Goal: Information Seeking & Learning: Find specific page/section

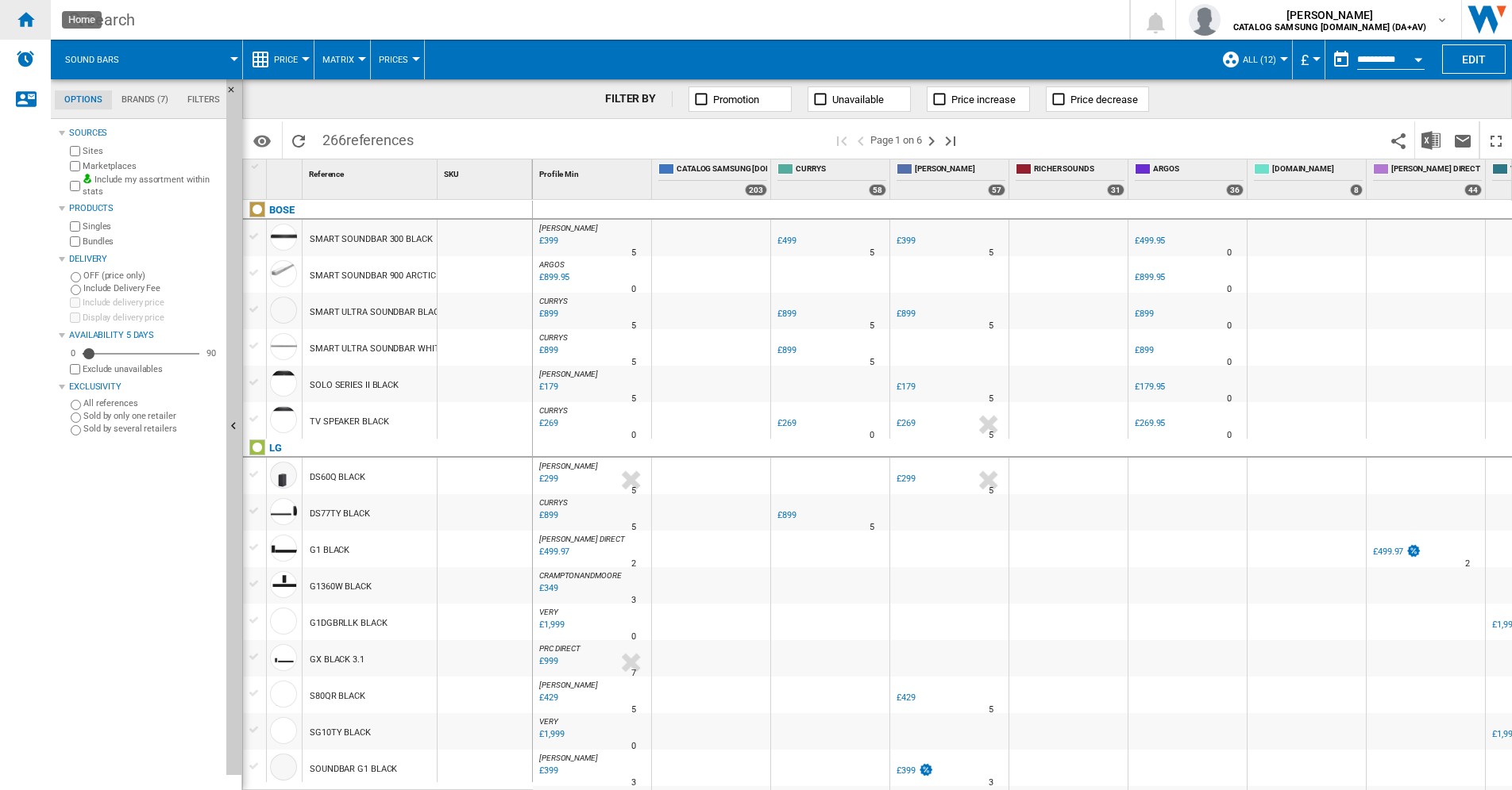
click at [28, 26] on ng-md-icon "Home" at bounding box center [25, 19] width 19 height 19
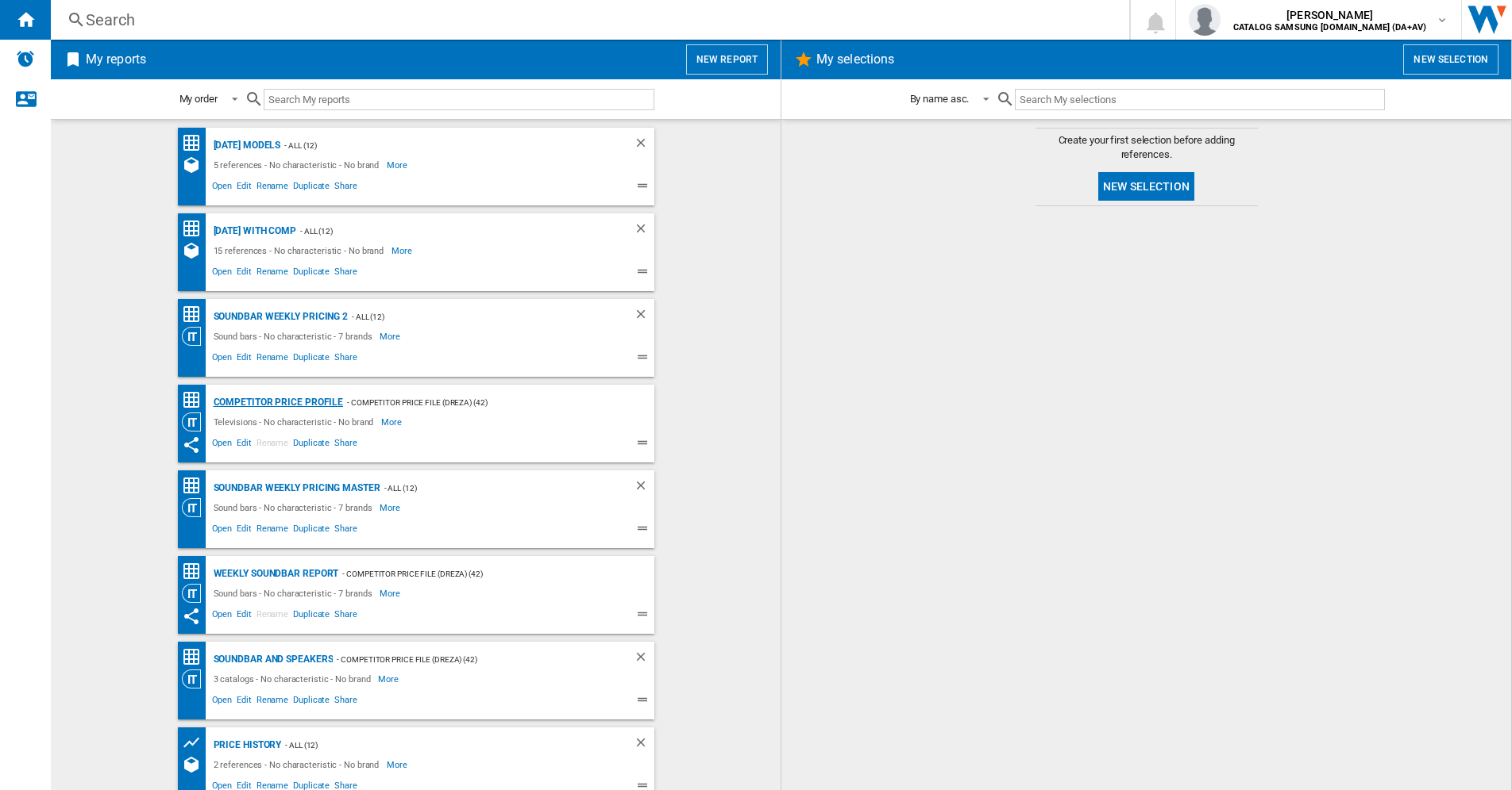
click at [247, 403] on div "Competitor Price Profile" at bounding box center [276, 403] width 134 height 20
click at [265, 398] on div "Competitor Price Profile" at bounding box center [276, 403] width 134 height 20
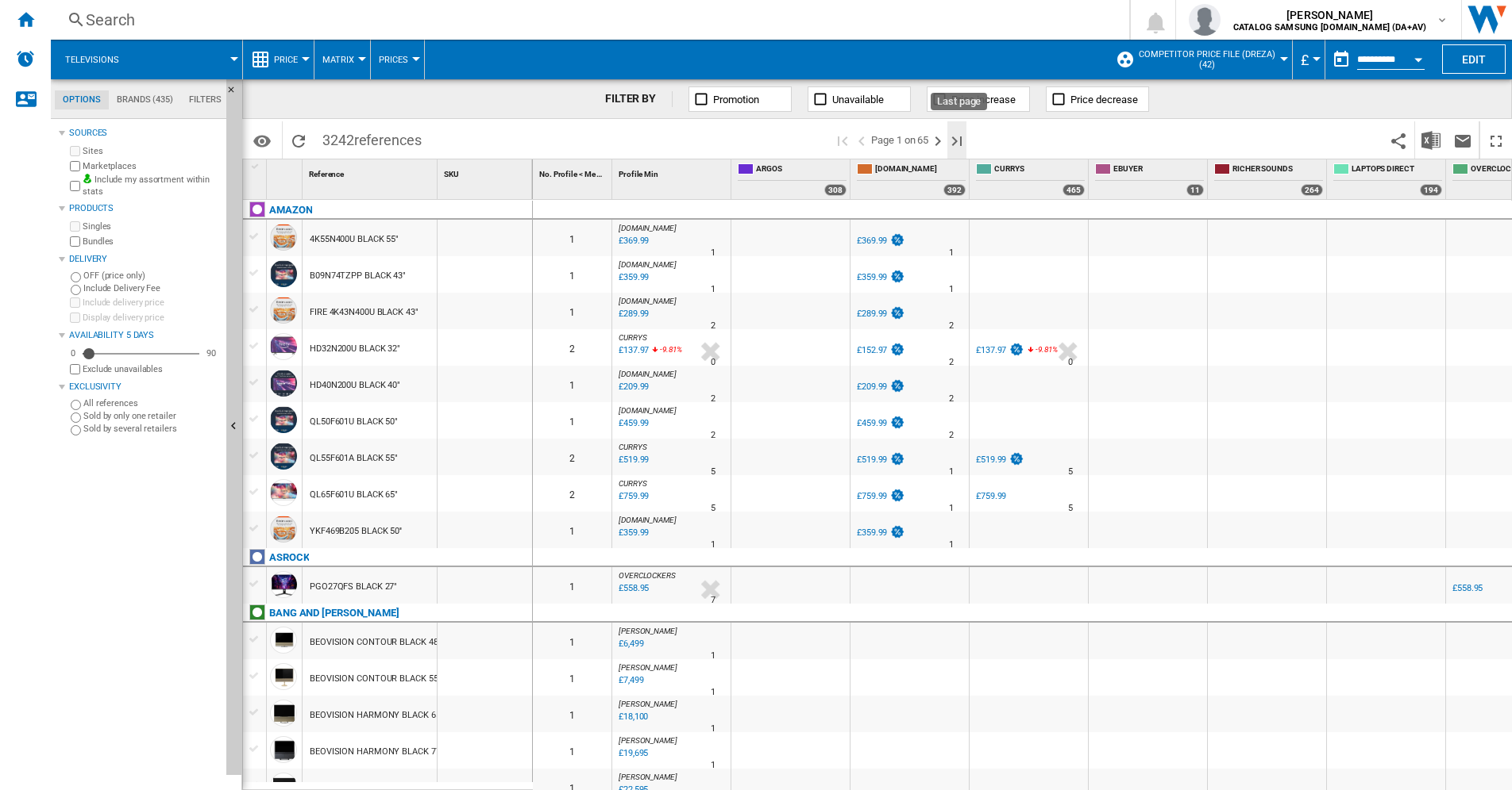
click at [952, 140] on ng-md-icon "Last page" at bounding box center [956, 141] width 19 height 19
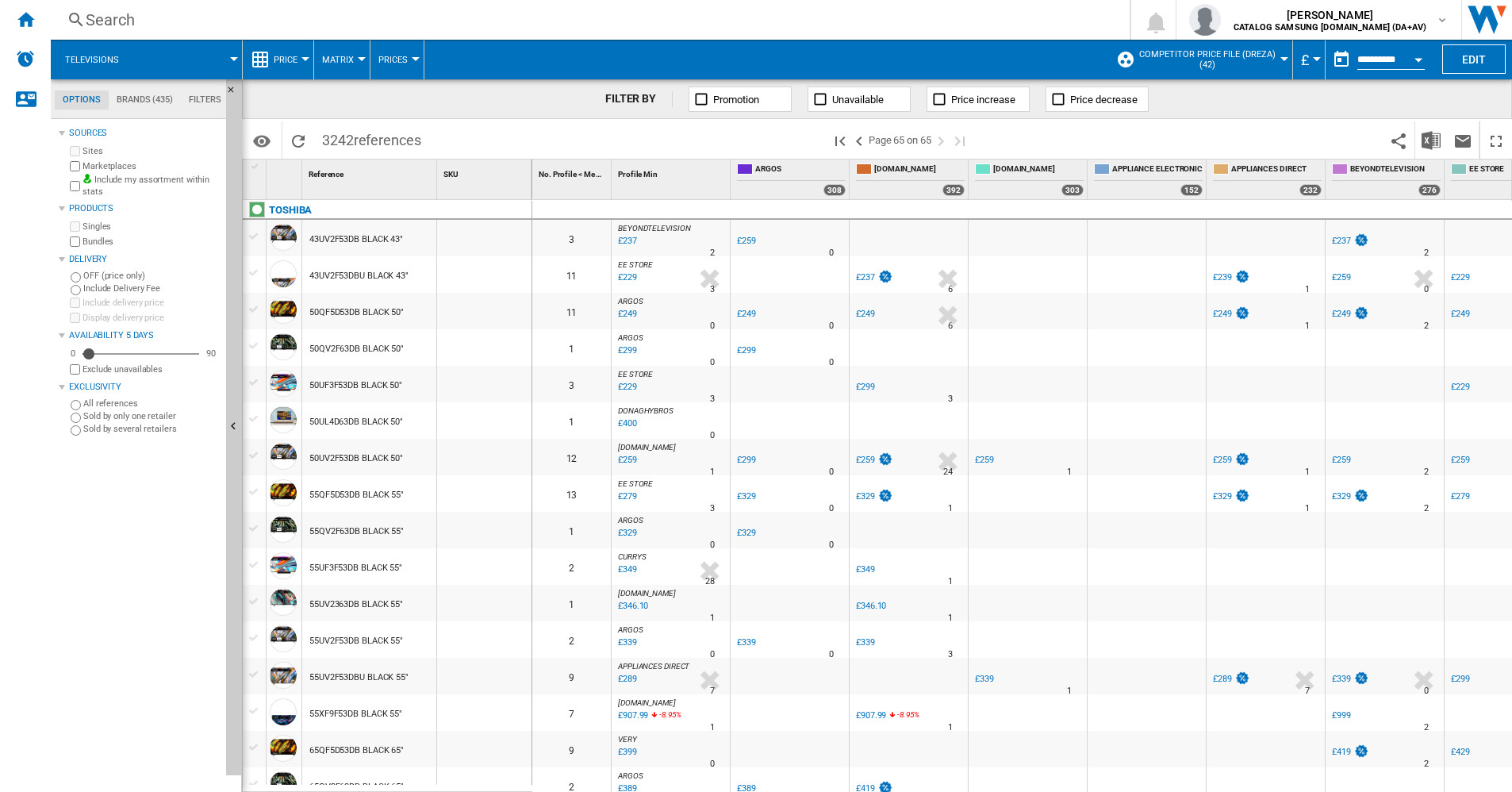
scroll to position [476, 0]
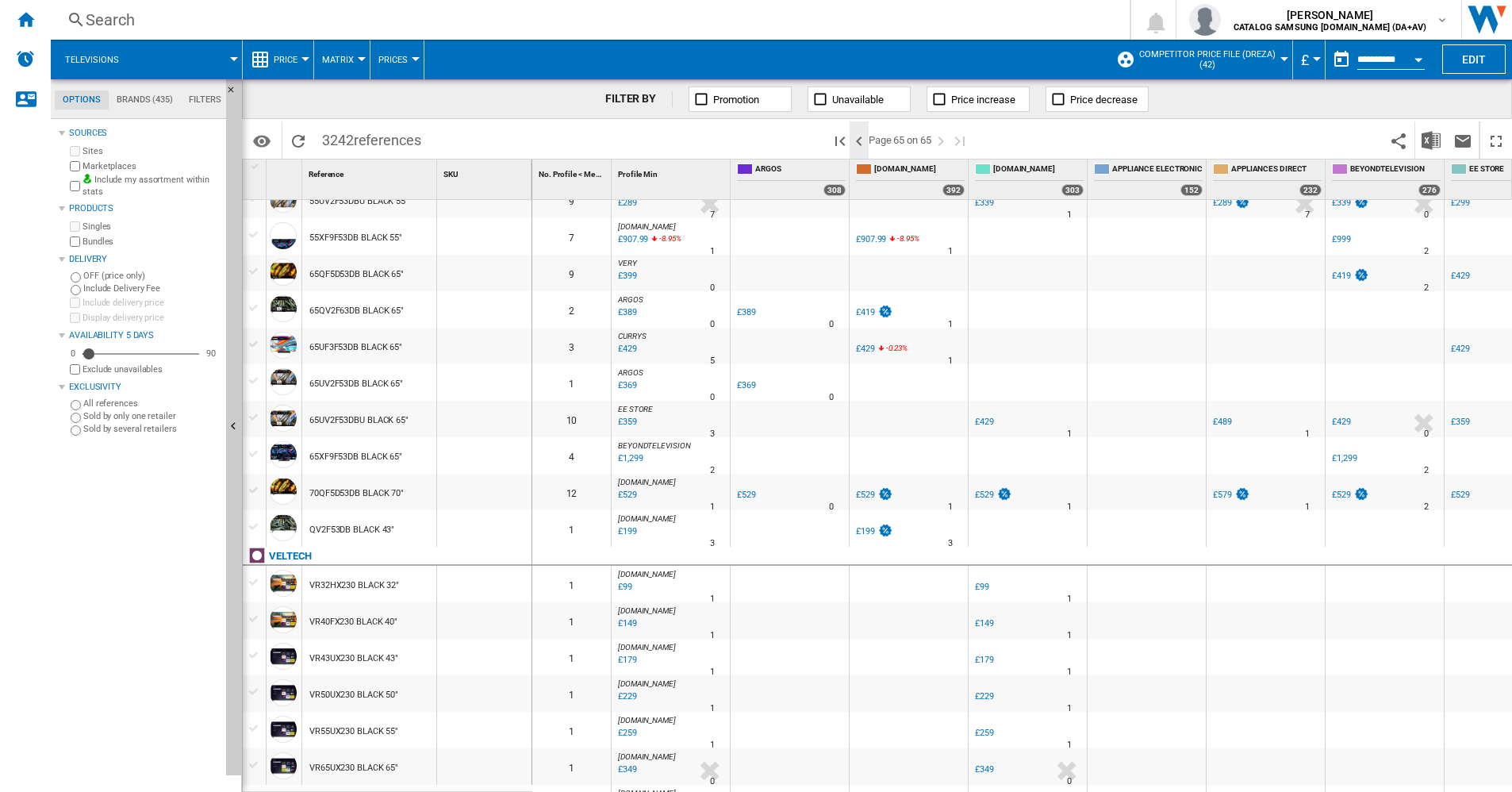
click at [861, 142] on ng-md-icon ">Previous page" at bounding box center [859, 141] width 19 height 19
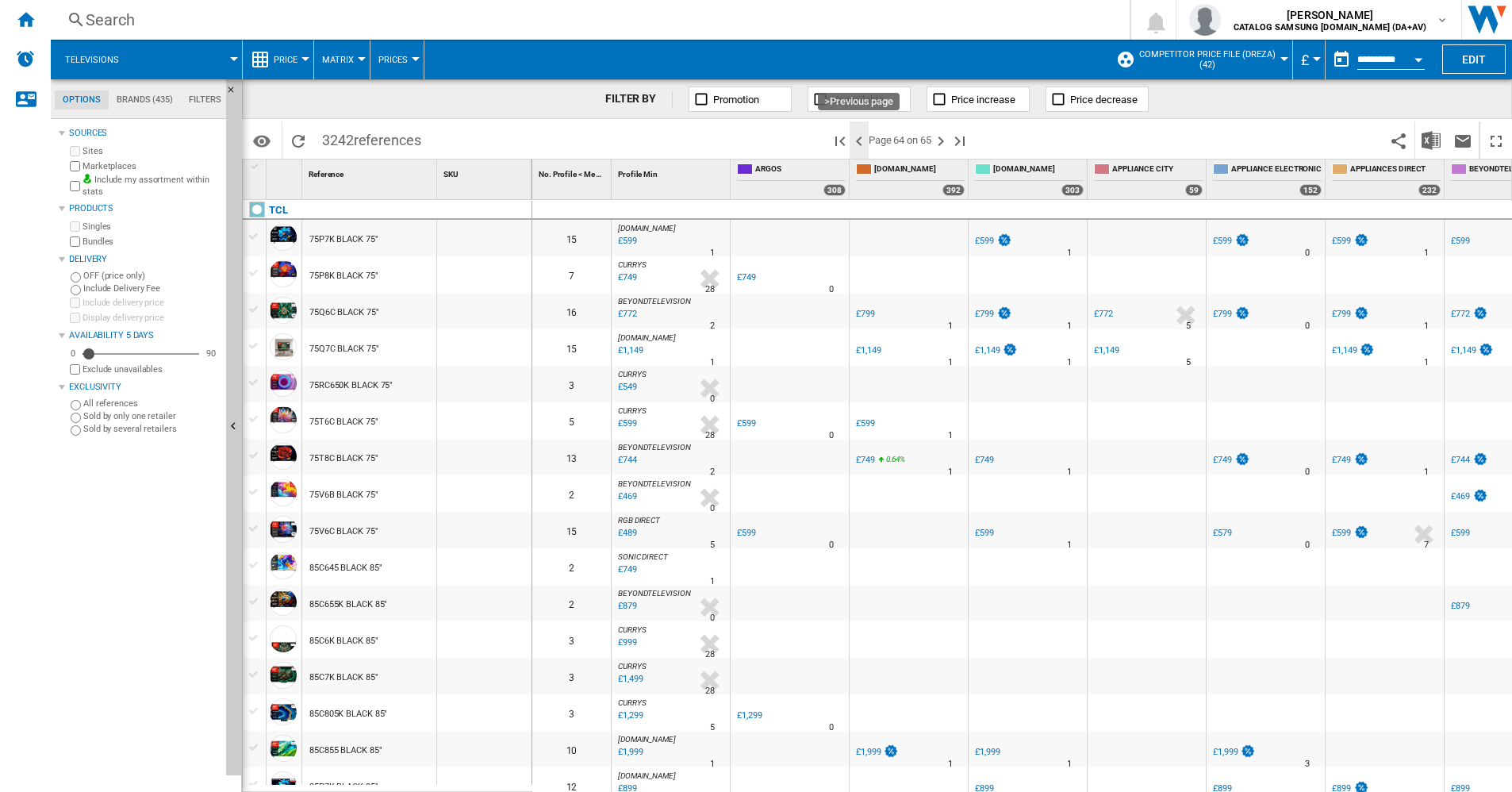
click at [859, 140] on ng-md-icon ">Previous page" at bounding box center [859, 141] width 19 height 19
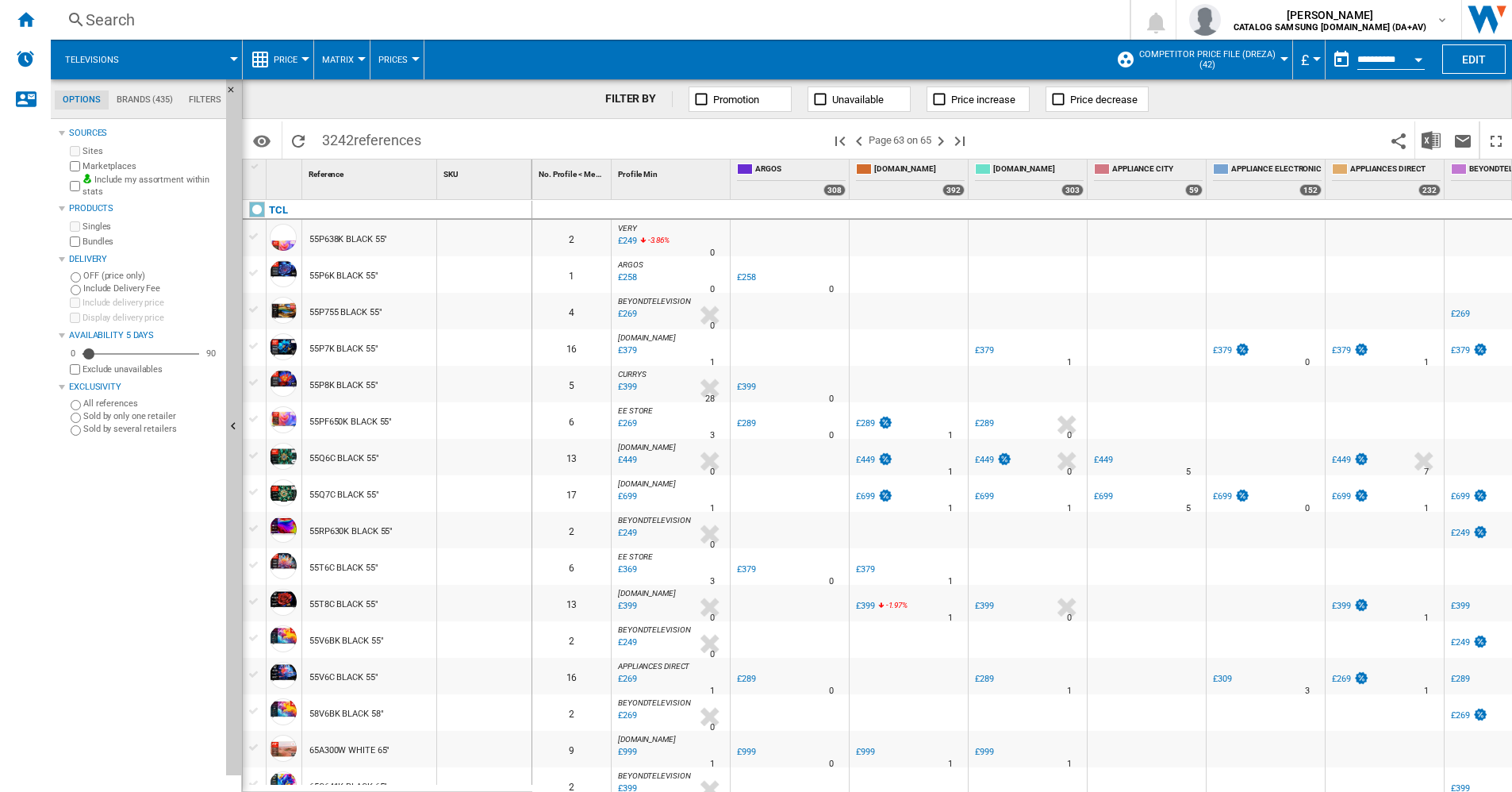
click at [1221, 58] on span "Competitor Price File (dreza) (42)" at bounding box center [1207, 59] width 139 height 20
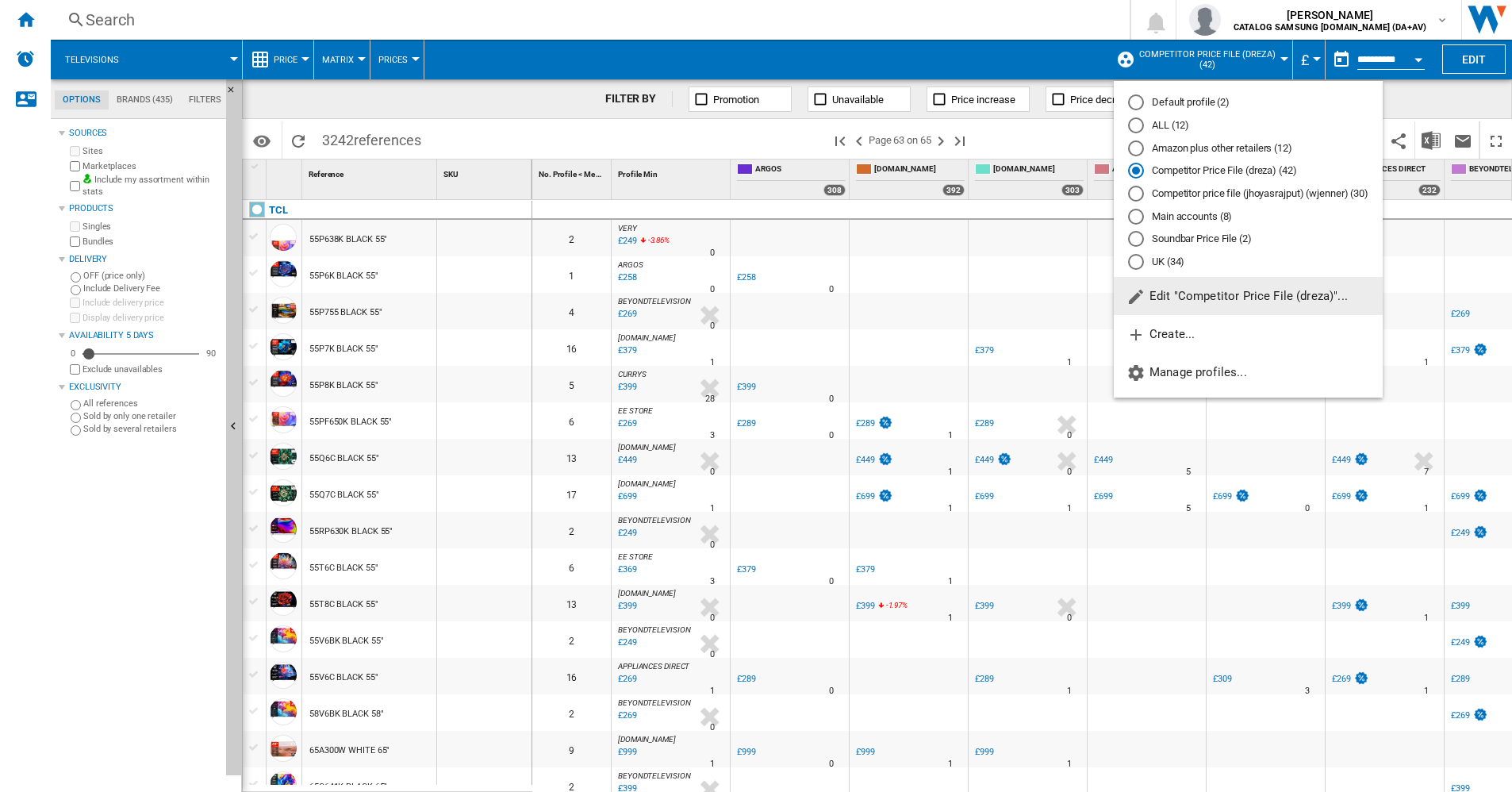
click at [1204, 295] on span "Edit "Competitor Price File (dreza)"..." at bounding box center [1237, 296] width 221 height 14
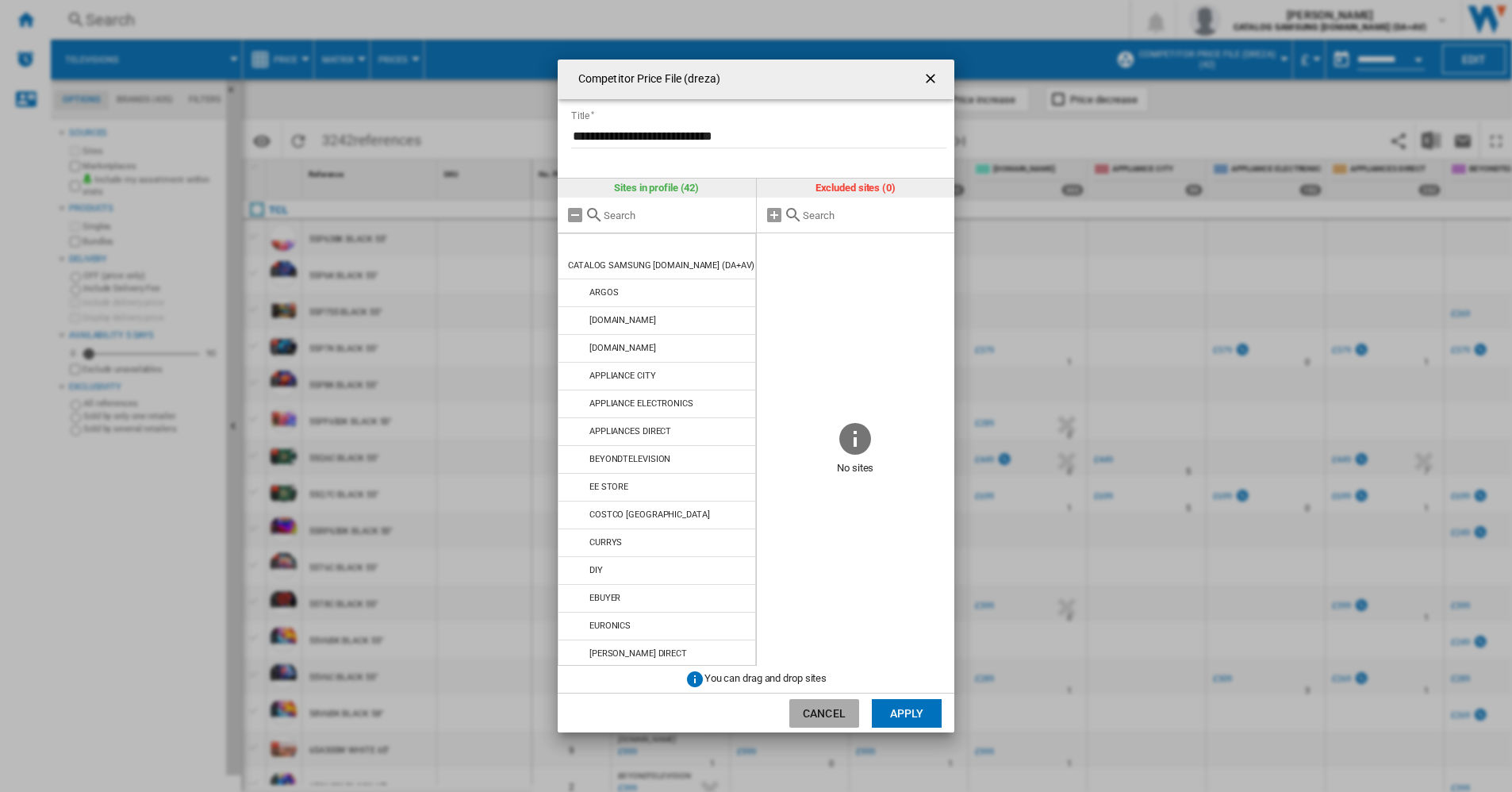
click at [826, 715] on button "Cancel" at bounding box center [825, 714] width 70 height 29
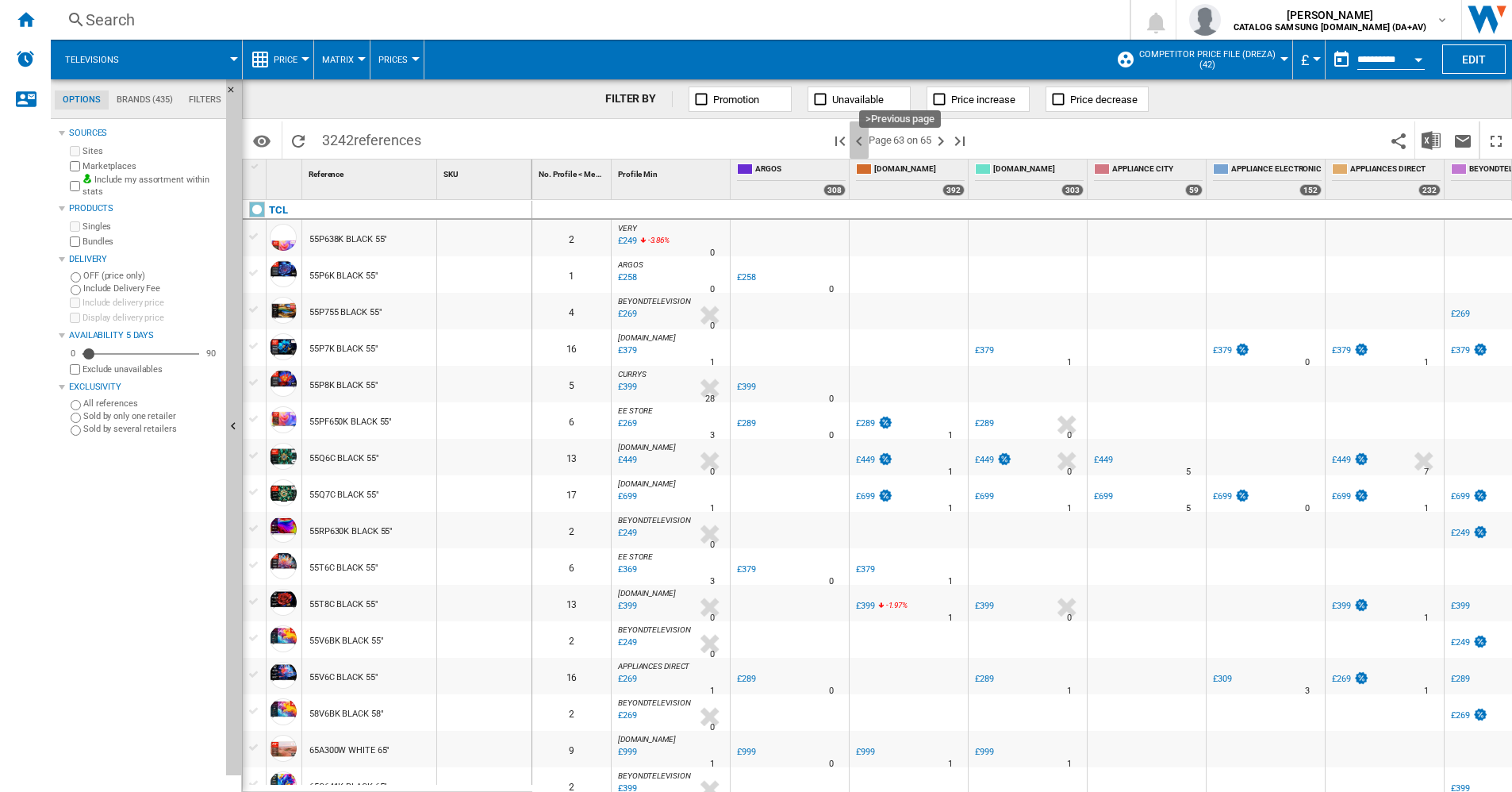
click at [861, 136] on ng-md-icon ">Previous page" at bounding box center [859, 141] width 19 height 19
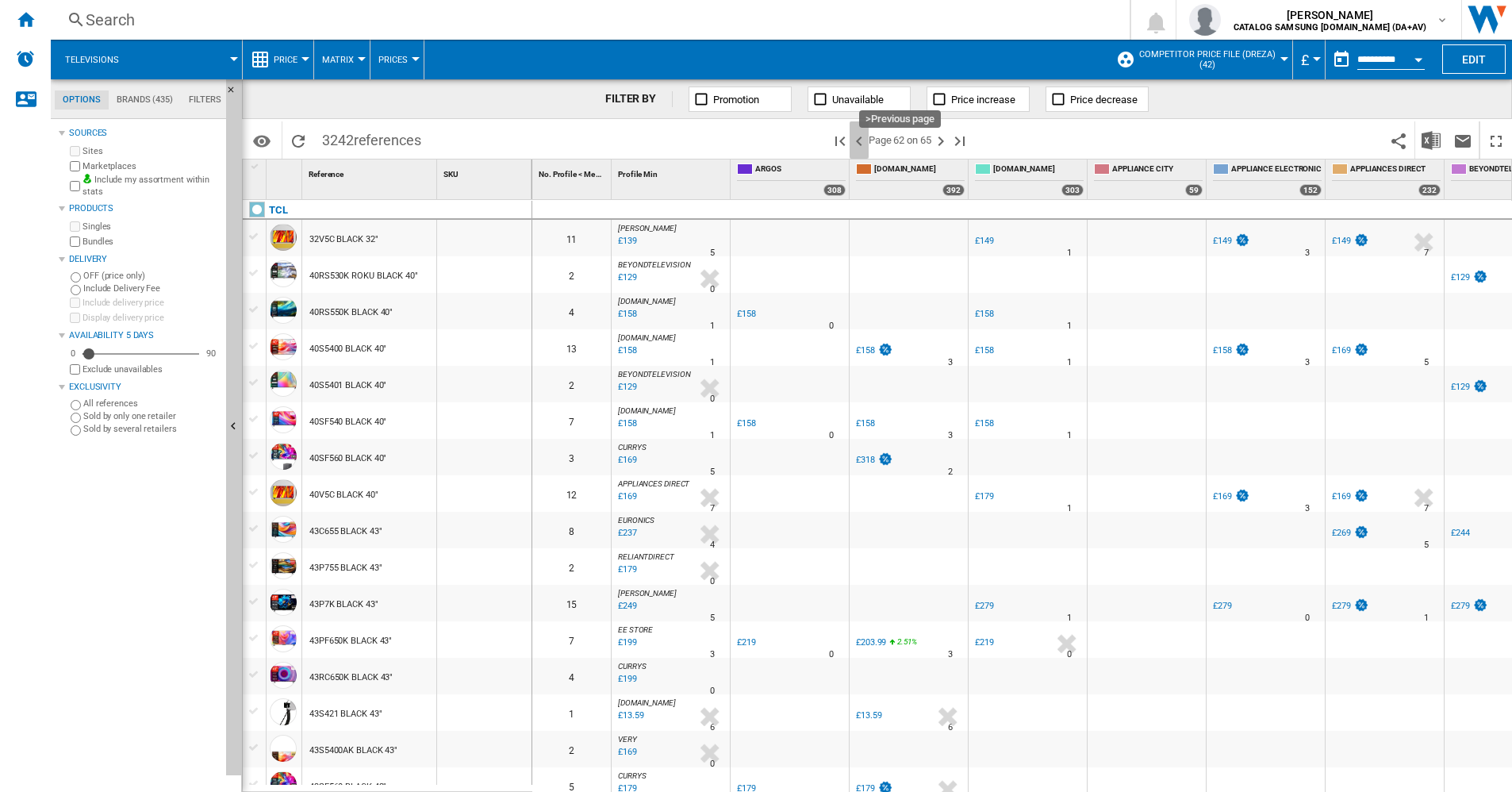
click at [861, 143] on ng-md-icon ">Previous page" at bounding box center [859, 141] width 19 height 19
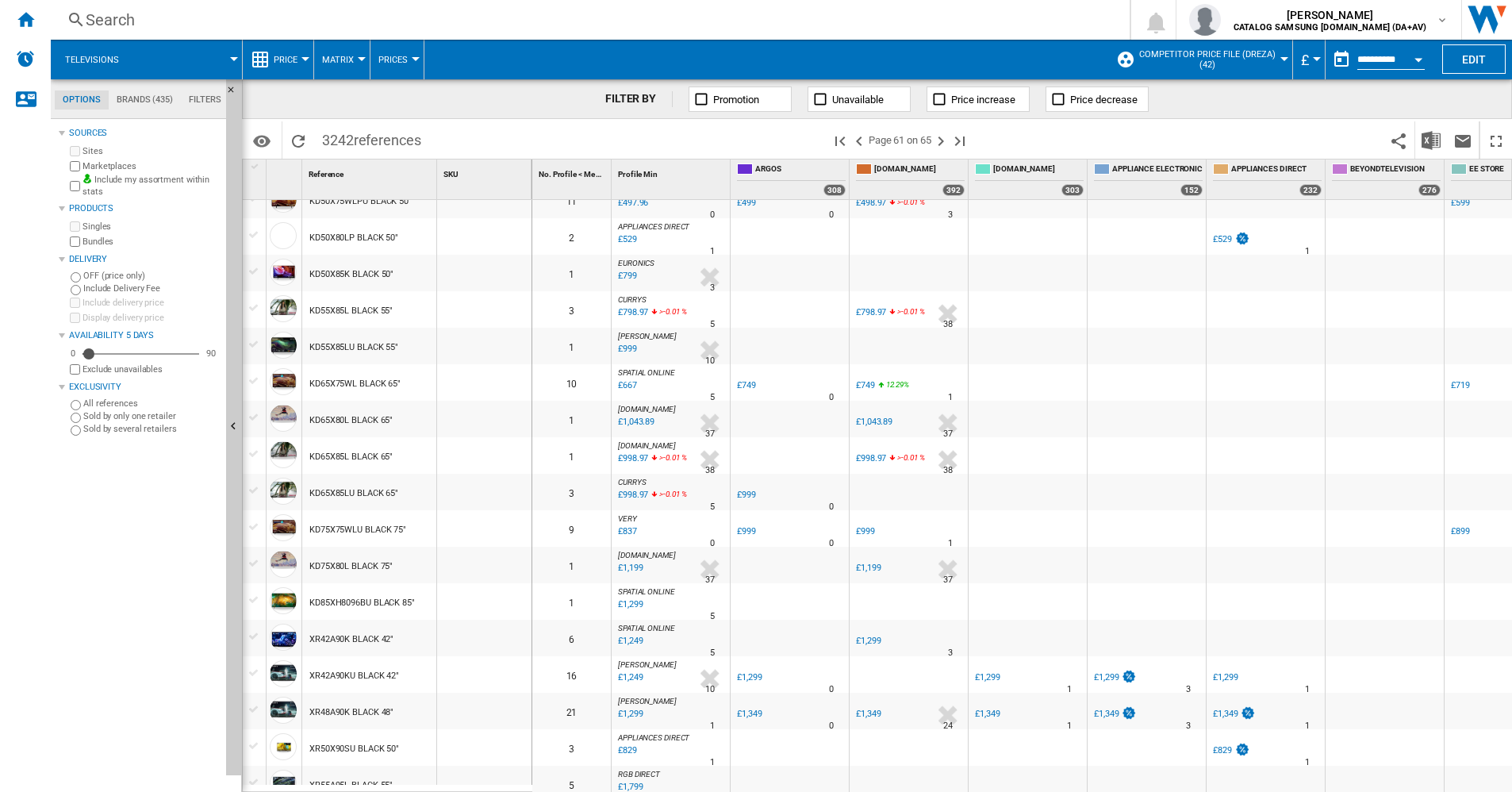
scroll to position [952, 0]
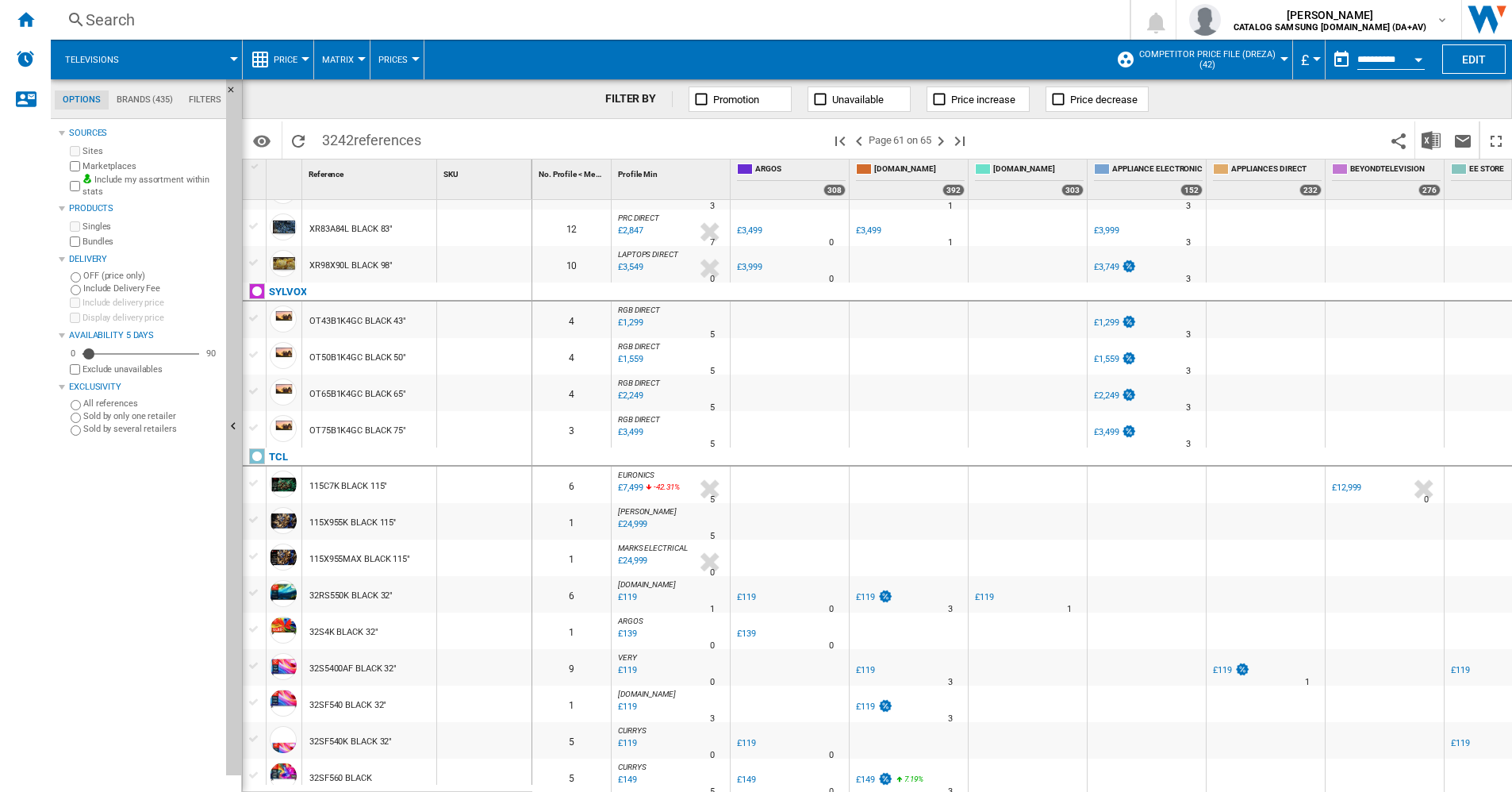
click at [380, 641] on div "32S4K BLACK 32"" at bounding box center [369, 631] width 134 height 37
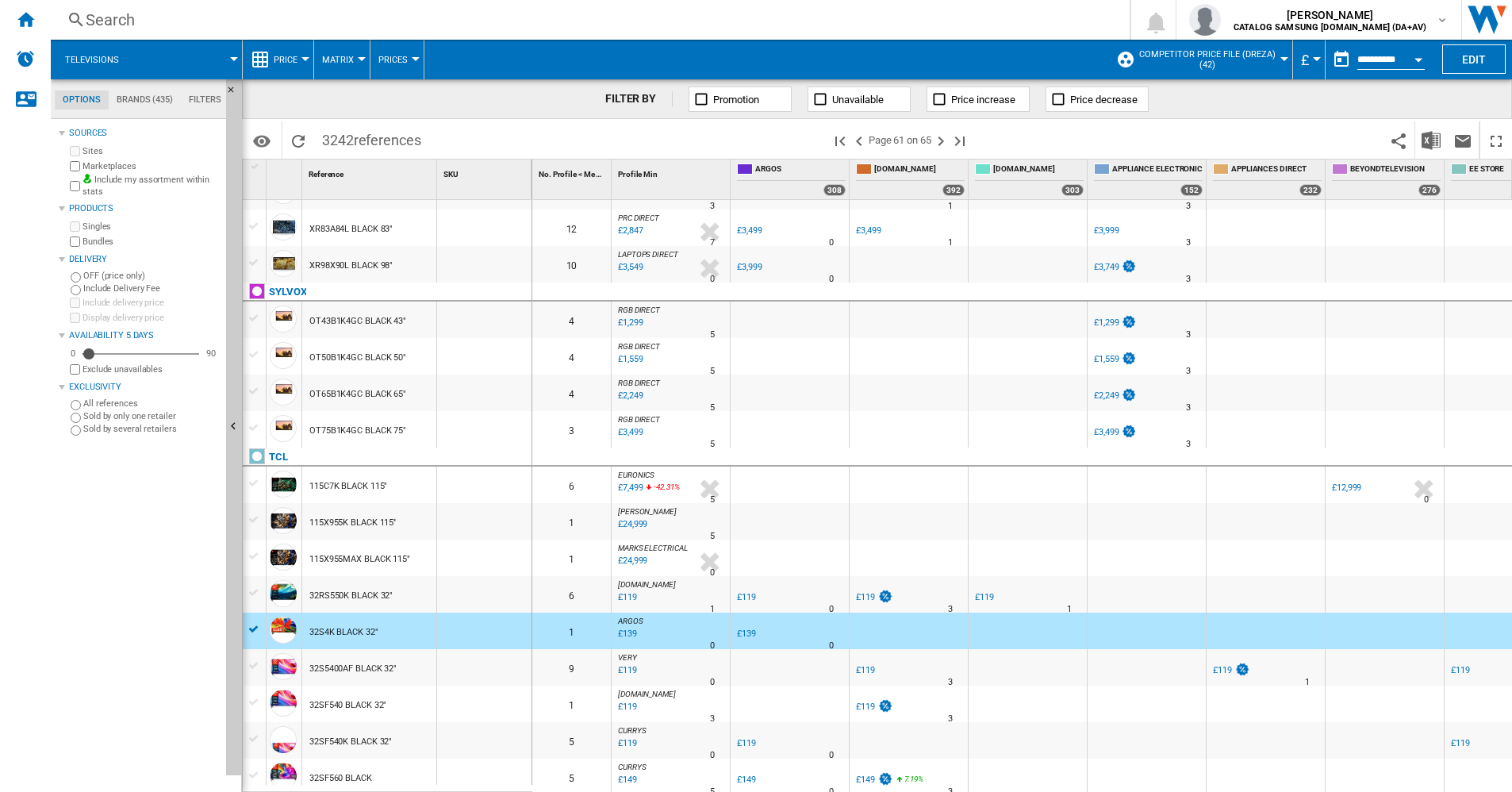
scroll to position [1298, 0]
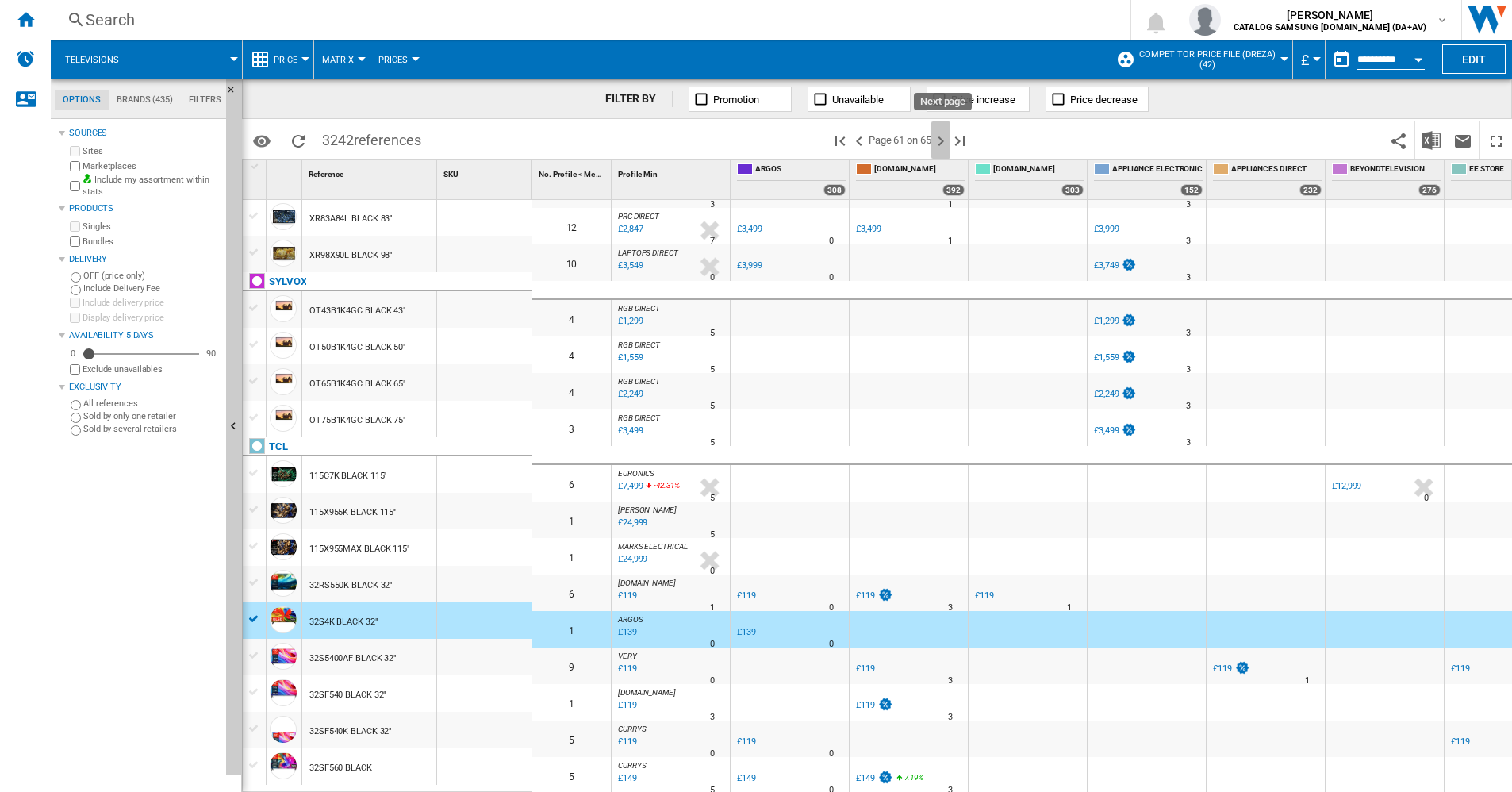
click at [939, 142] on ng-md-icon "Next page" at bounding box center [941, 141] width 19 height 19
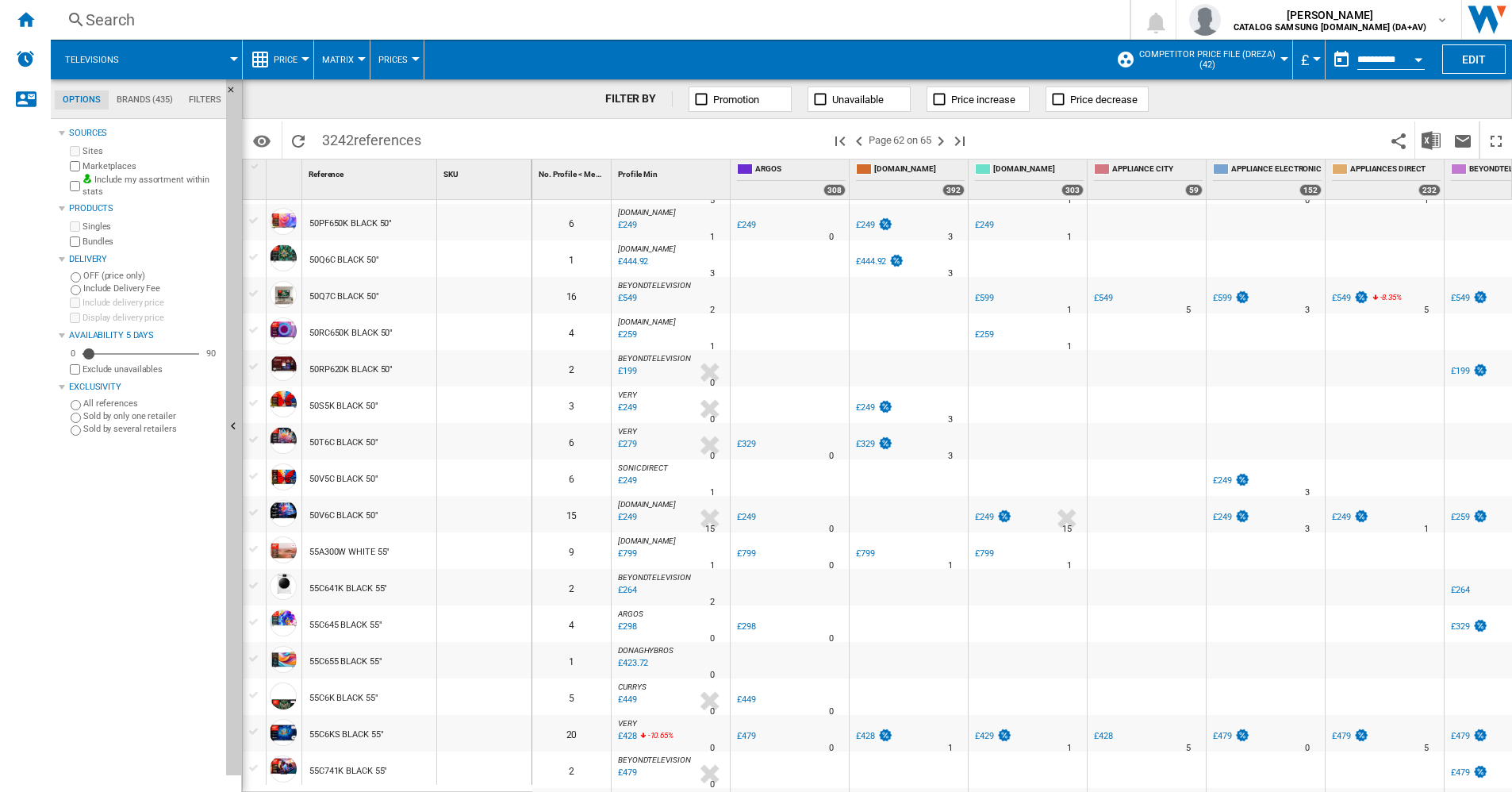
scroll to position [1257, 0]
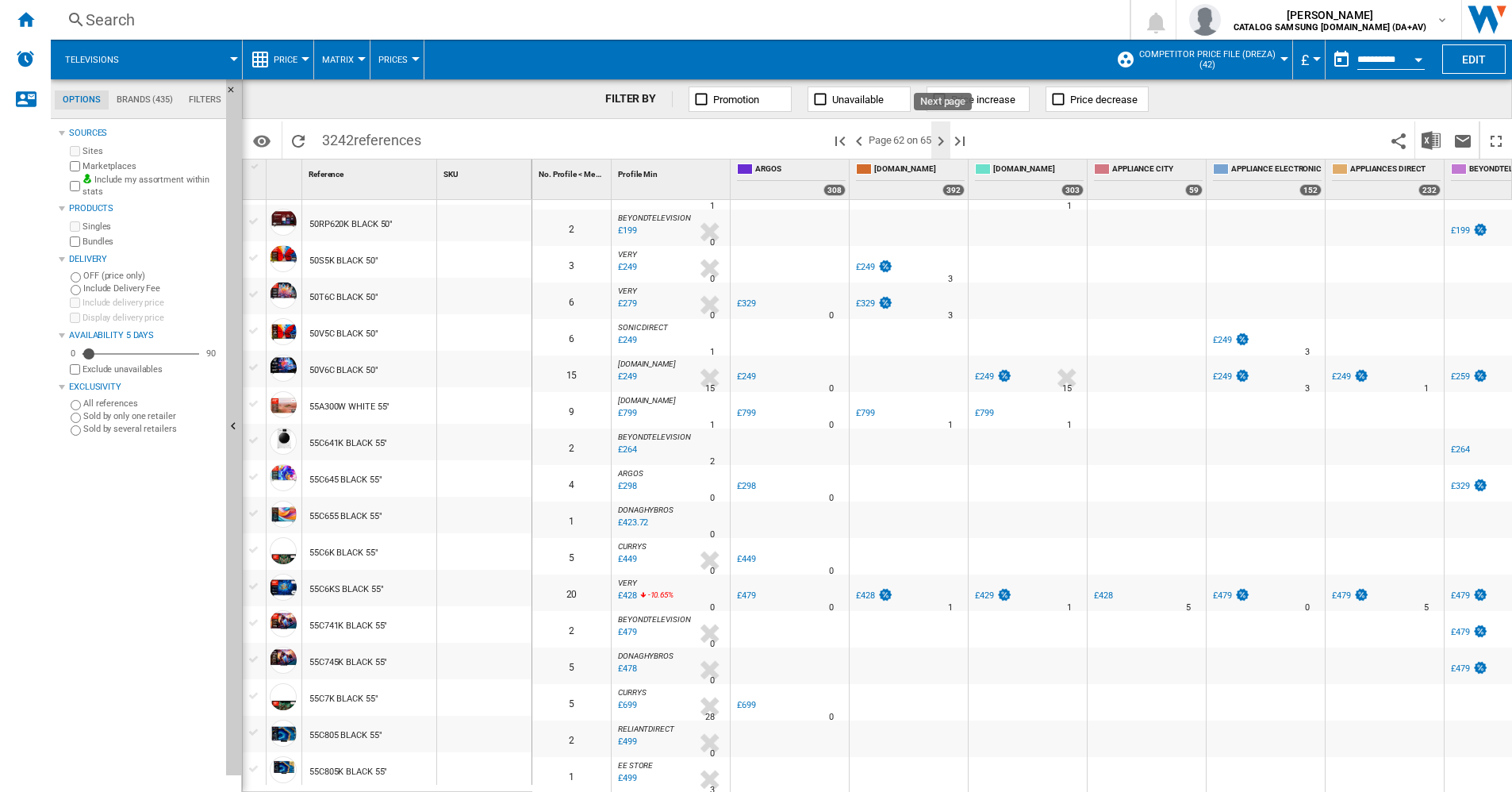
click at [945, 145] on ng-md-icon "Next page" at bounding box center [941, 141] width 19 height 19
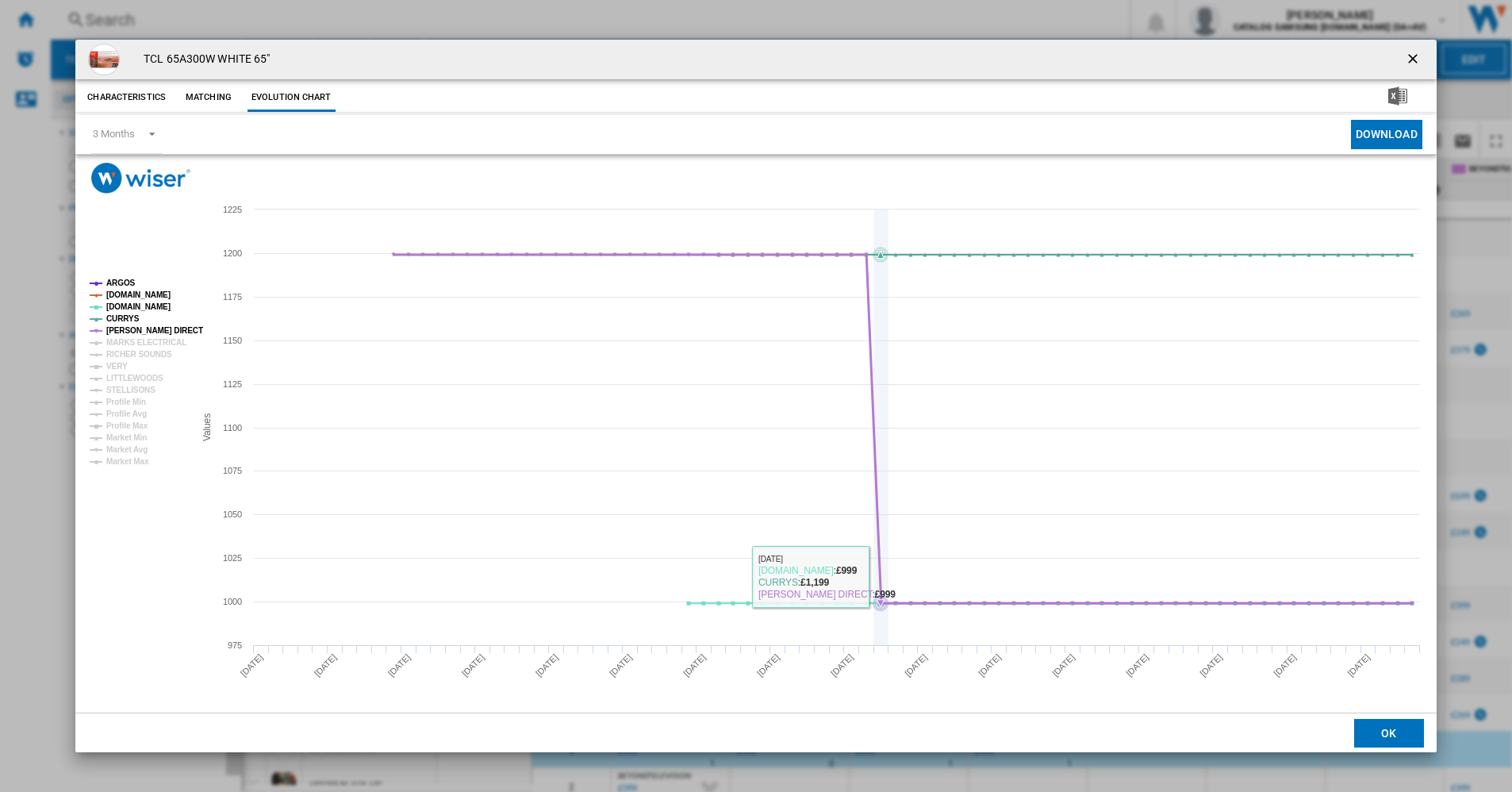
scroll to position [476, 0]
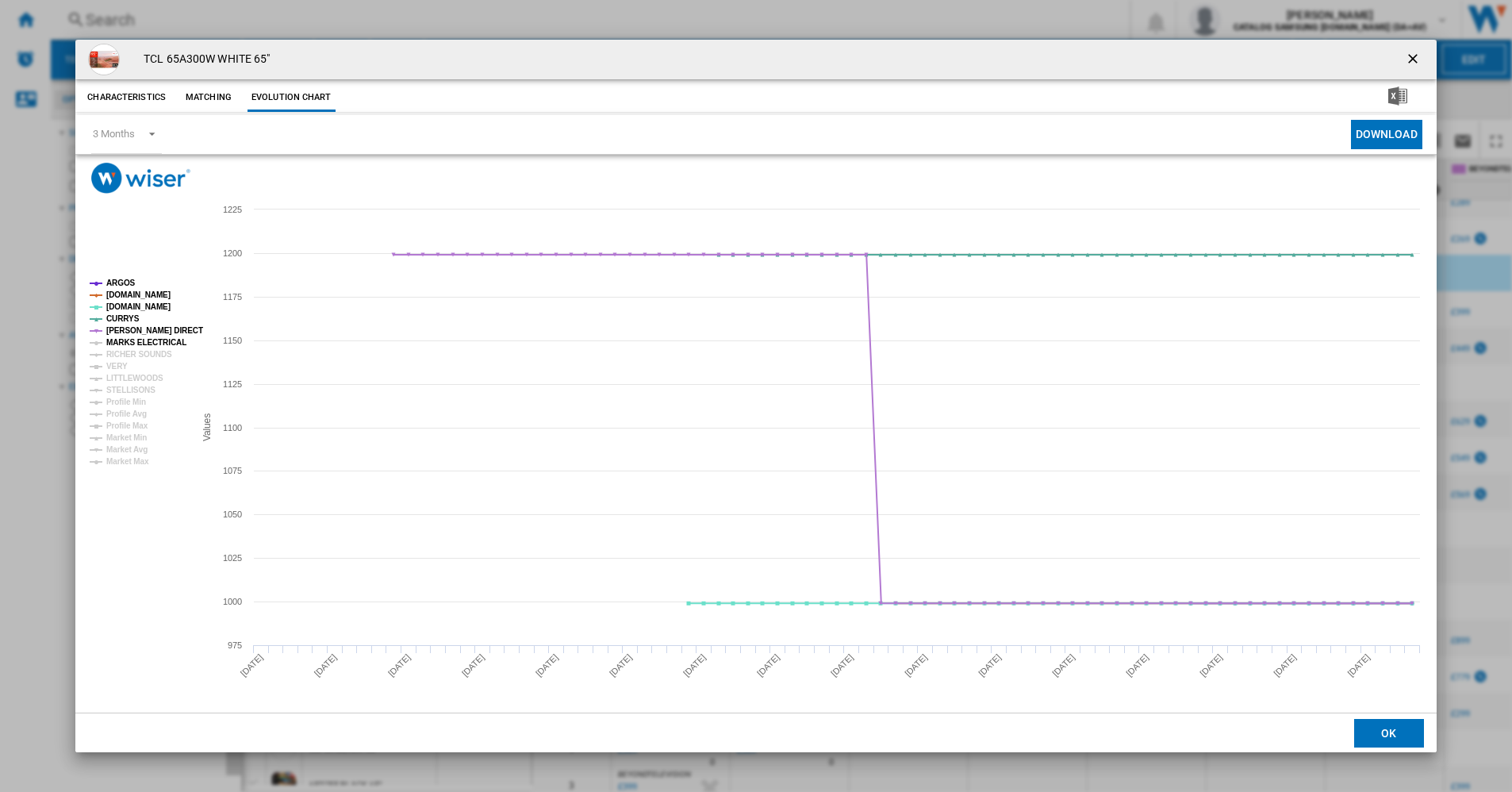
click at [146, 342] on tspan "MARKS ELECTRICAL" at bounding box center [146, 342] width 80 height 9
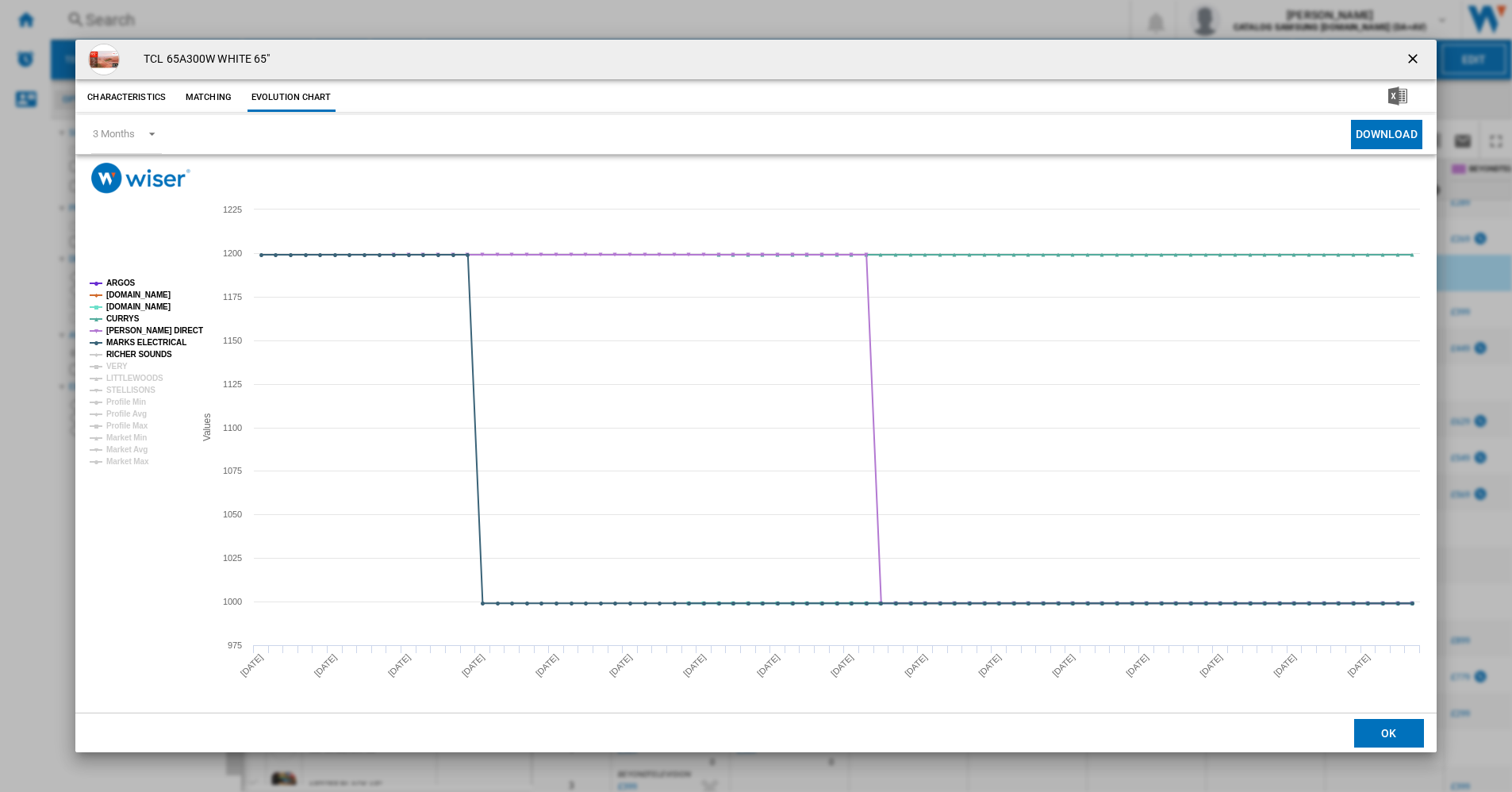
click at [146, 354] on tspan "RICHER SOUNDS" at bounding box center [139, 354] width 66 height 9
click at [135, 366] on rect "Product popup" at bounding box center [135, 373] width 104 height 199
click at [138, 376] on tspan "LITTLEWOODS" at bounding box center [134, 378] width 57 height 9
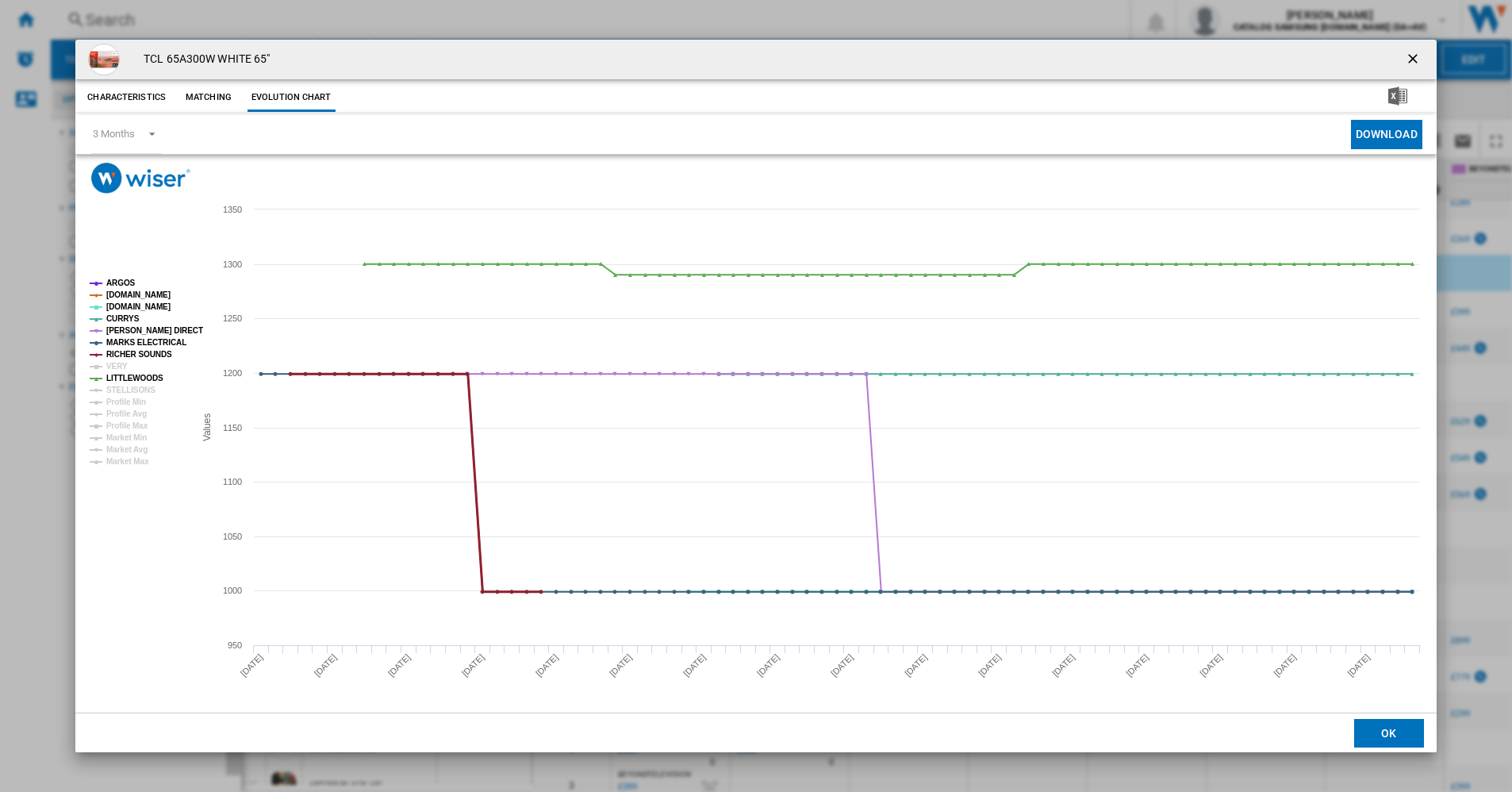
click at [125, 358] on tspan "RICHER SOUNDS" at bounding box center [139, 354] width 66 height 9
click at [128, 367] on rect "Product popup" at bounding box center [135, 373] width 104 height 199
click at [123, 356] on tspan "RICHER SOUNDS" at bounding box center [139, 354] width 66 height 9
click at [115, 366] on tspan "VERY" at bounding box center [117, 366] width 21 height 9
click at [119, 376] on tspan "LITTLEWOODS" at bounding box center [134, 378] width 57 height 9
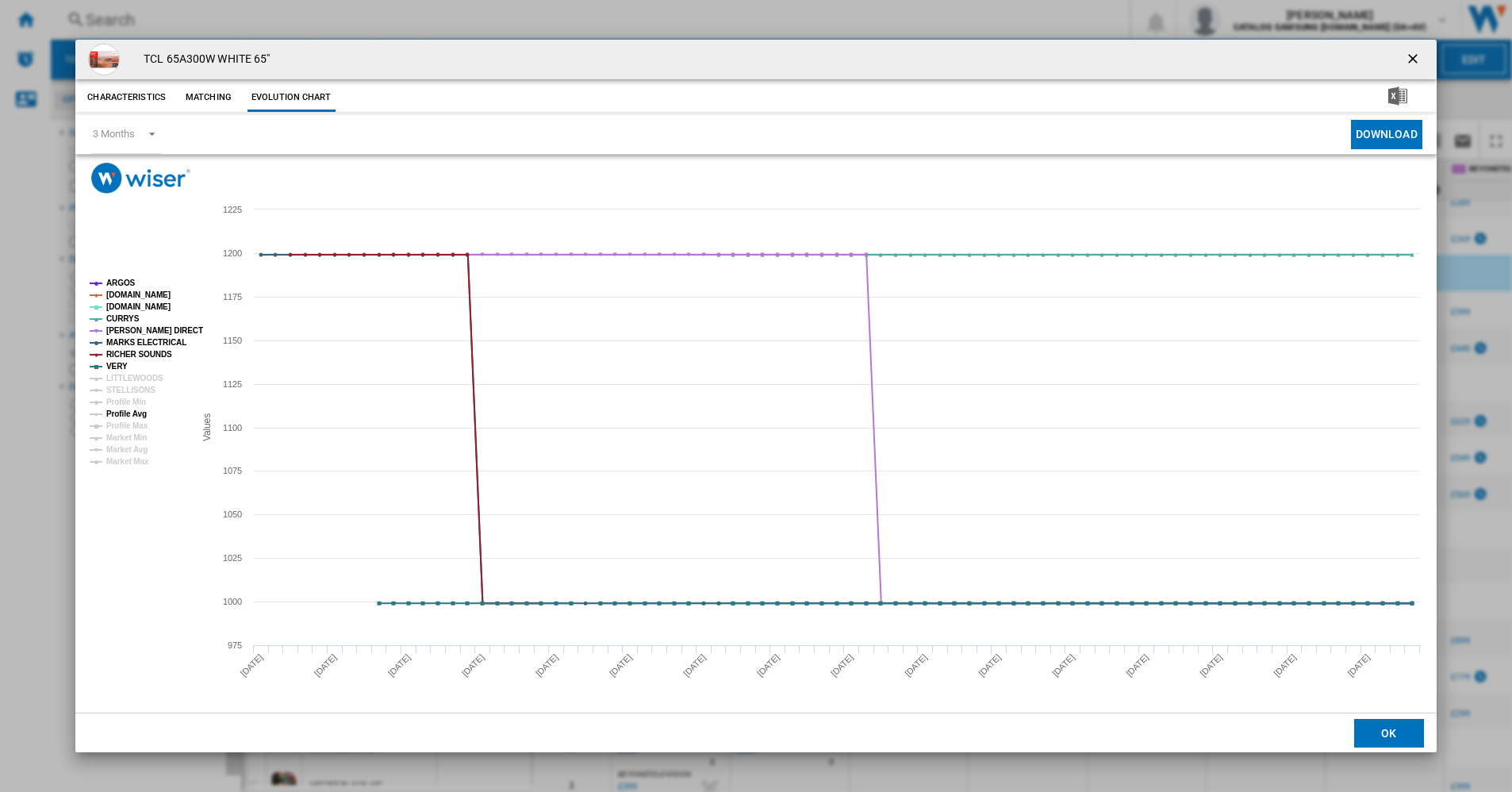
click at [142, 415] on tspan "Profile Avg" at bounding box center [126, 413] width 41 height 9
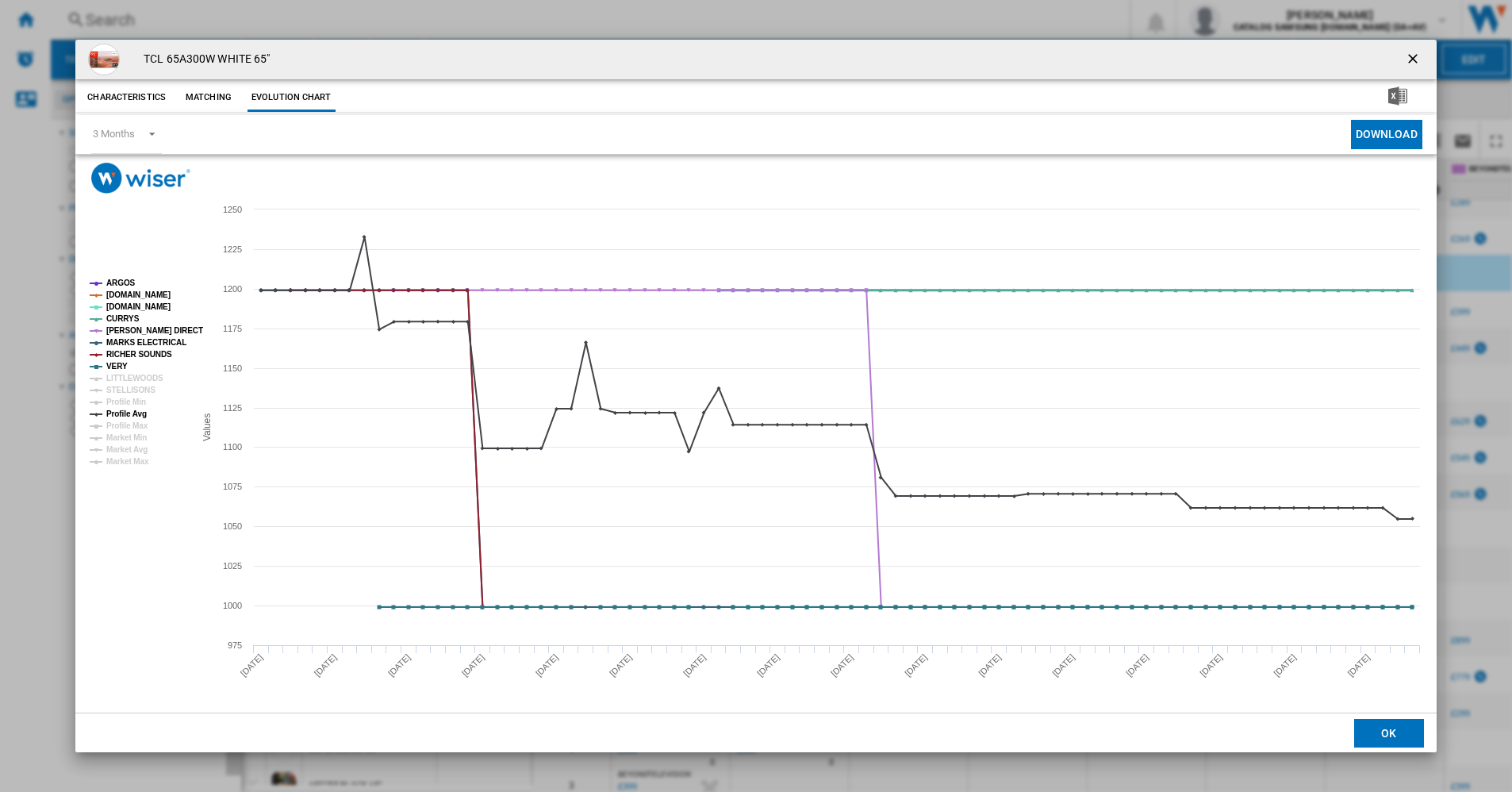
click at [120, 319] on tspan "CURRYS" at bounding box center [123, 318] width 34 height 9
click at [118, 296] on tspan "[DOMAIN_NAME]" at bounding box center [138, 295] width 65 height 9
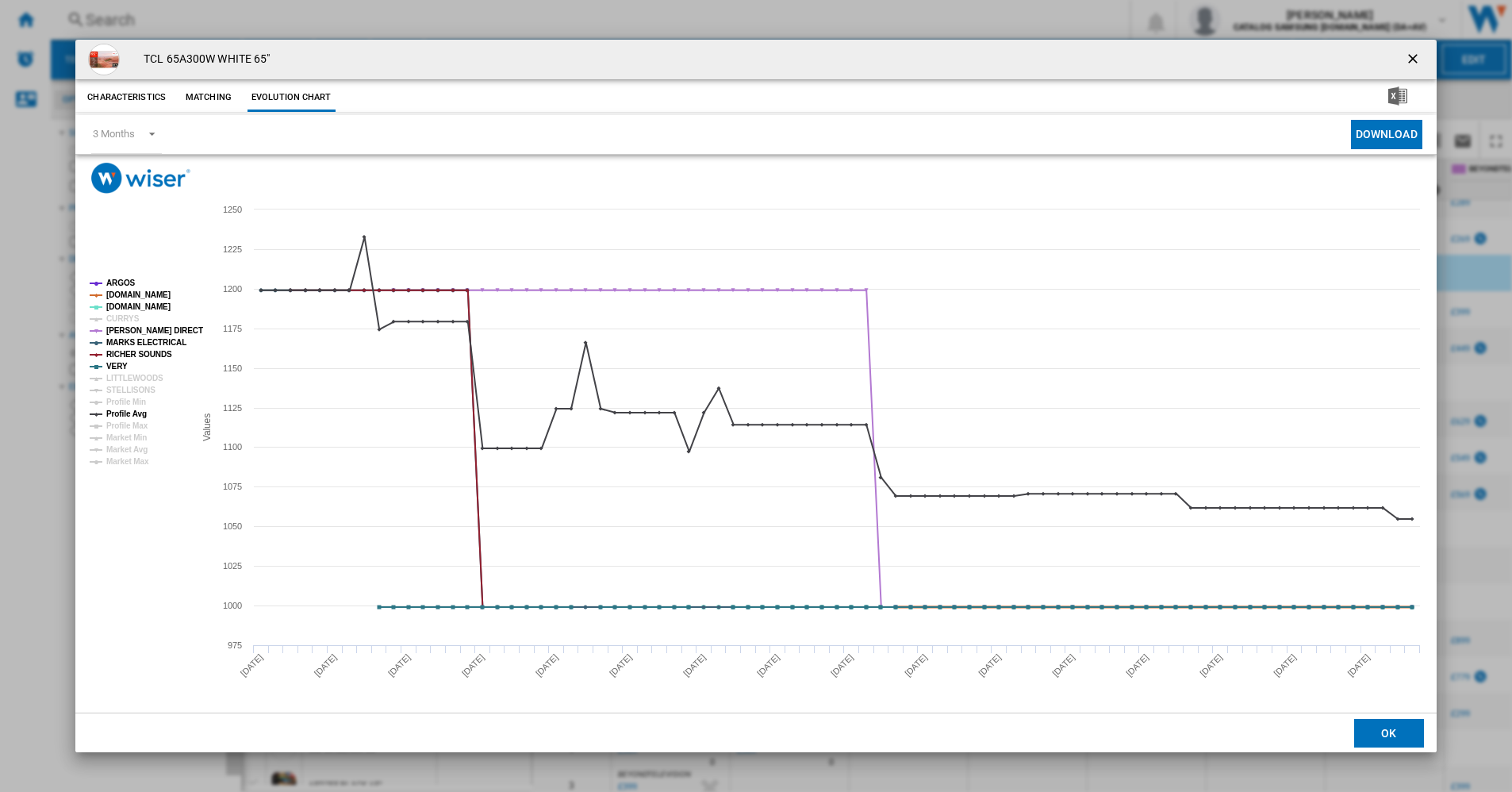
click at [118, 296] on tspan "[DOMAIN_NAME]" at bounding box center [138, 295] width 65 height 9
click at [118, 329] on tspan "[PERSON_NAME] DIRECT" at bounding box center [154, 330] width 97 height 9
click at [121, 345] on tspan "MARKS ELECTRICAL" at bounding box center [146, 342] width 80 height 9
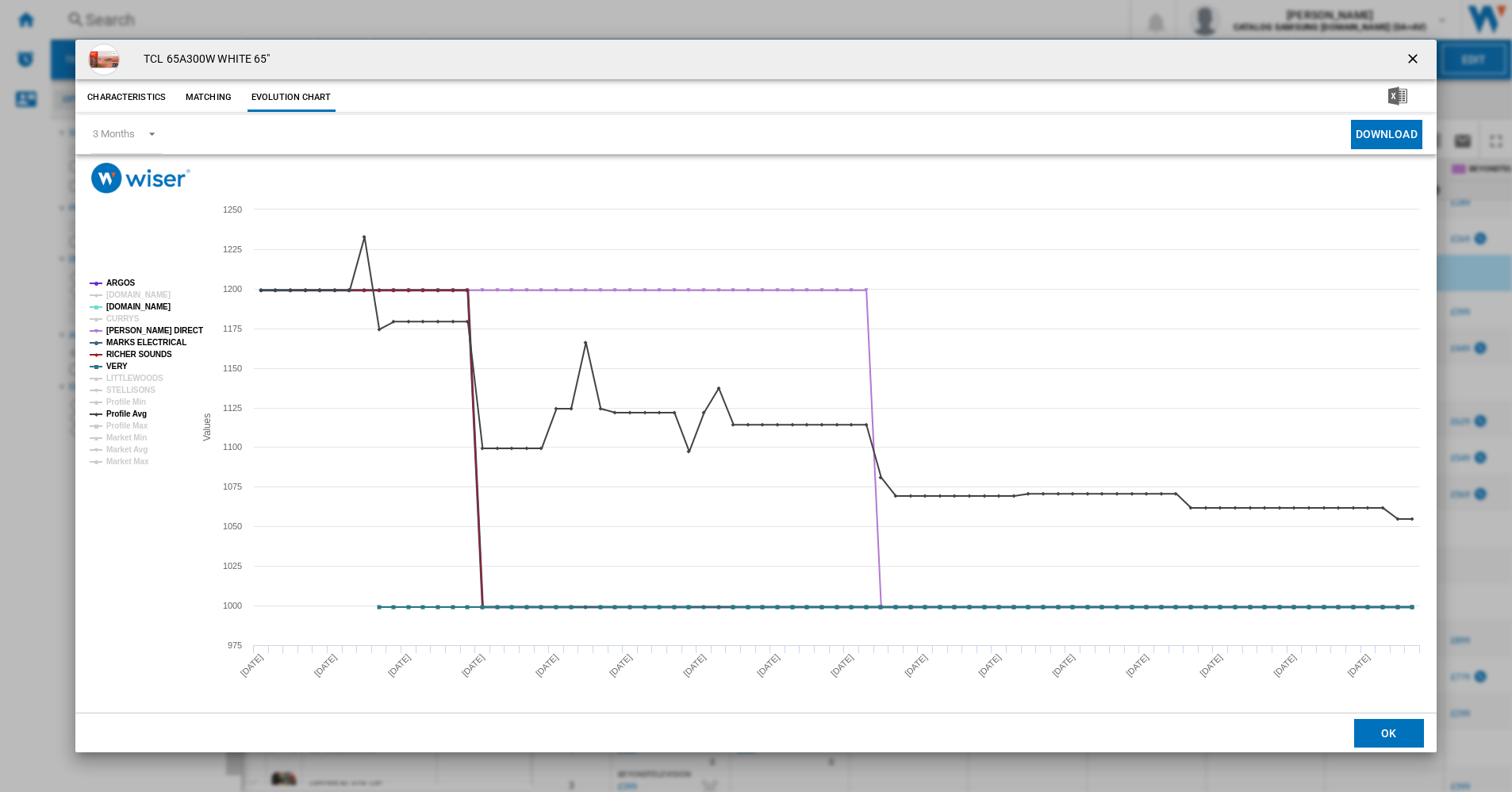
click at [121, 345] on tspan "MARKS ELECTRICAL" at bounding box center [146, 342] width 80 height 9
click at [116, 363] on tspan "VERY" at bounding box center [117, 366] width 21 height 9
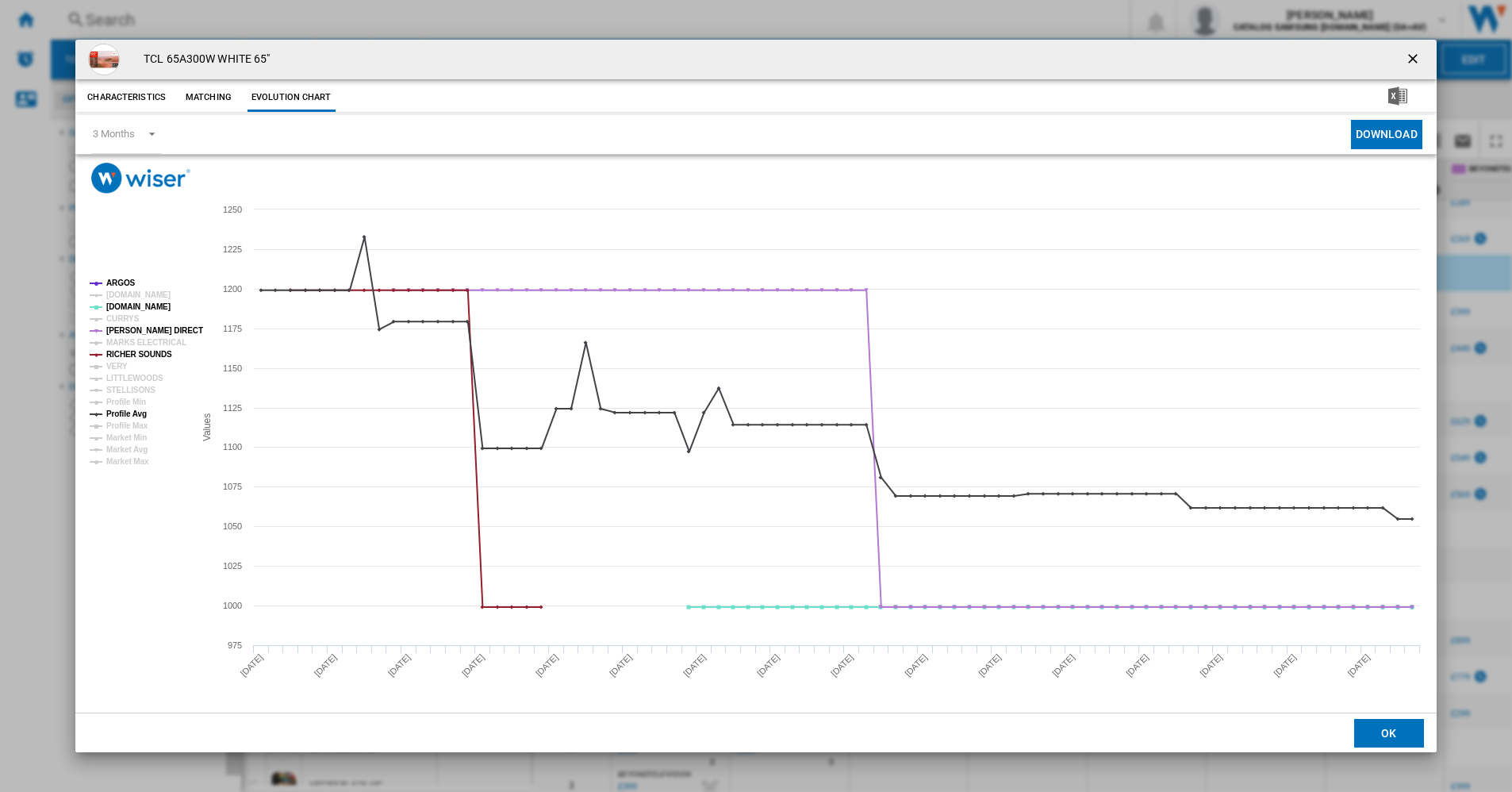
click at [116, 363] on tspan "VERY" at bounding box center [117, 366] width 21 height 9
click at [126, 279] on tspan "ARGOS" at bounding box center [121, 282] width 29 height 9
click at [122, 281] on tspan "ARGOS" at bounding box center [121, 282] width 29 height 9
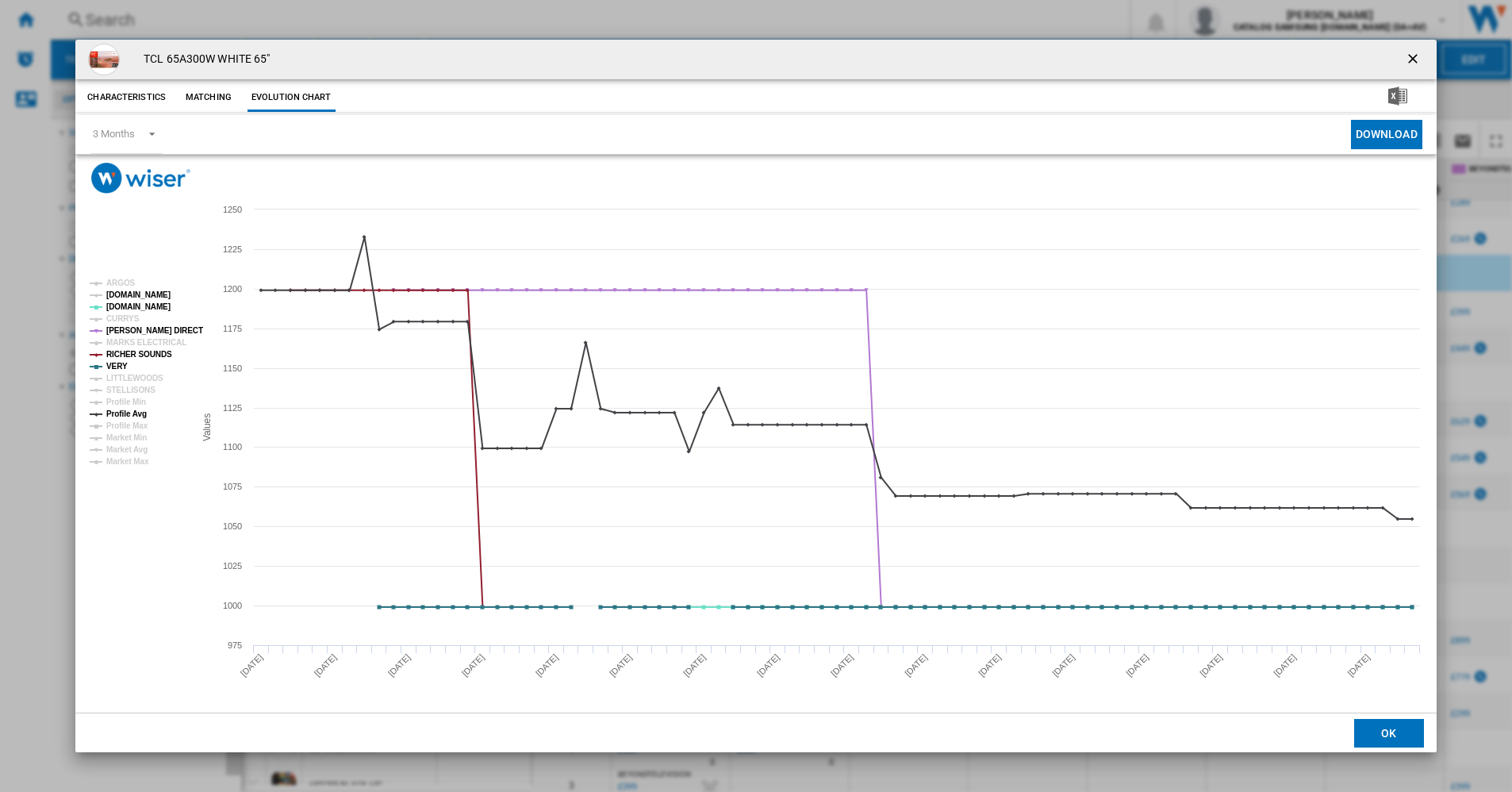
click at [123, 299] on tspan "[DOMAIN_NAME]" at bounding box center [138, 295] width 65 height 9
click at [126, 328] on tspan "[PERSON_NAME] DIRECT" at bounding box center [154, 330] width 97 height 9
click at [118, 305] on tspan "[DOMAIN_NAME]" at bounding box center [138, 306] width 65 height 9
click at [119, 287] on tspan "ARGOS" at bounding box center [121, 282] width 29 height 9
click at [119, 295] on tspan "[DOMAIN_NAME]" at bounding box center [138, 295] width 65 height 9
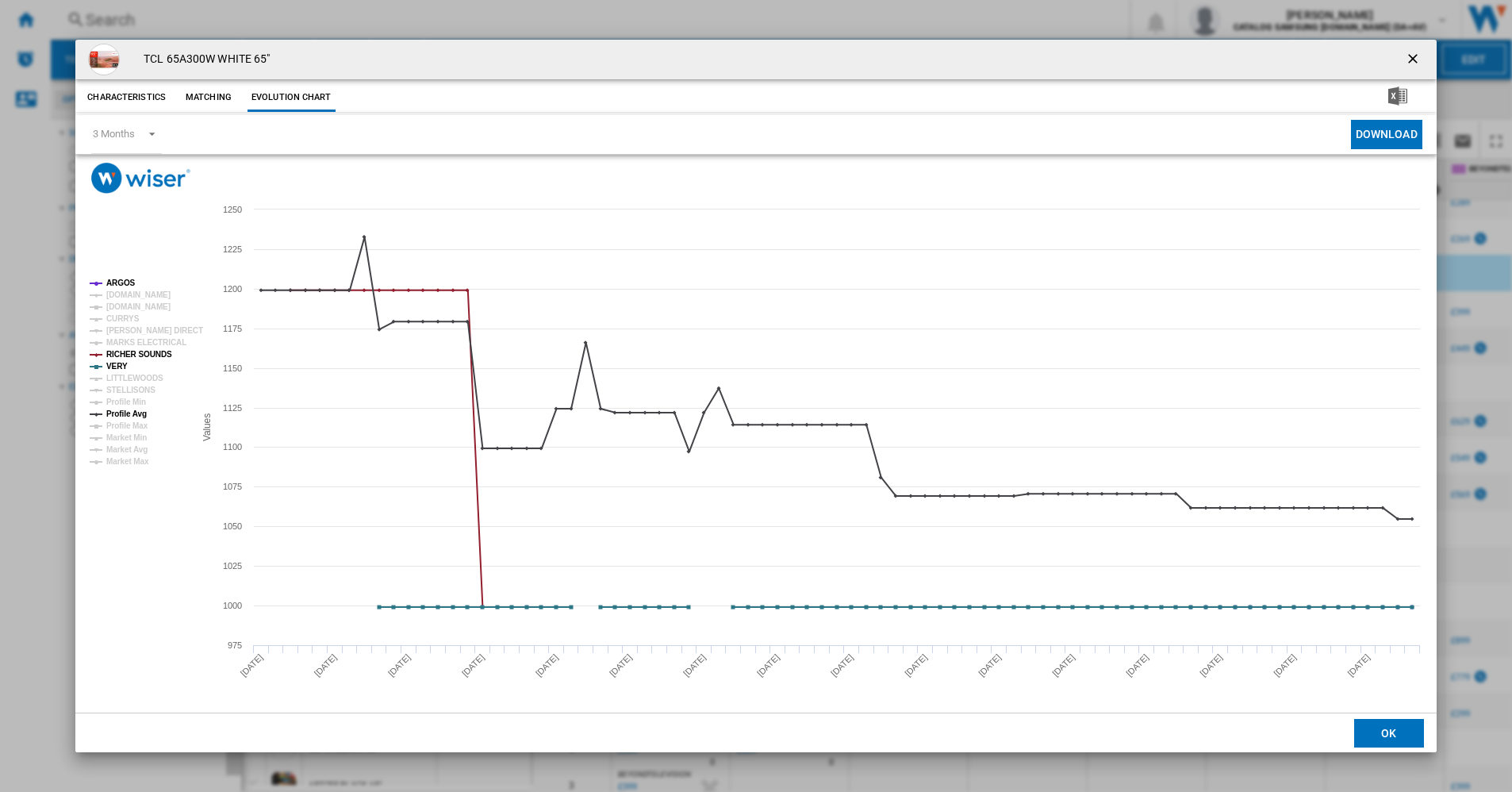
click at [118, 276] on rect "Product popup" at bounding box center [135, 373] width 104 height 199
click at [118, 283] on tspan "ARGOS" at bounding box center [121, 282] width 29 height 9
click at [144, 356] on tspan "RICHER SOUNDS" at bounding box center [139, 354] width 66 height 9
click at [111, 364] on tspan "VERY" at bounding box center [117, 366] width 21 height 9
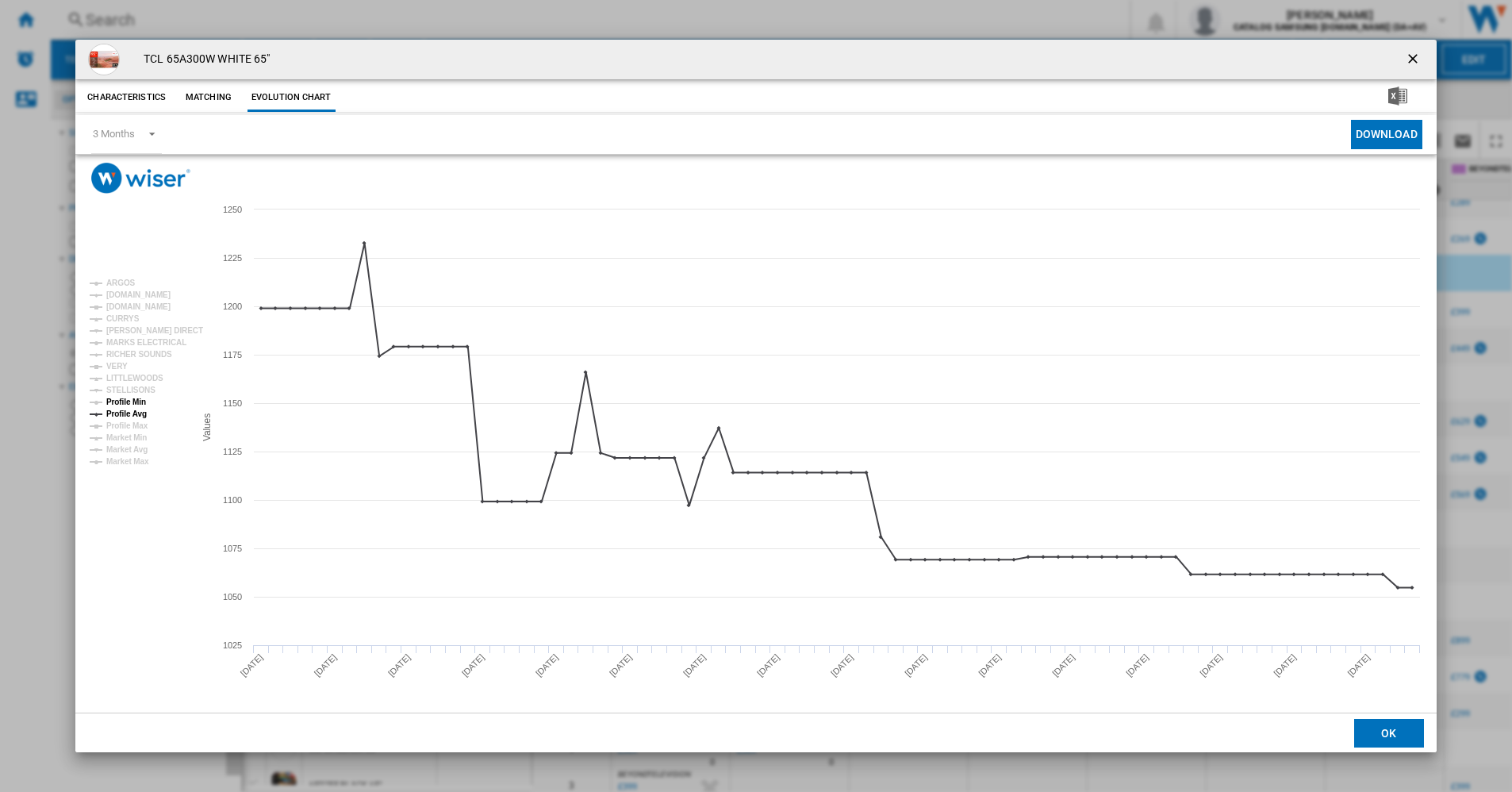
click at [132, 402] on tspan "Profile Min" at bounding box center [126, 402] width 40 height 9
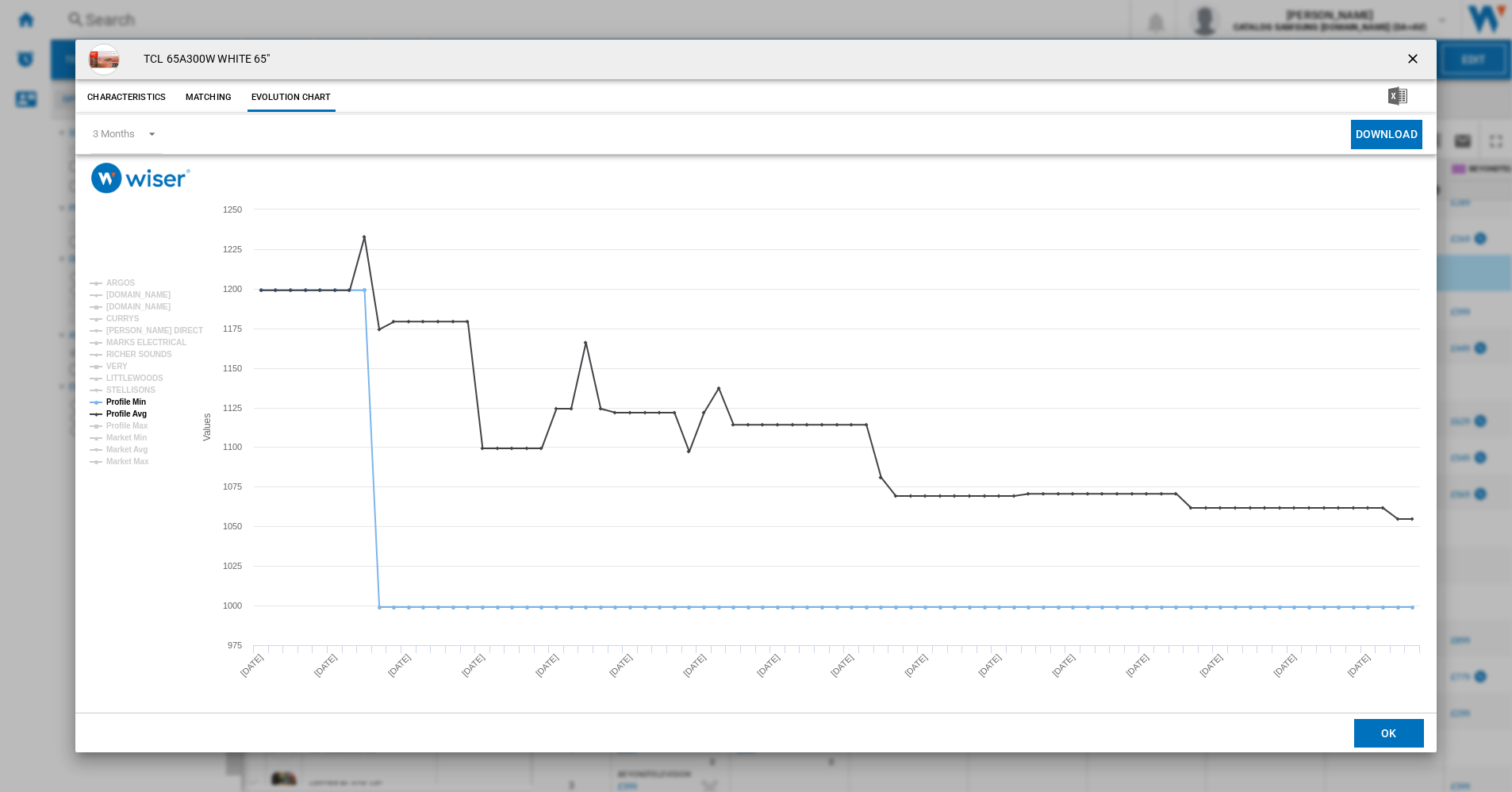
click at [132, 402] on tspan "Profile Min" at bounding box center [126, 402] width 40 height 9
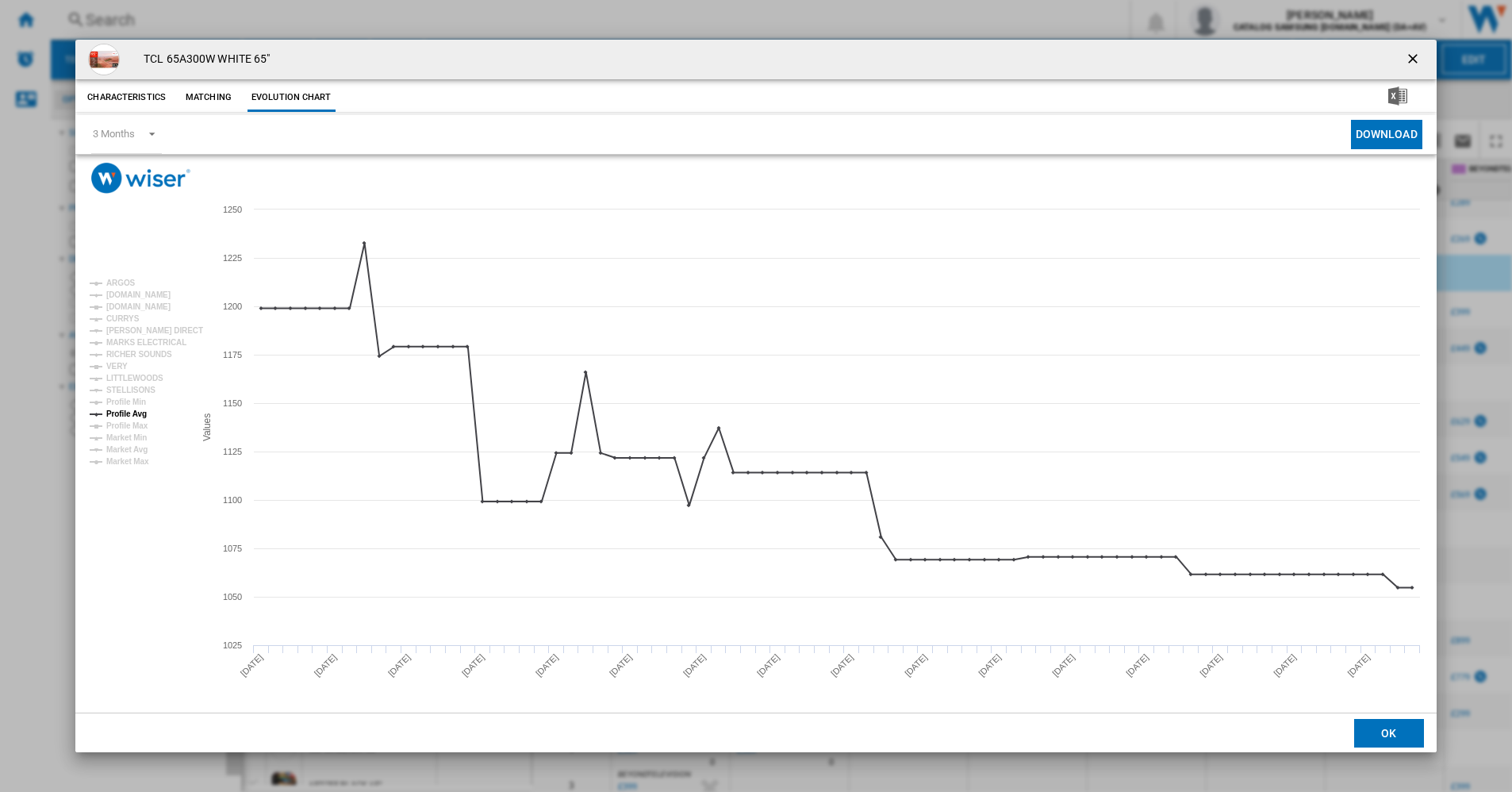
click at [1411, 60] on ng-md-icon "getI18NText('BUTTONS.CLOSE_DIALOG')" at bounding box center [1414, 61] width 19 height 19
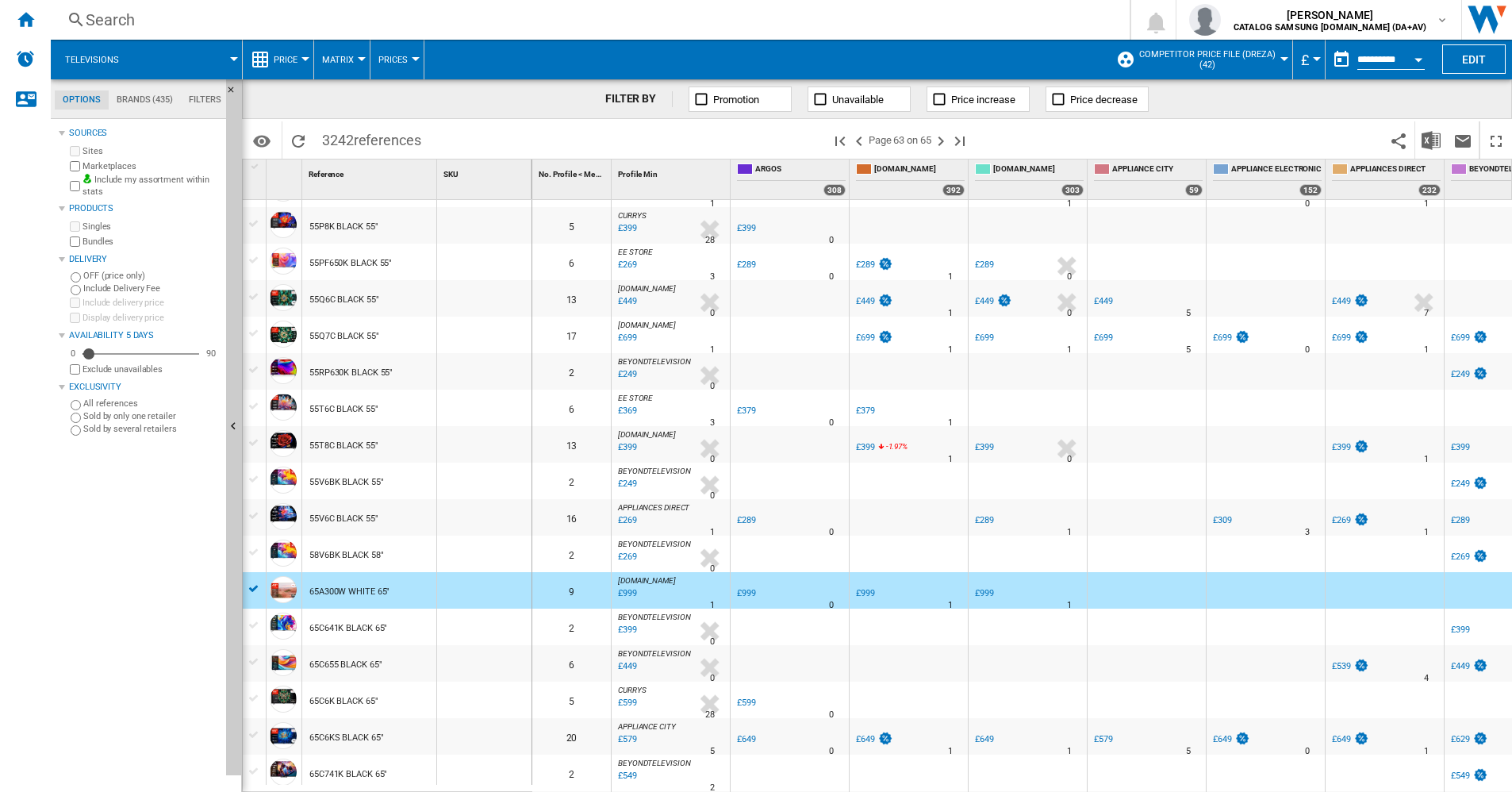
scroll to position [0, 0]
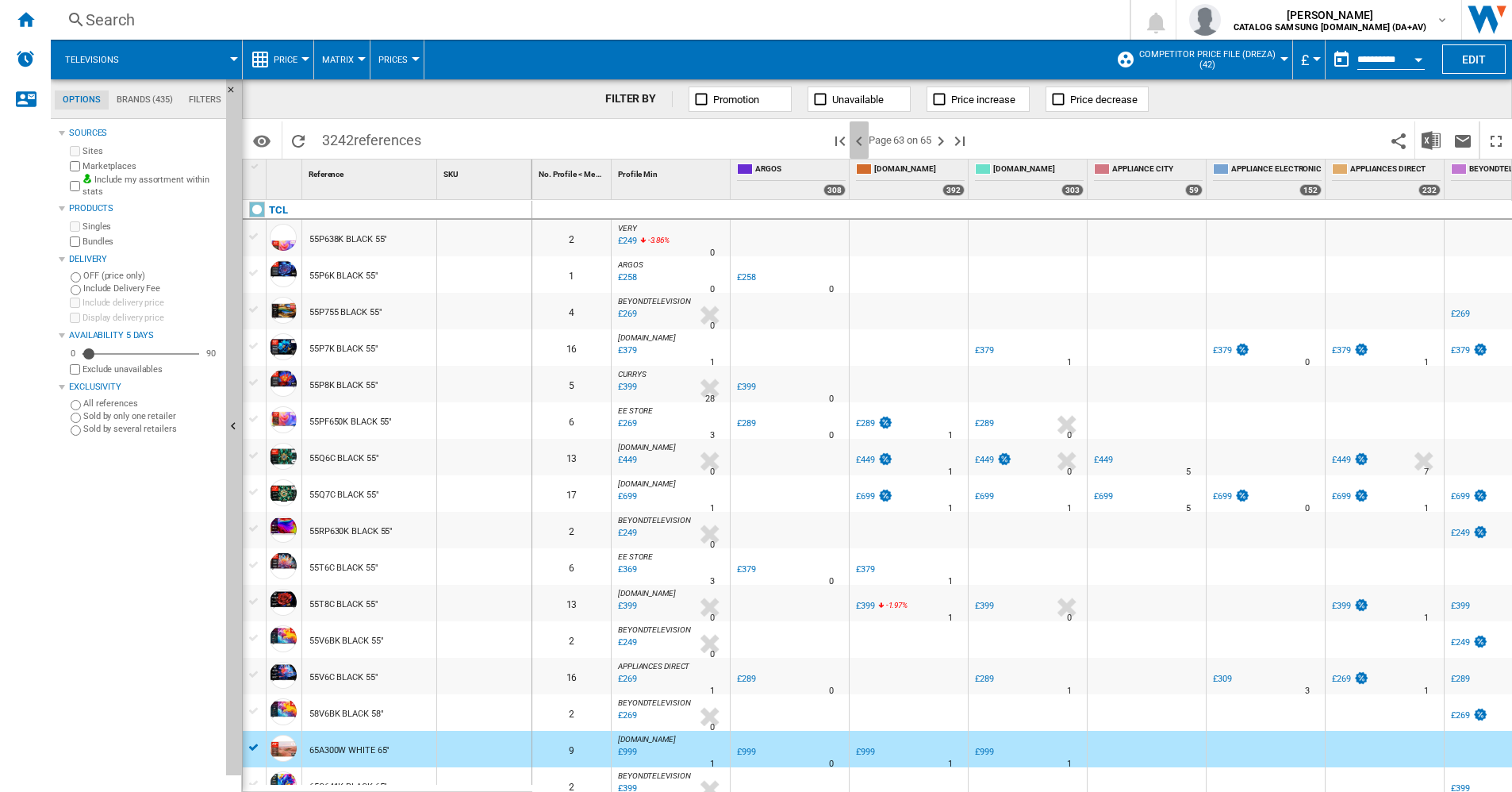
click at [860, 139] on ng-md-icon ">Previous page" at bounding box center [859, 141] width 19 height 19
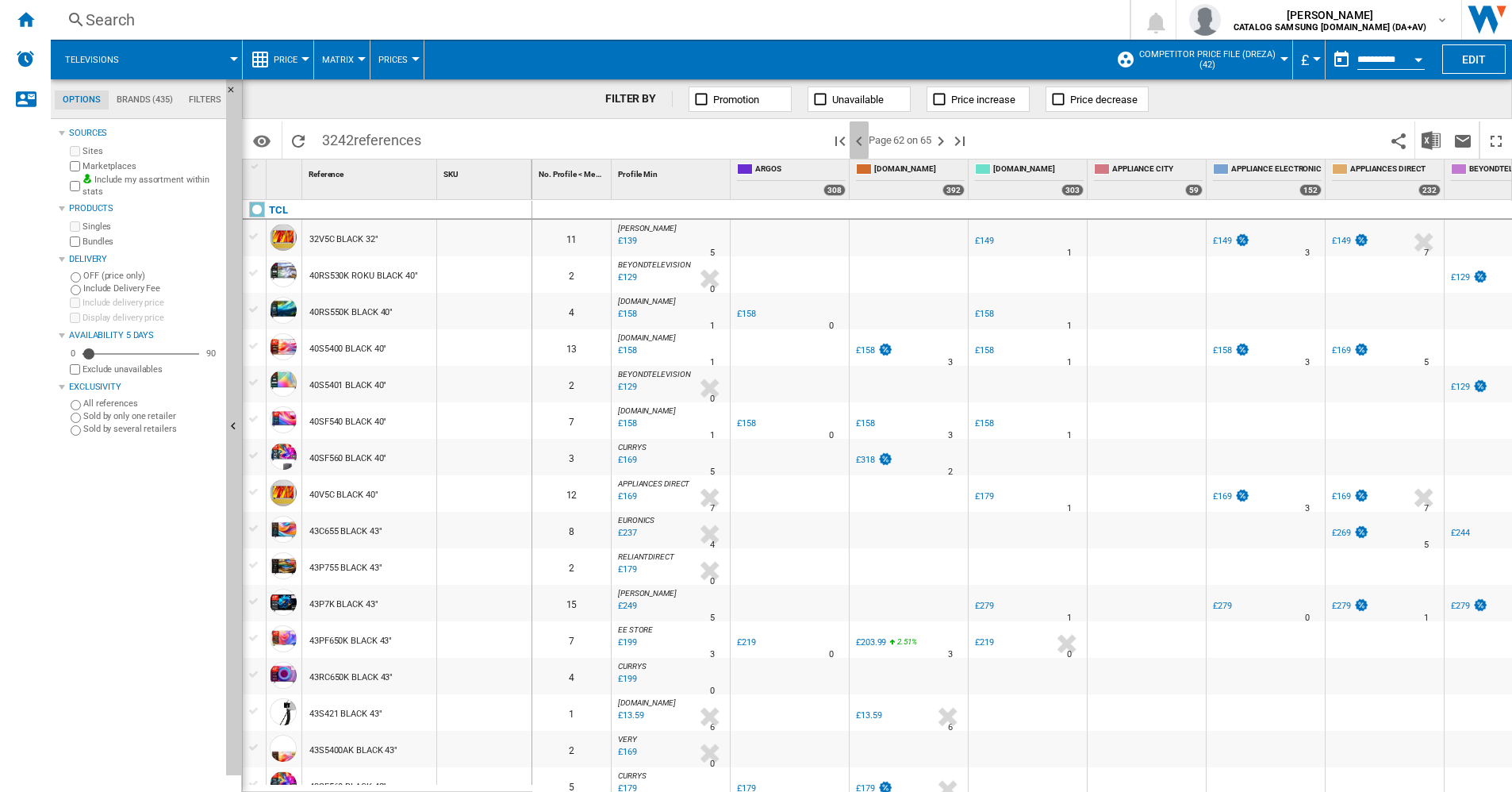
click at [865, 142] on ng-md-icon ">Previous page" at bounding box center [859, 141] width 19 height 19
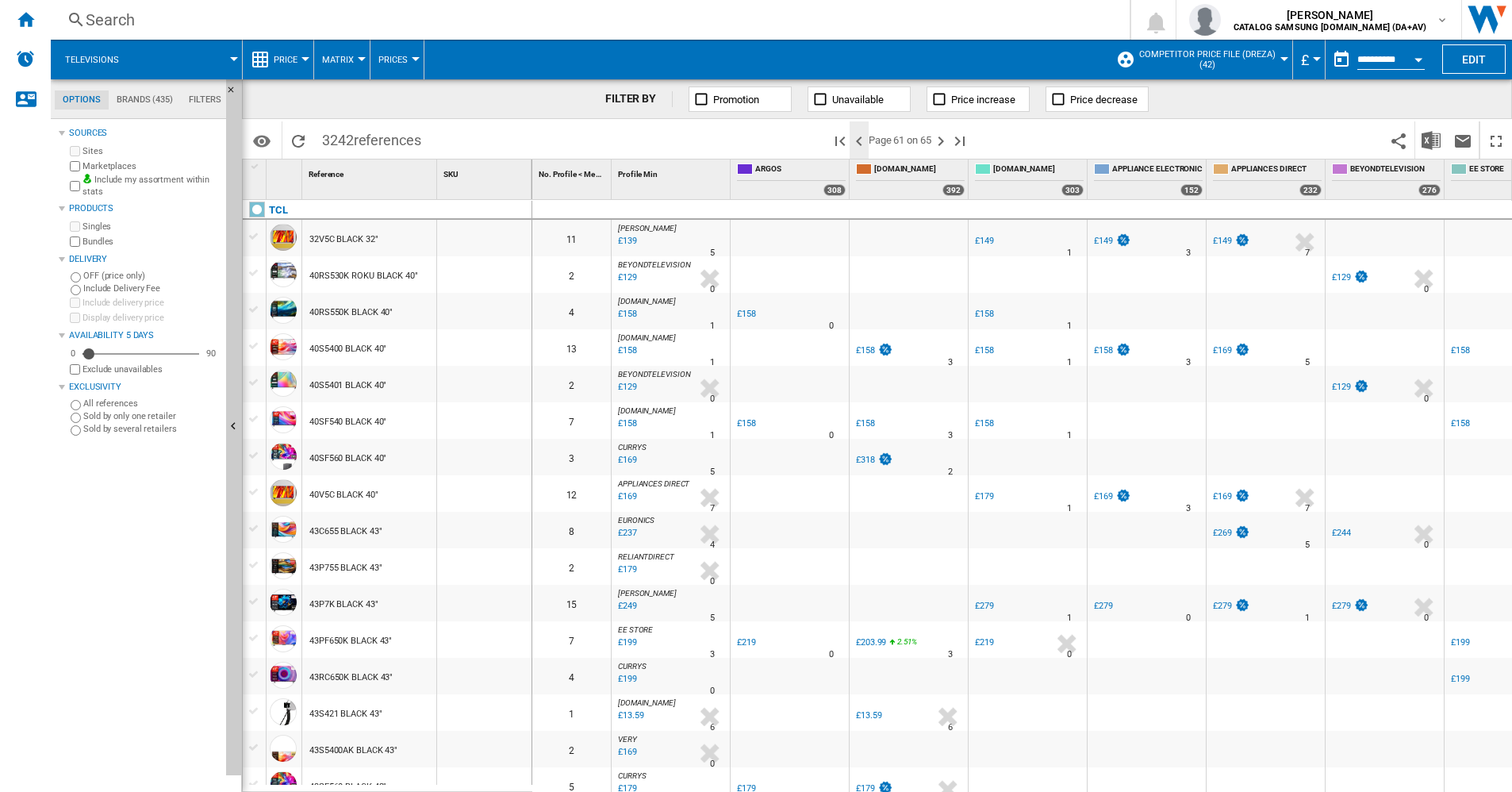
click at [861, 142] on ng-md-icon ">Previous page" at bounding box center [859, 141] width 19 height 19
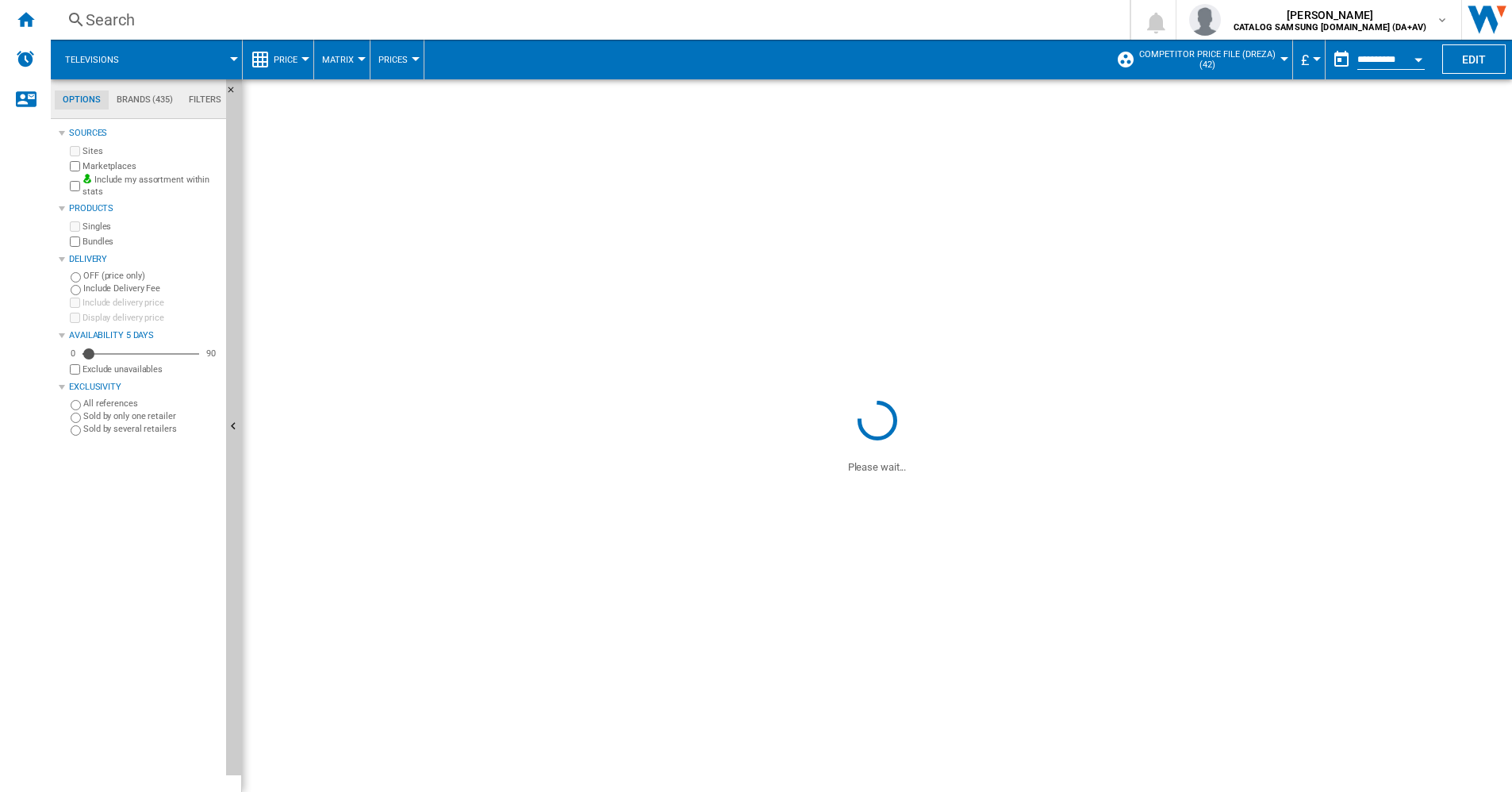
click at [861, 142] on ng-md-icon ">Previous page" at bounding box center [859, 141] width 19 height 19
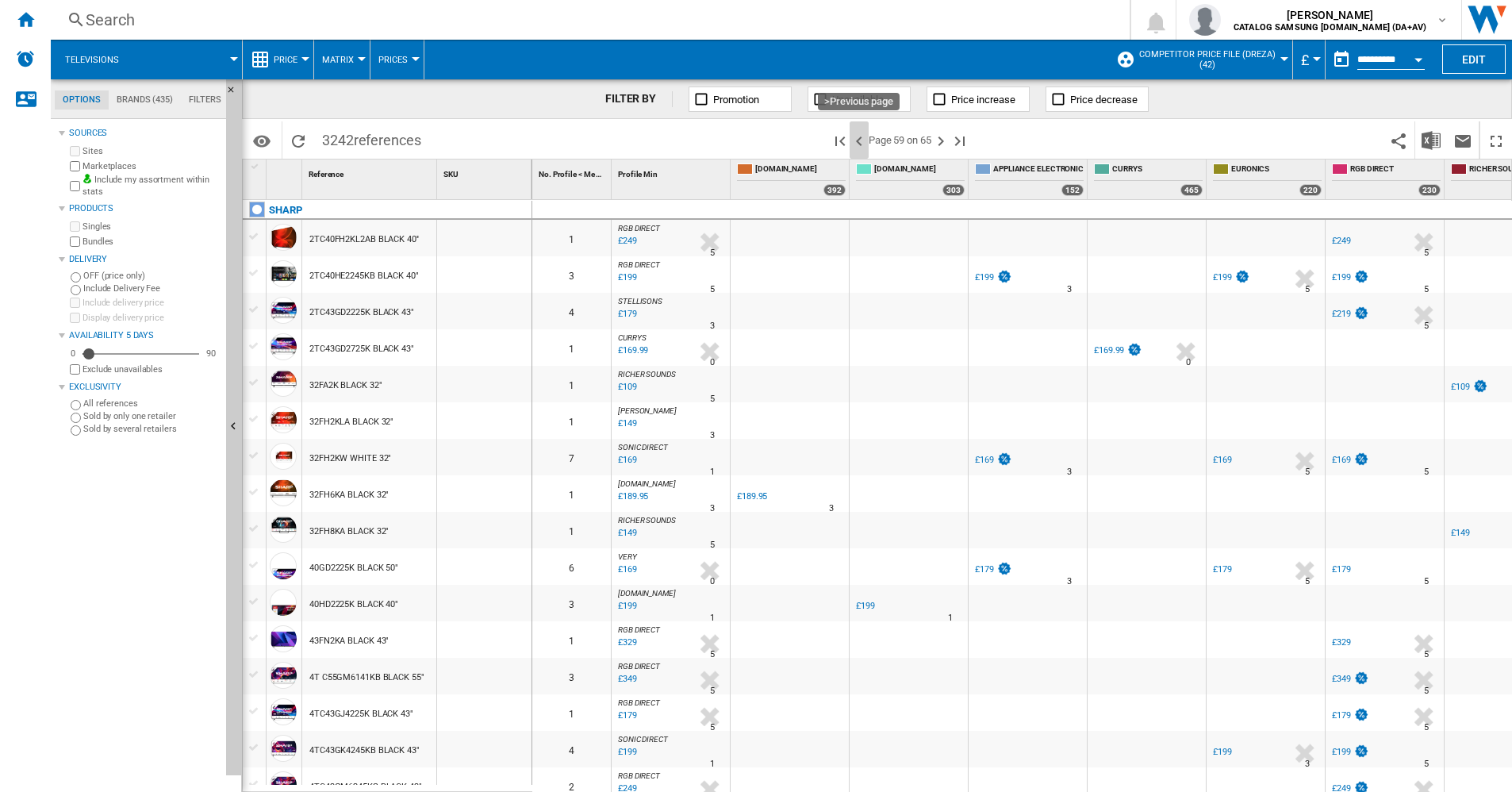
click at [859, 141] on ng-md-icon ">Previous page" at bounding box center [859, 141] width 19 height 19
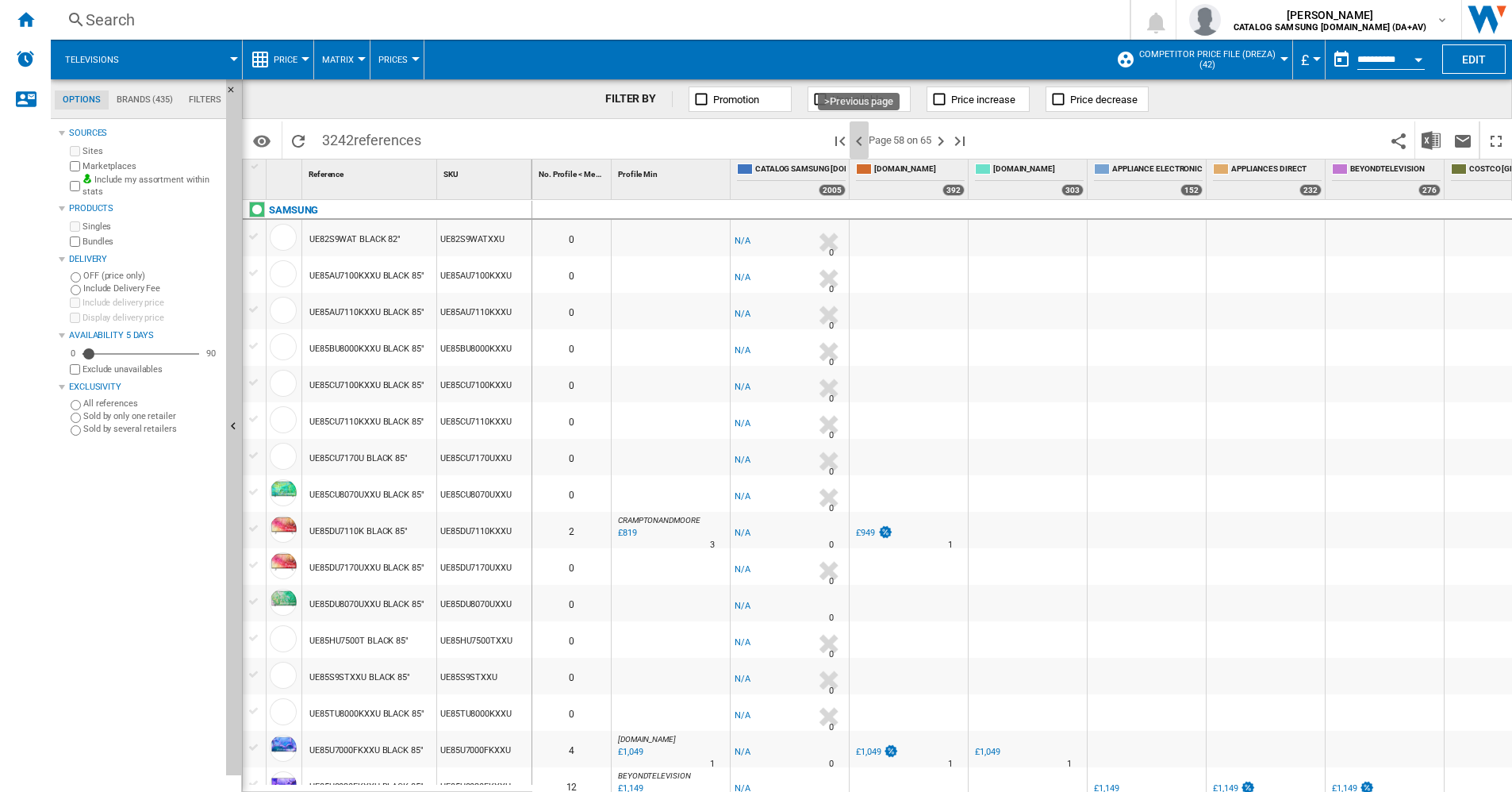
click at [859, 141] on ng-md-icon ">Previous page" at bounding box center [859, 141] width 19 height 19
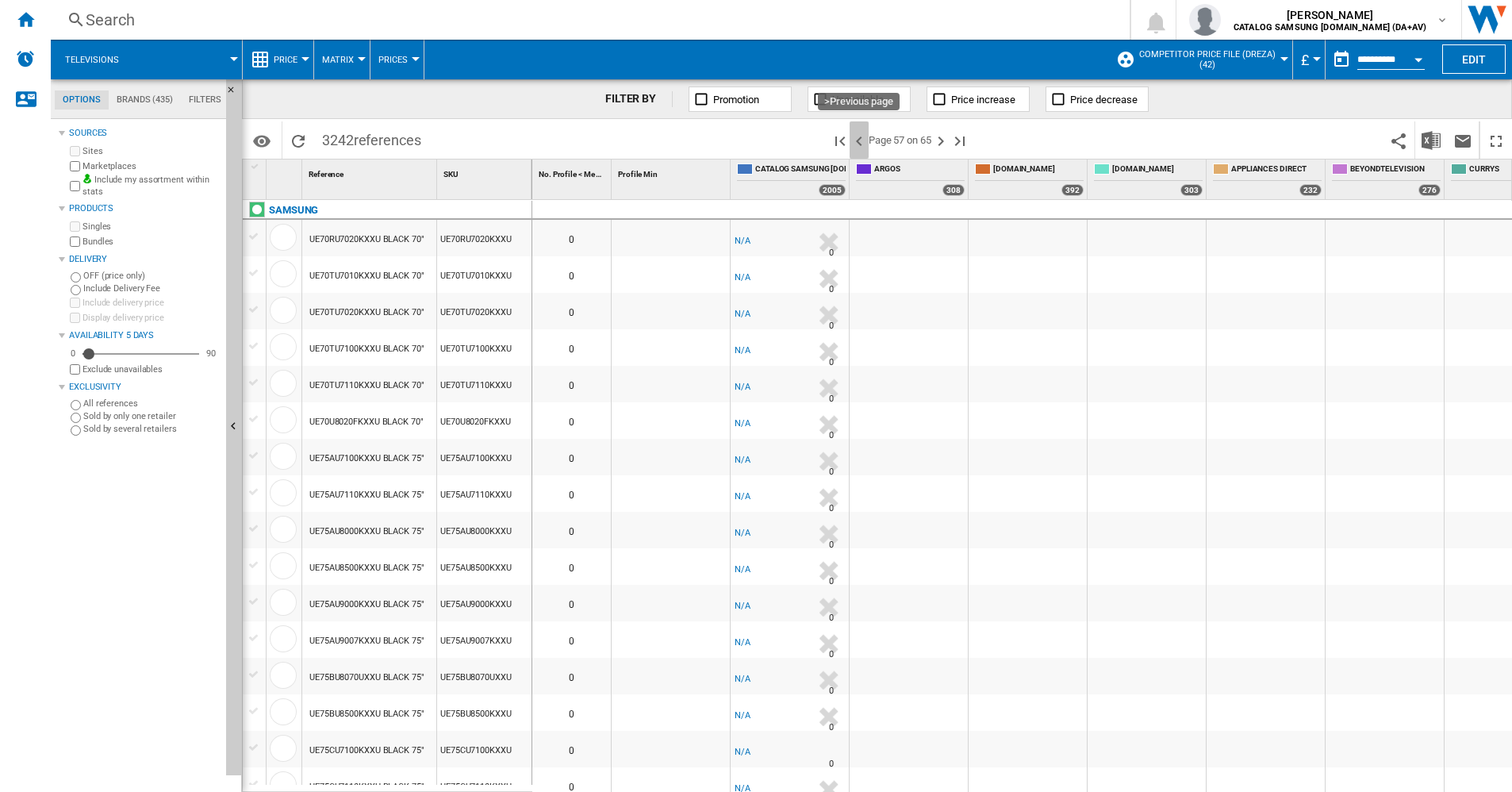
click at [863, 137] on ng-md-icon ">Previous page" at bounding box center [859, 141] width 19 height 19
click at [861, 148] on ng-md-icon ">Previous page" at bounding box center [859, 141] width 19 height 19
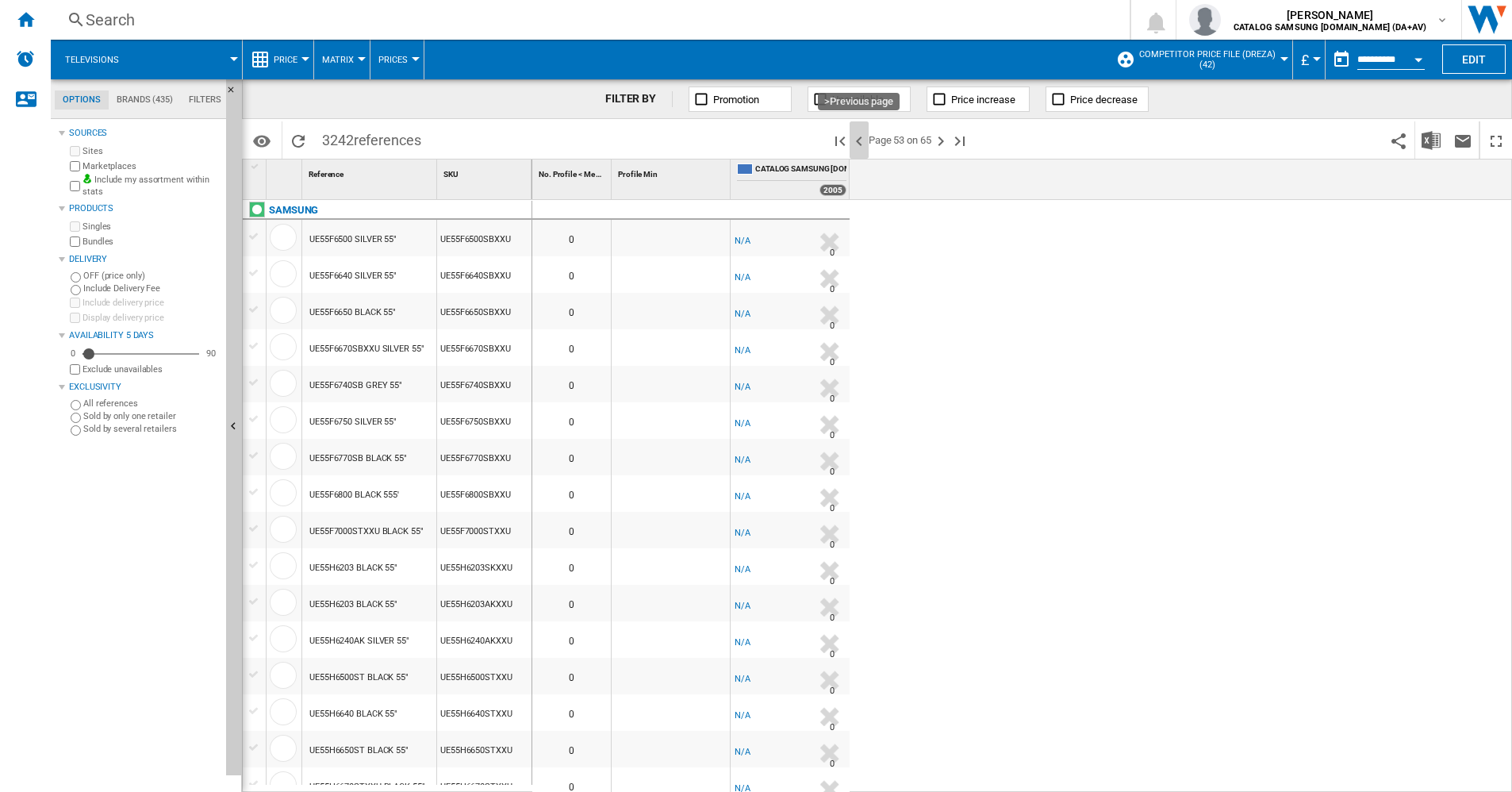
click at [861, 148] on ng-md-icon ">Previous page" at bounding box center [859, 141] width 19 height 19
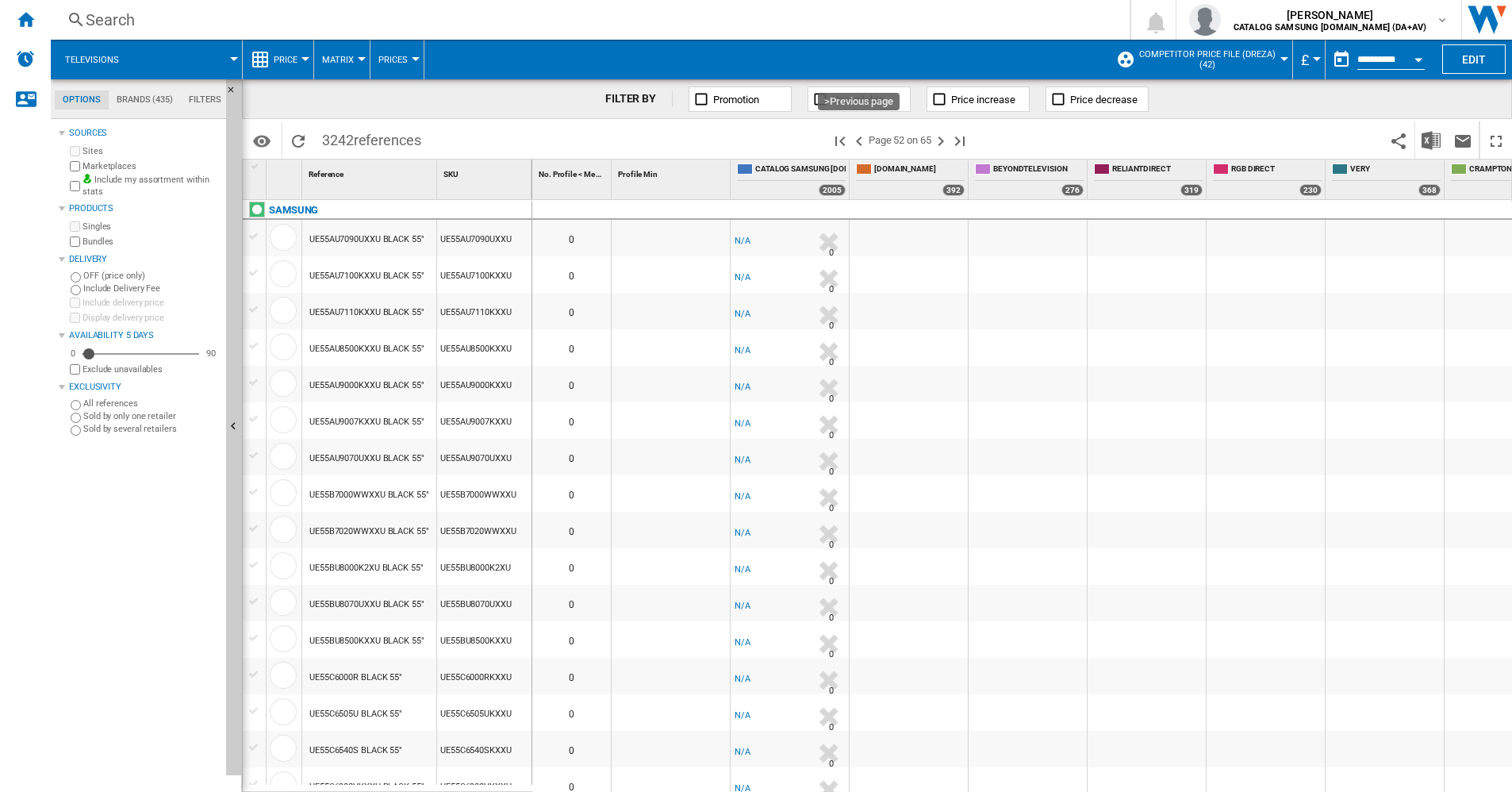
click at [861, 148] on ng-md-icon ">Previous page" at bounding box center [859, 141] width 19 height 19
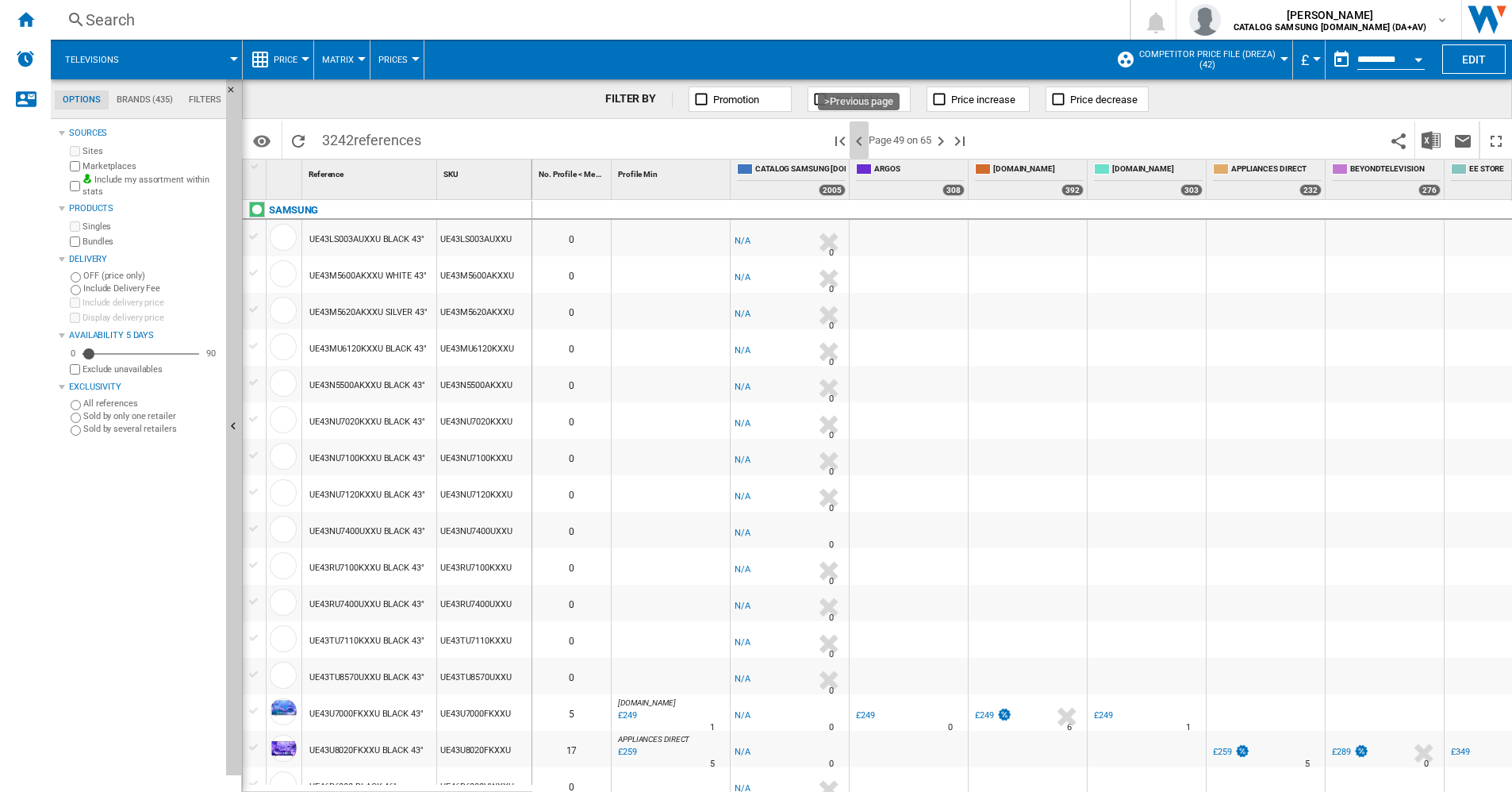
click at [861, 148] on ng-md-icon ">Previous page" at bounding box center [859, 141] width 19 height 19
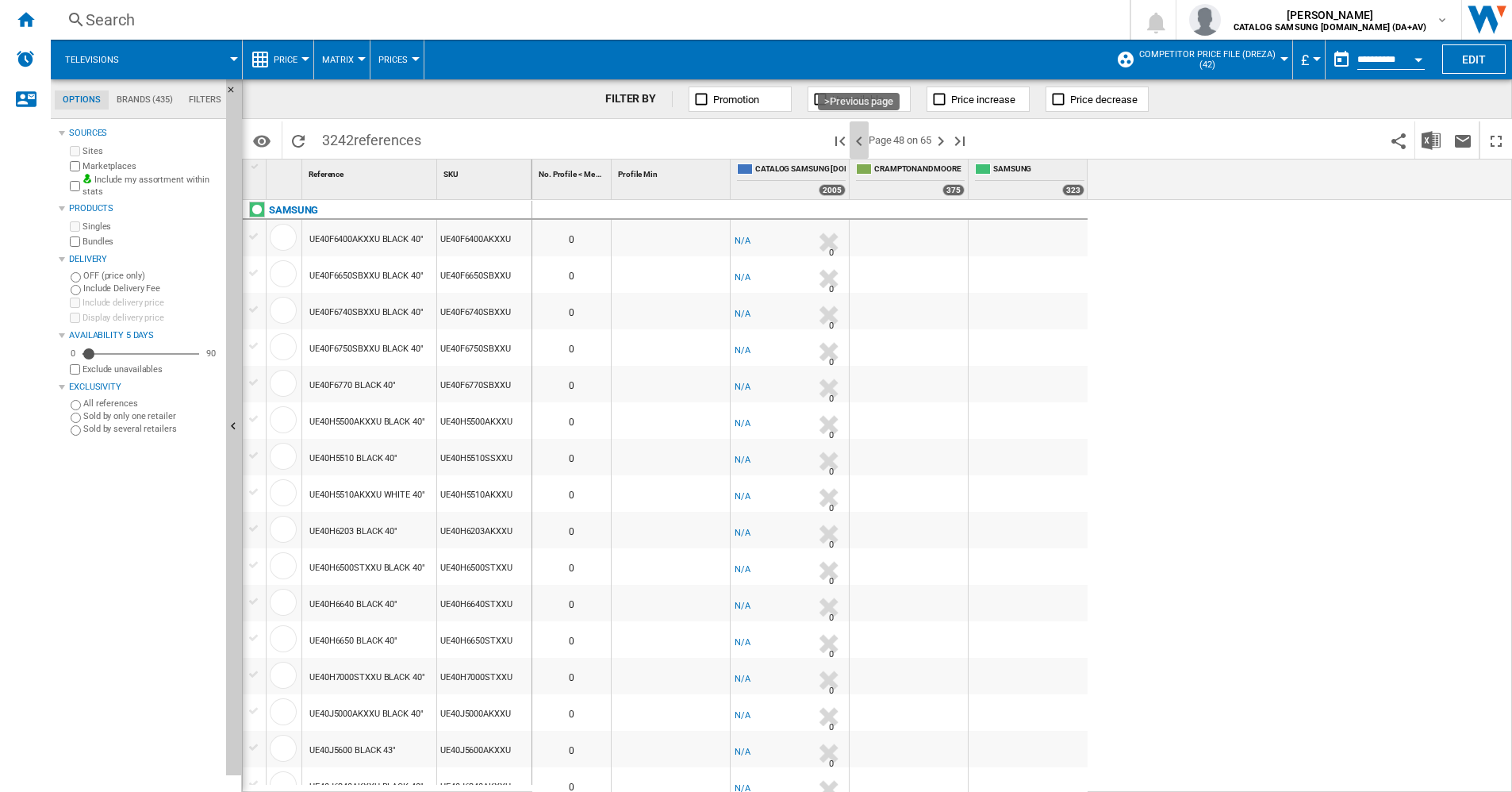
click at [861, 148] on ng-md-icon ">Previous page" at bounding box center [859, 141] width 19 height 19
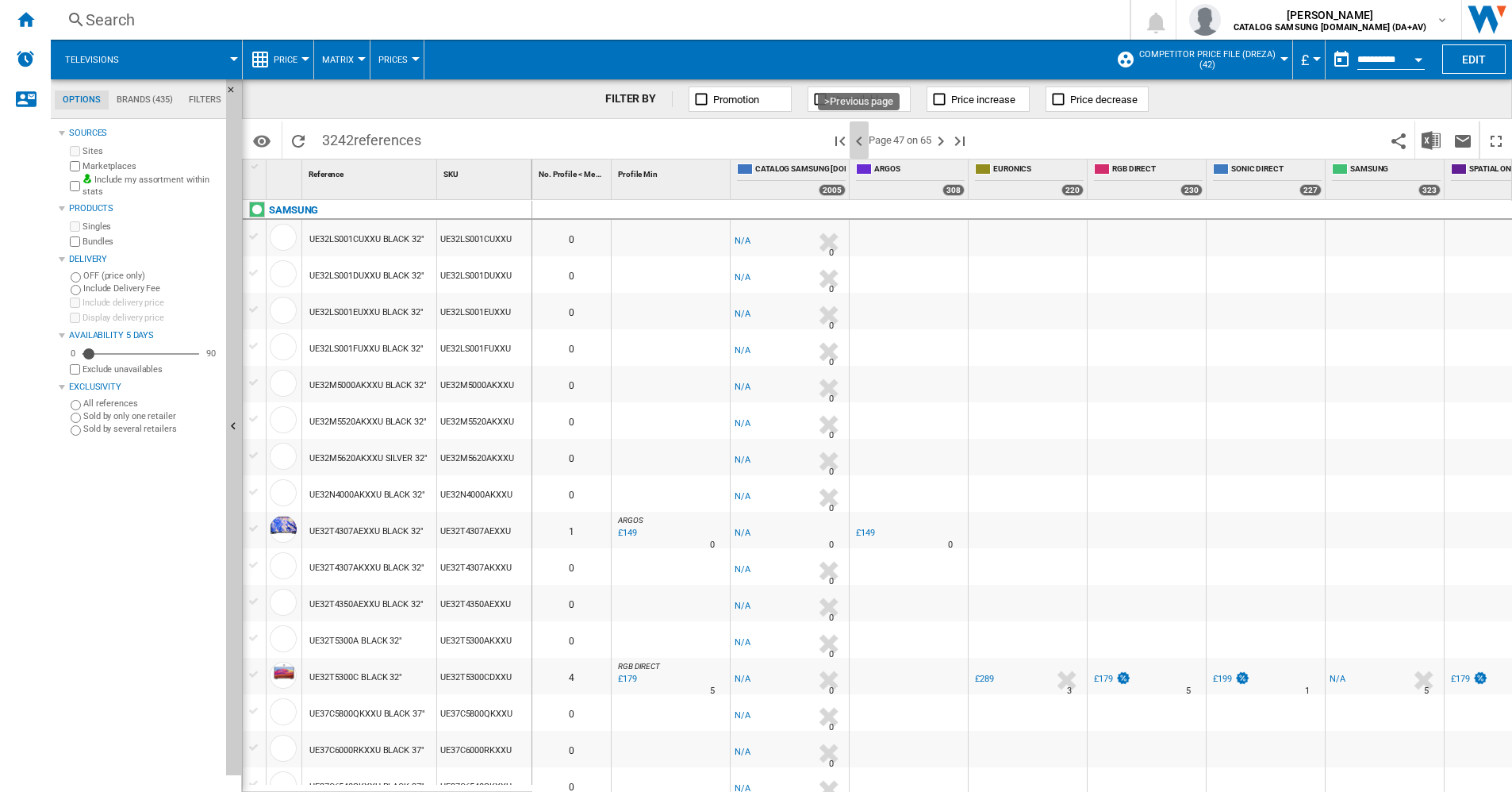
click at [865, 147] on ng-md-icon ">Previous page" at bounding box center [859, 141] width 19 height 19
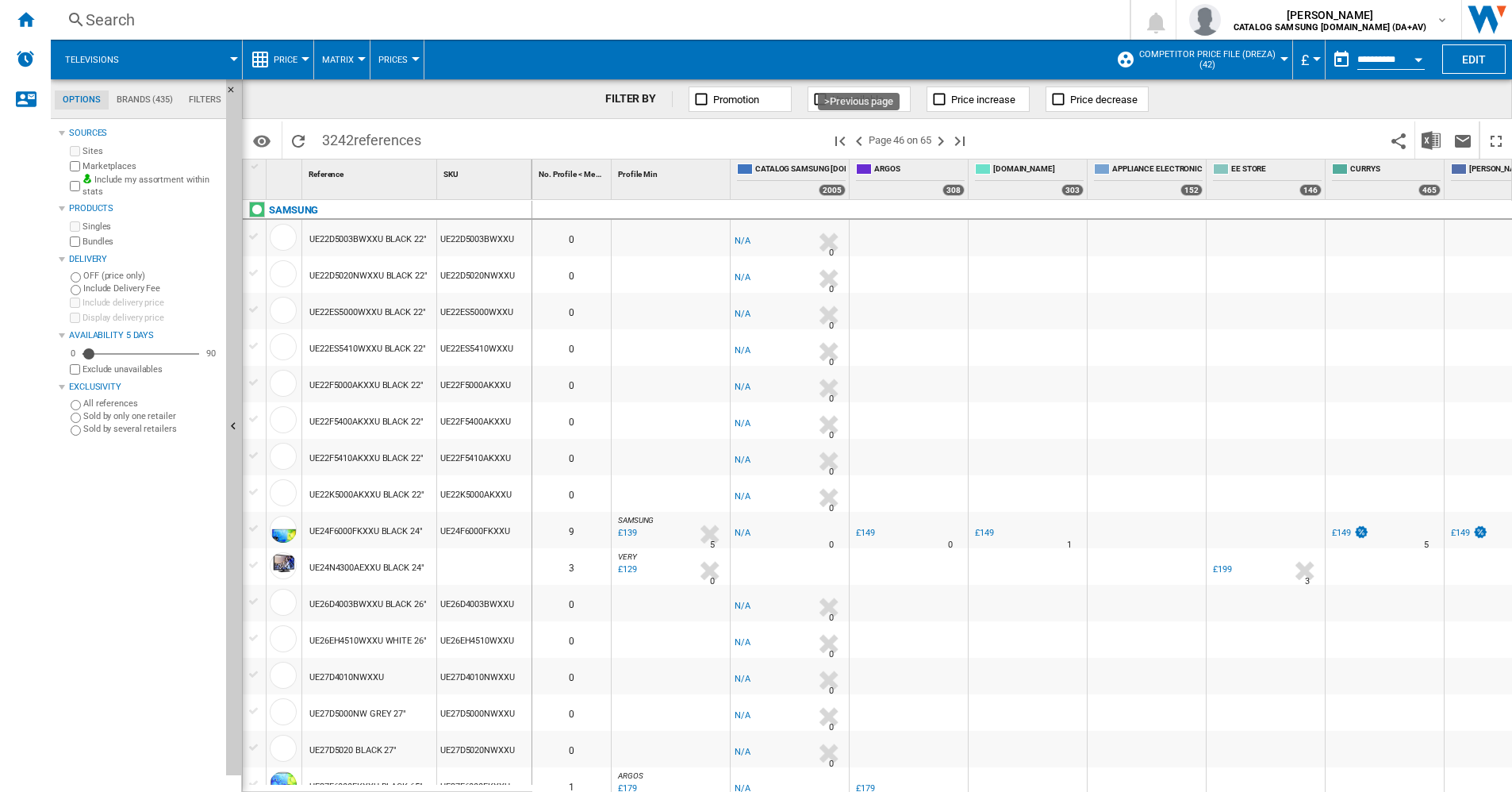
click at [865, 147] on ng-md-icon ">Previous page" at bounding box center [859, 141] width 19 height 19
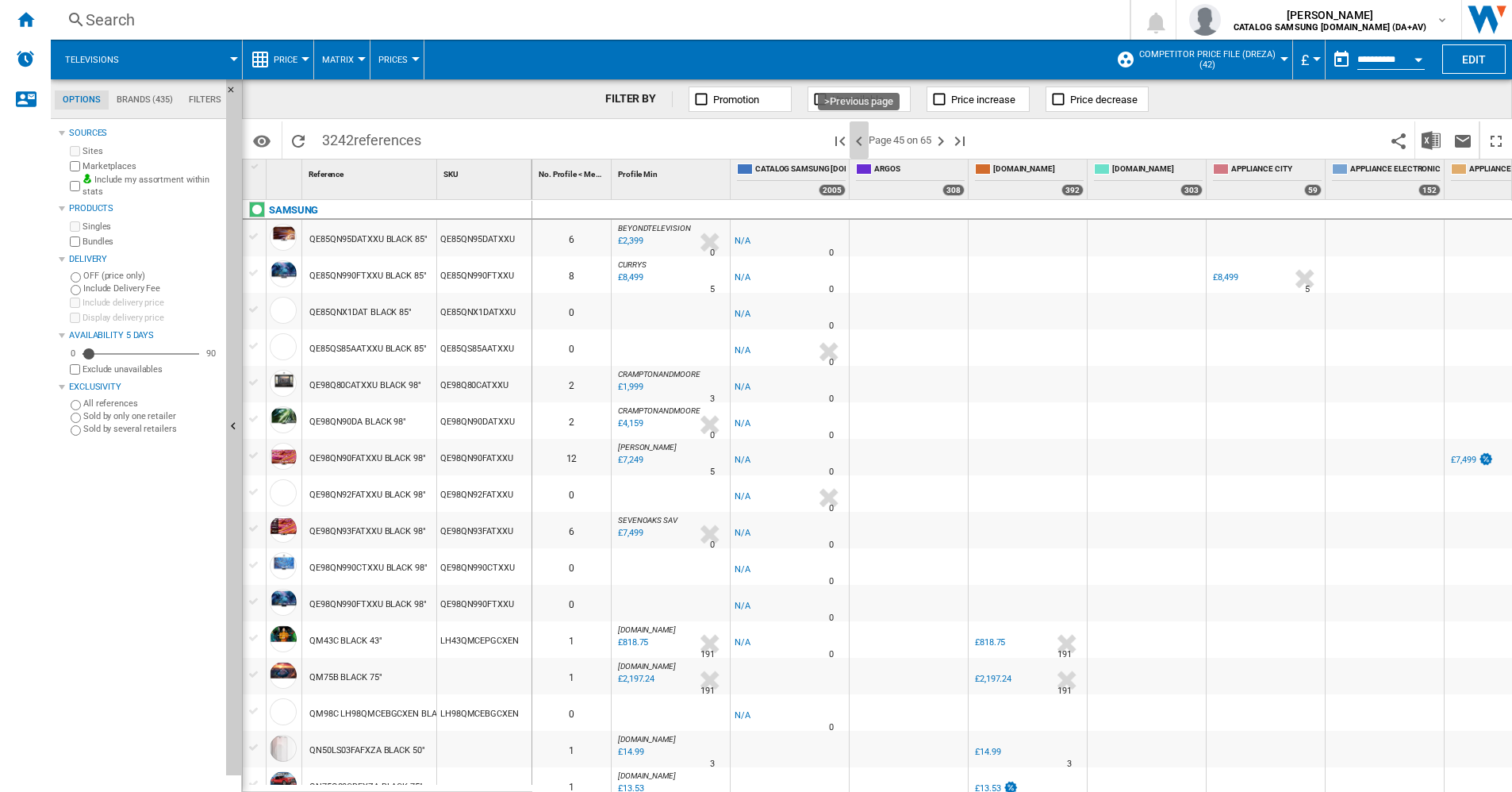
click at [866, 147] on ng-md-icon ">Previous page" at bounding box center [859, 141] width 19 height 19
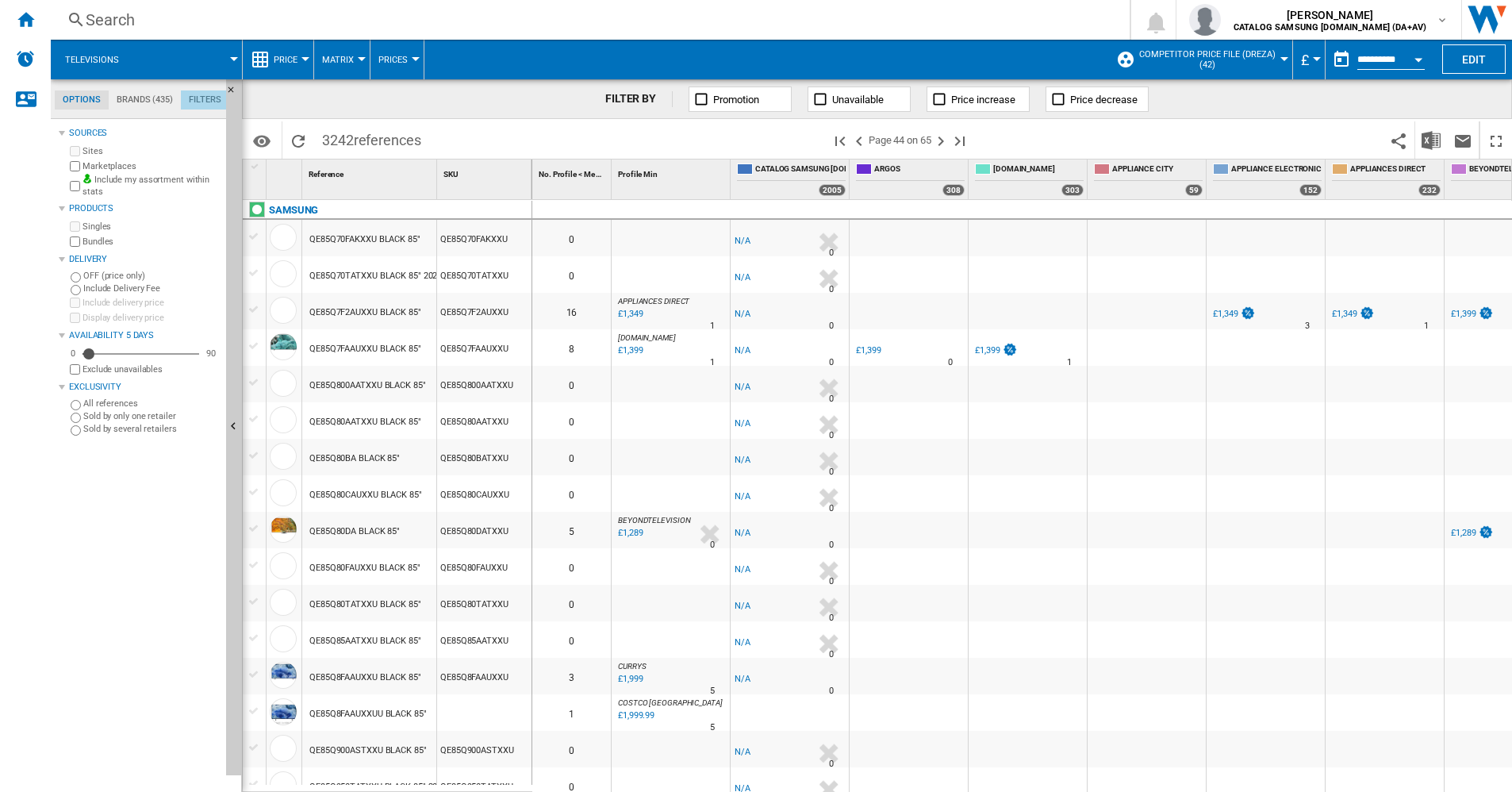
click at [206, 91] on md-tab-item "Filters" at bounding box center [205, 100] width 48 height 19
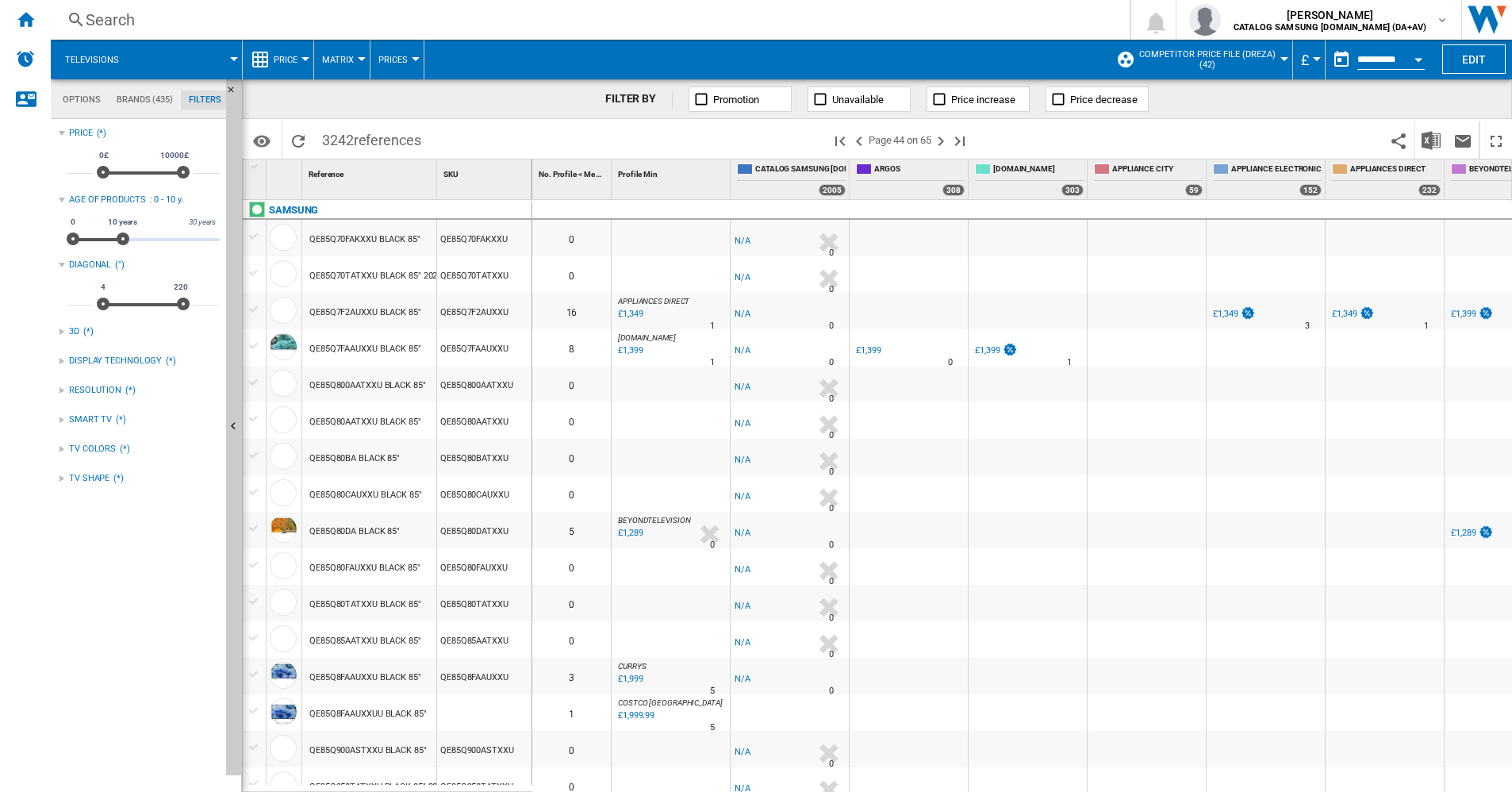
click at [100, 357] on div "DISPLAY TECHNOLOGY" at bounding box center [115, 360] width 93 height 13
click at [63, 552] on div at bounding box center [62, 551] width 7 height 7
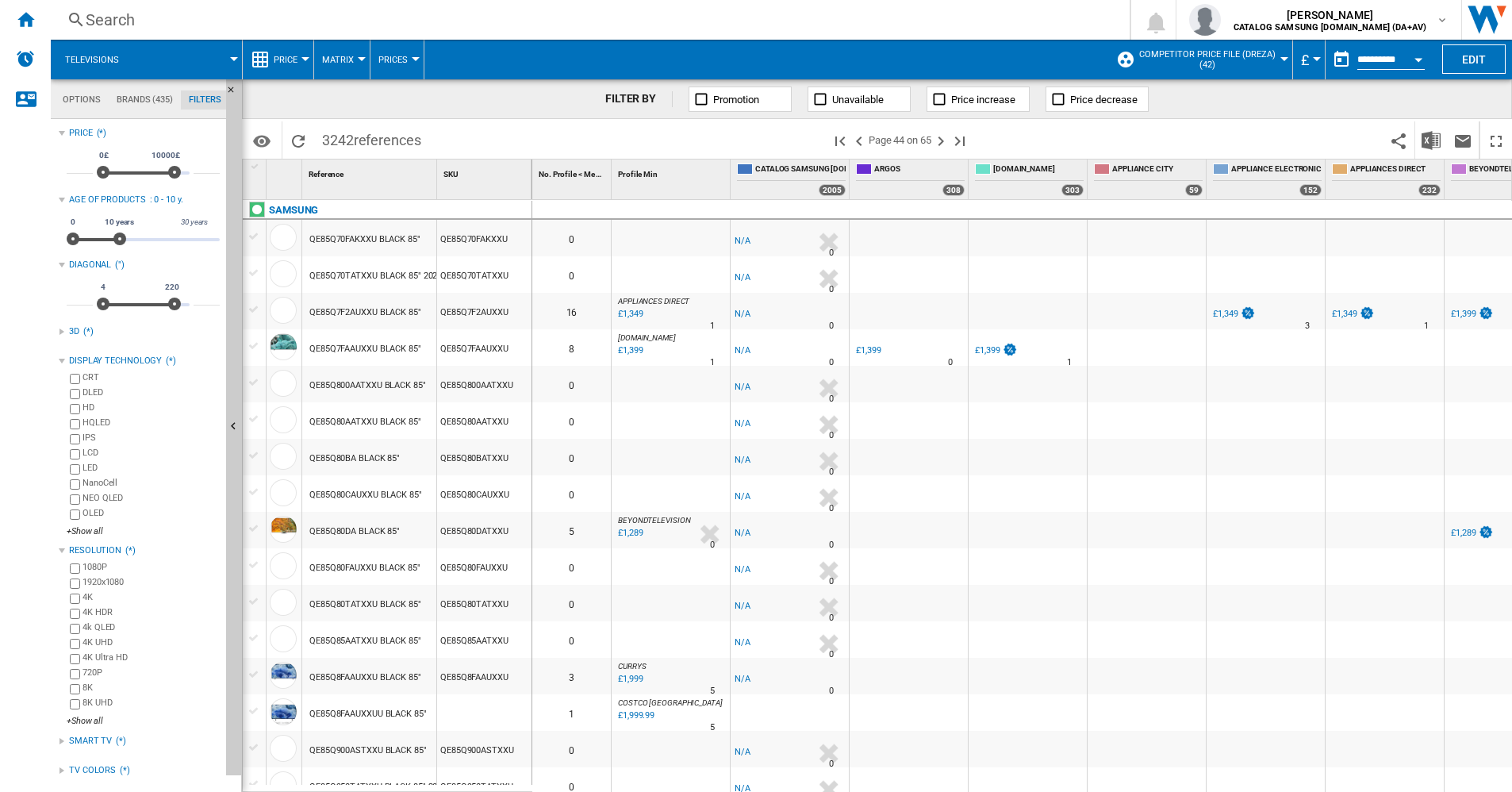
click at [91, 740] on div "SMART TV" at bounding box center [90, 741] width 42 height 13
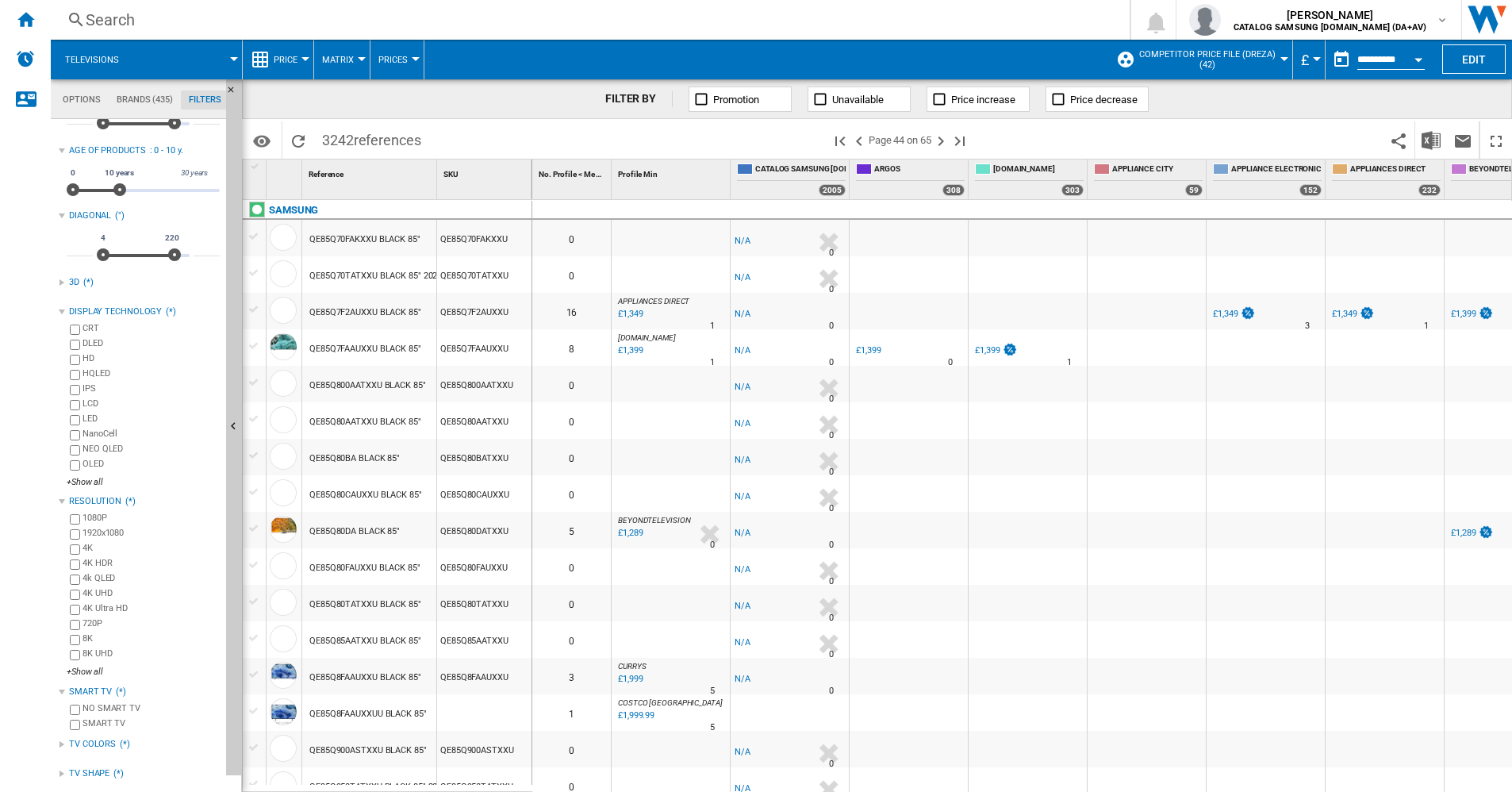
click at [96, 746] on div "TV COLORS" at bounding box center [92, 744] width 46 height 13
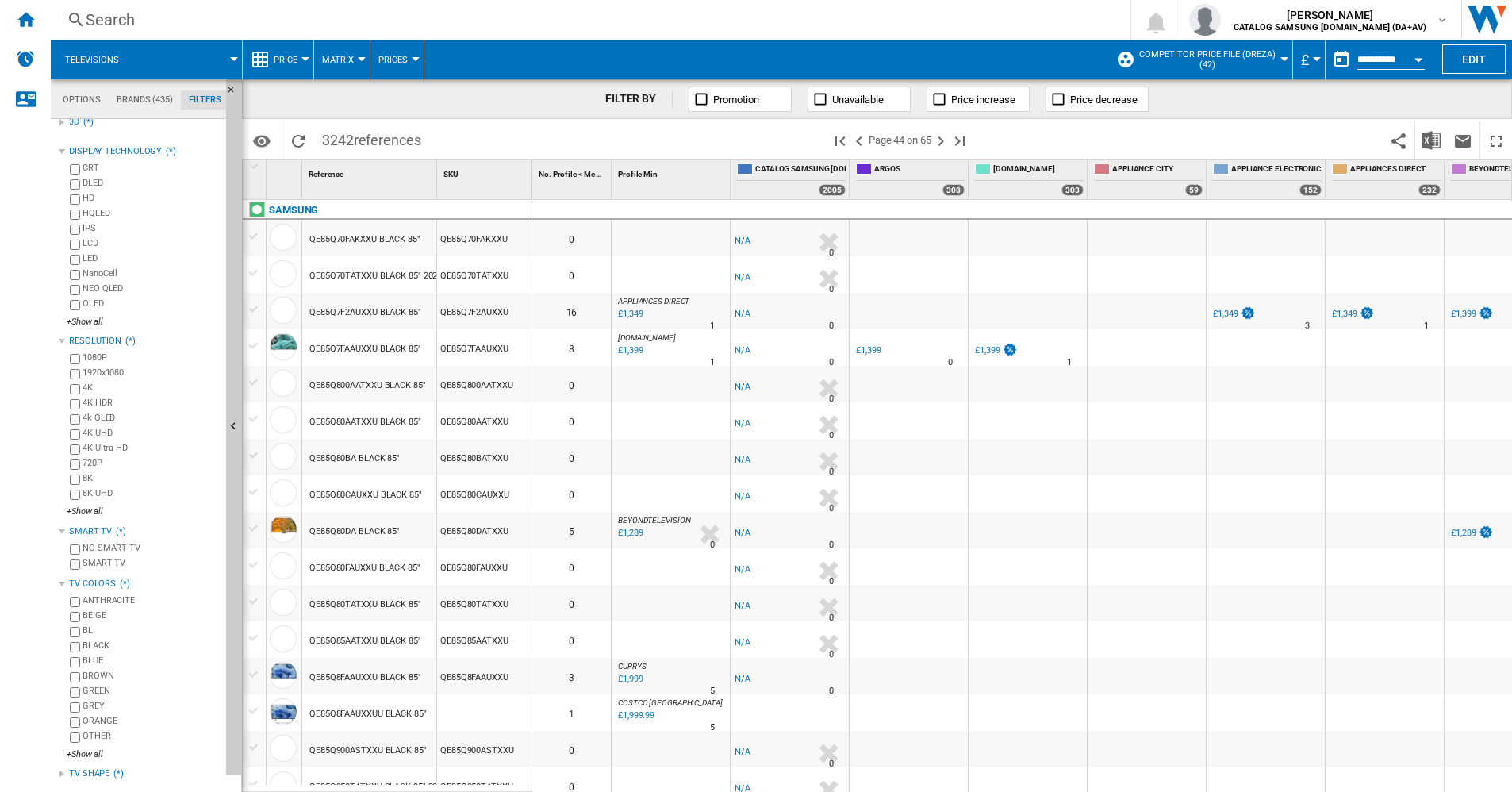
scroll to position [211, 0]
click at [85, 776] on div "TV SHAPE" at bounding box center [89, 773] width 41 height 13
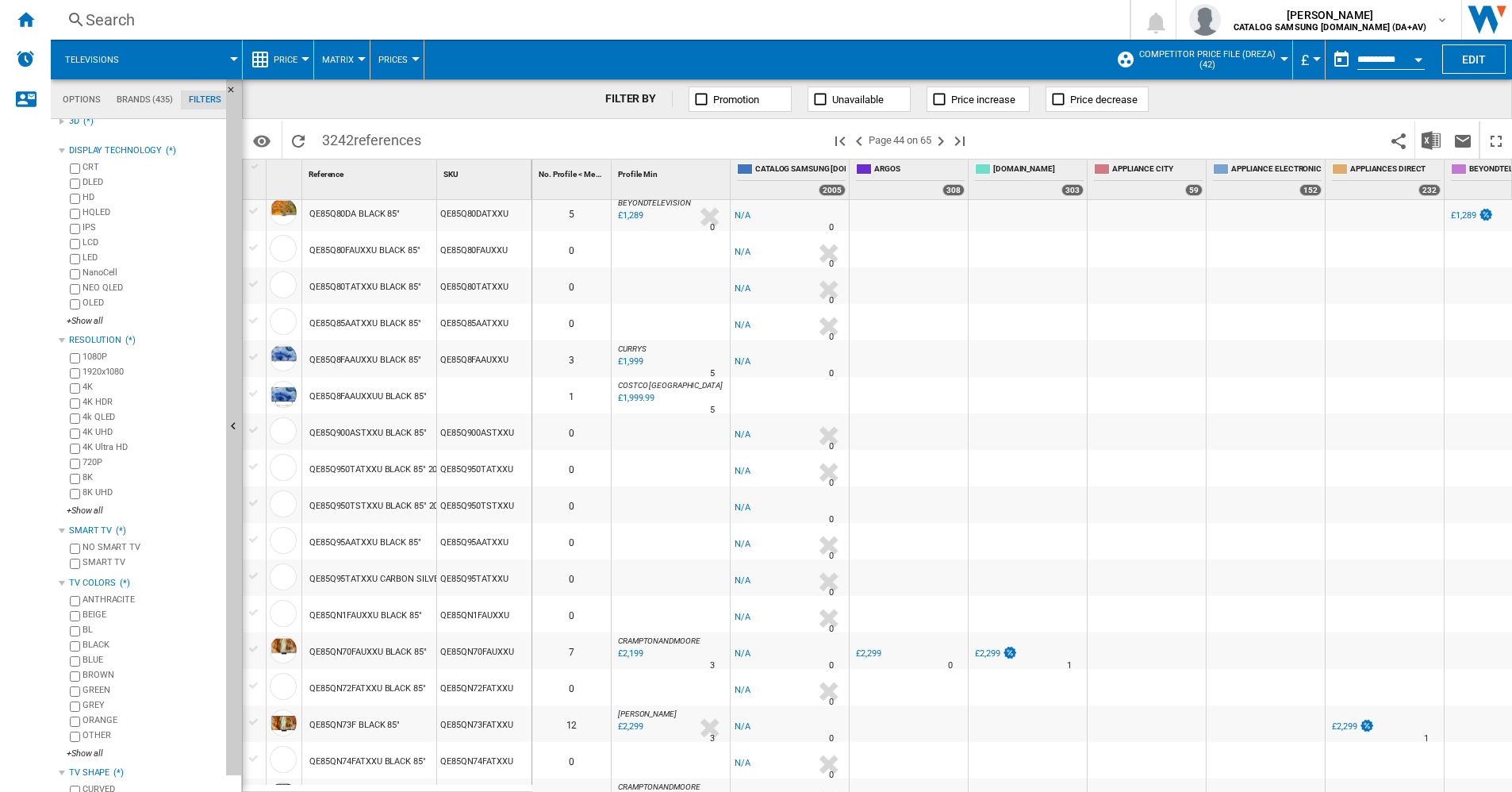
scroll to position [0, 0]
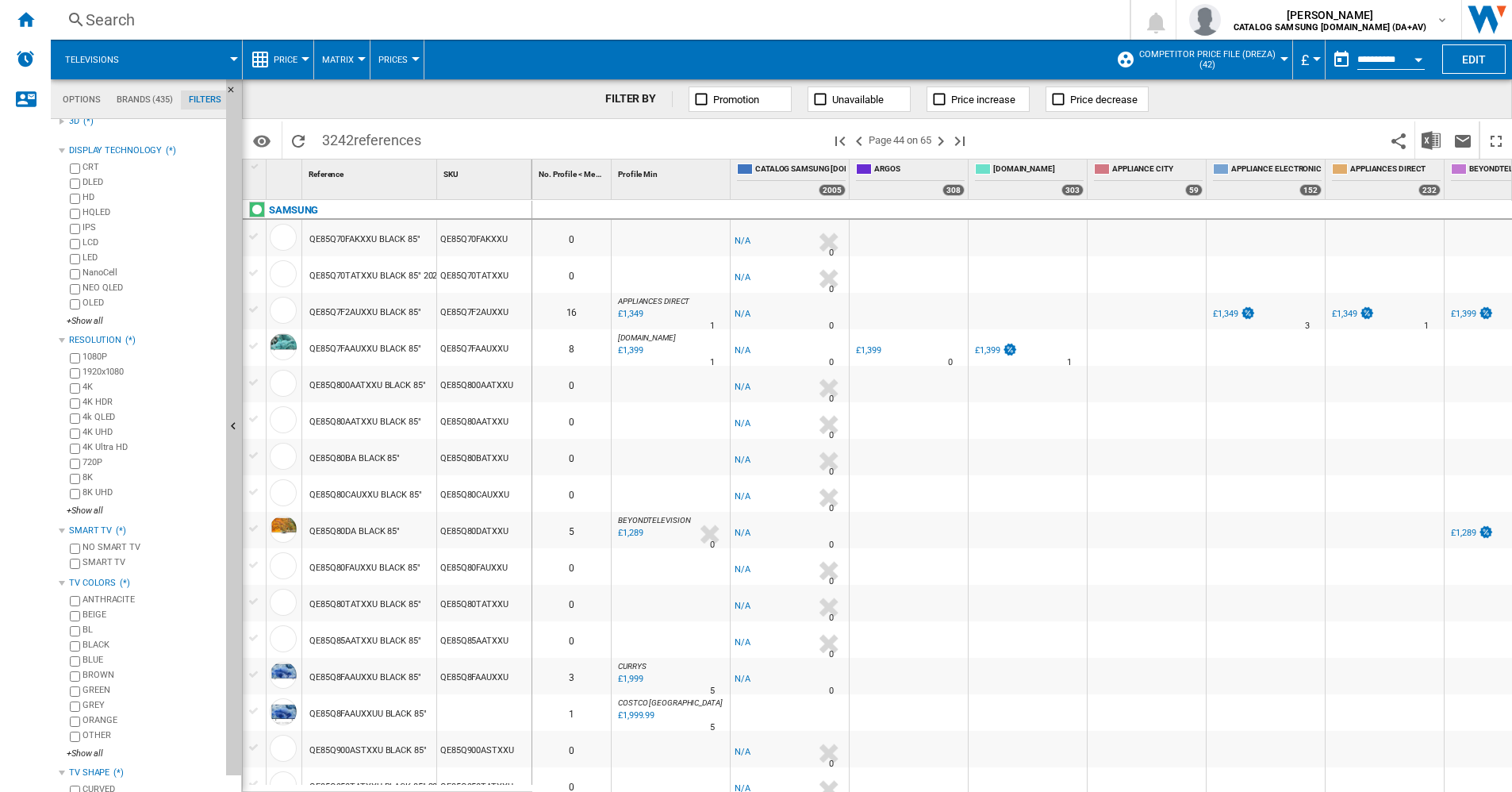
click at [132, 23] on div "Search" at bounding box center [587, 19] width 1003 height 22
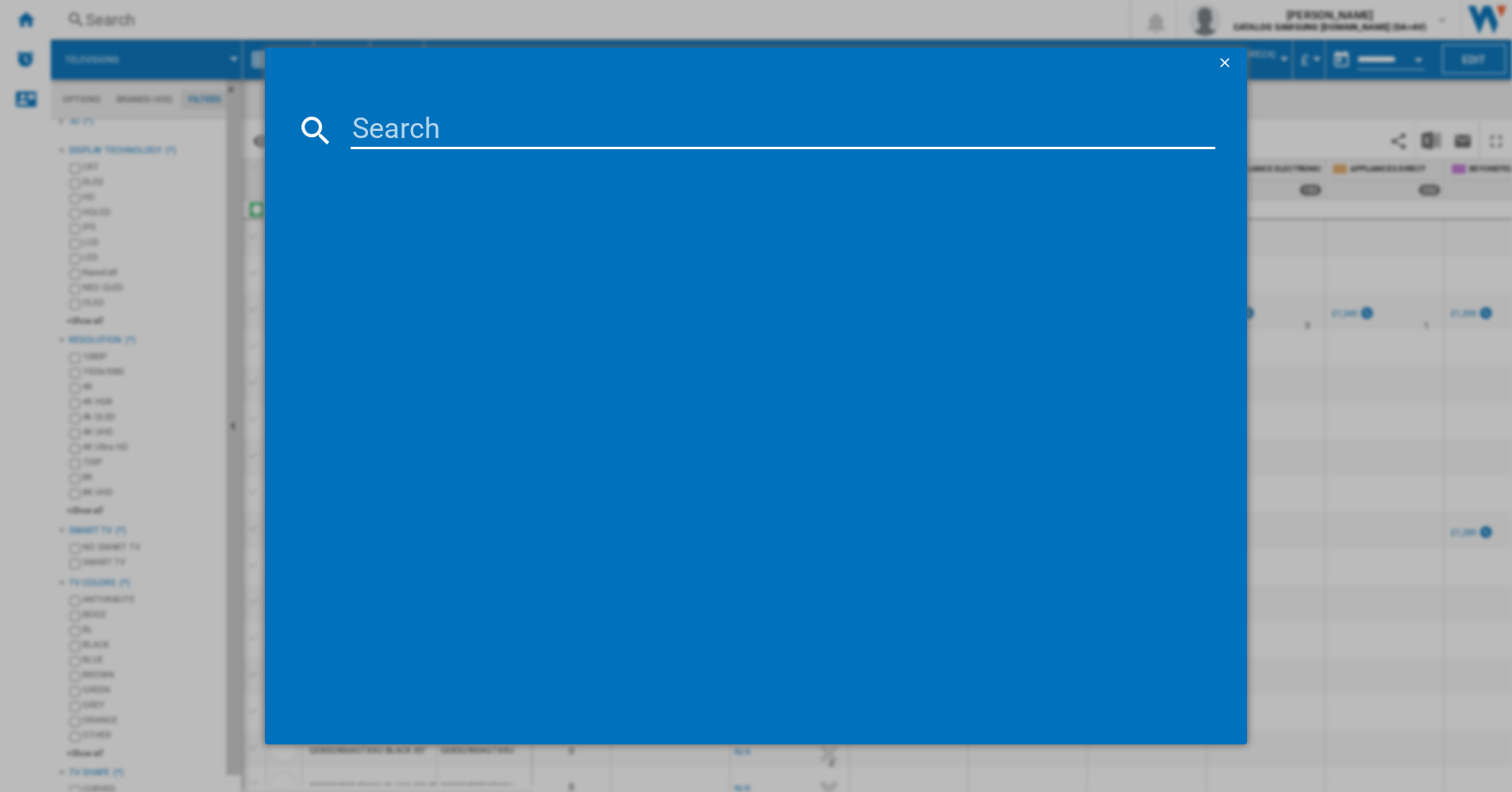
click at [425, 132] on input at bounding box center [783, 129] width 865 height 38
type input "LS03"
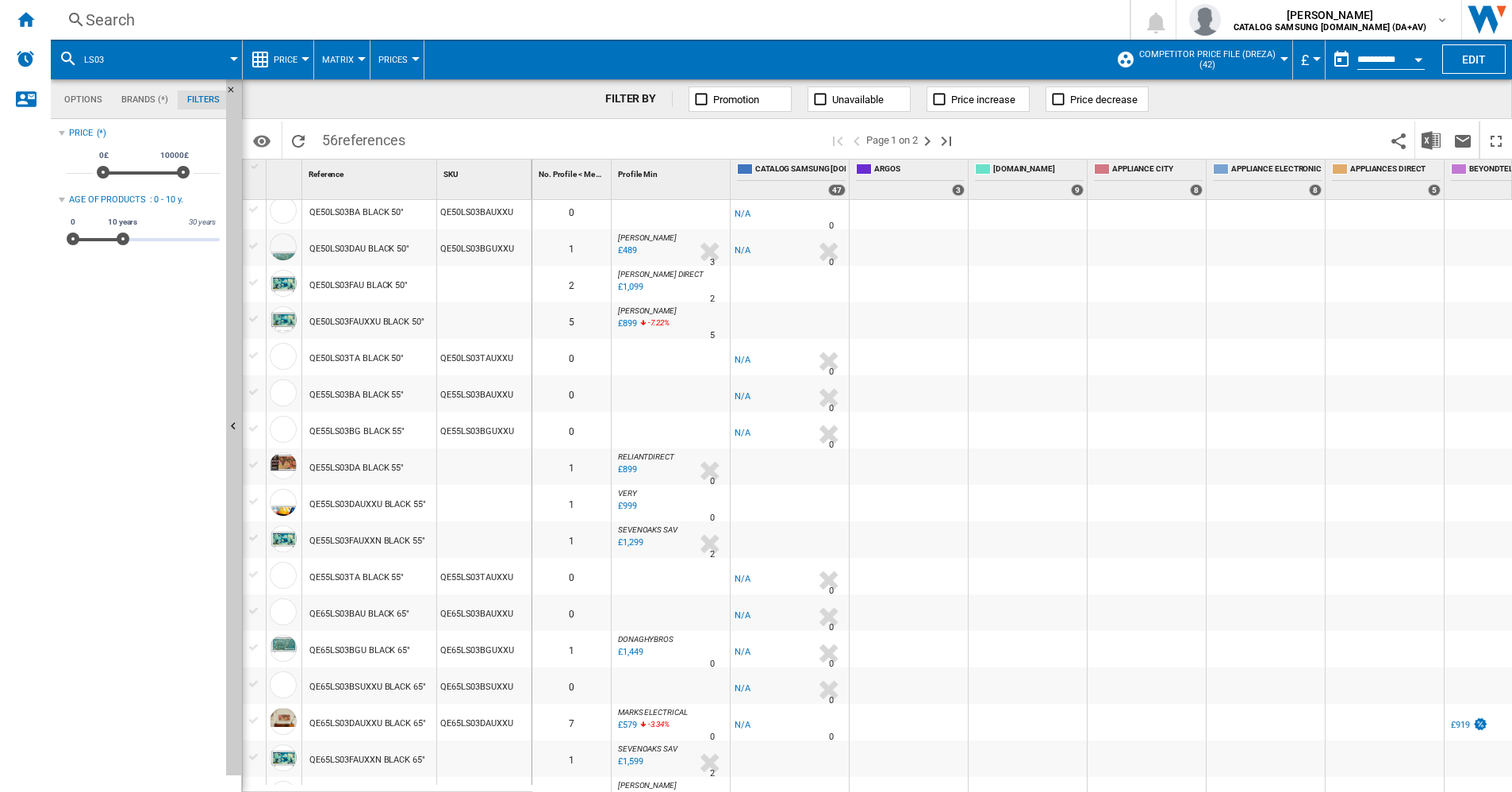
scroll to position [715, 0]
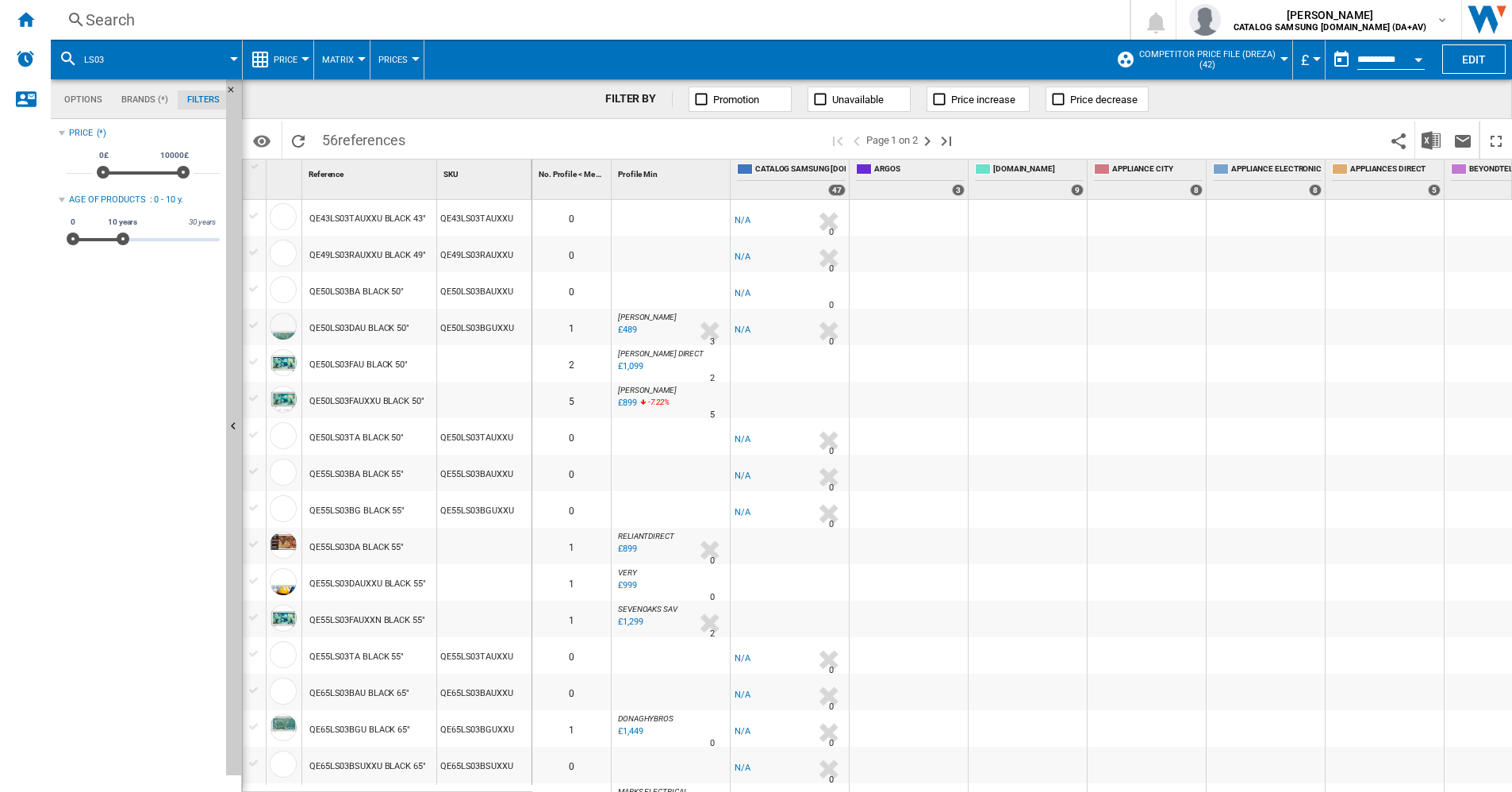
click at [126, 58] on span at bounding box center [181, 59] width 108 height 40
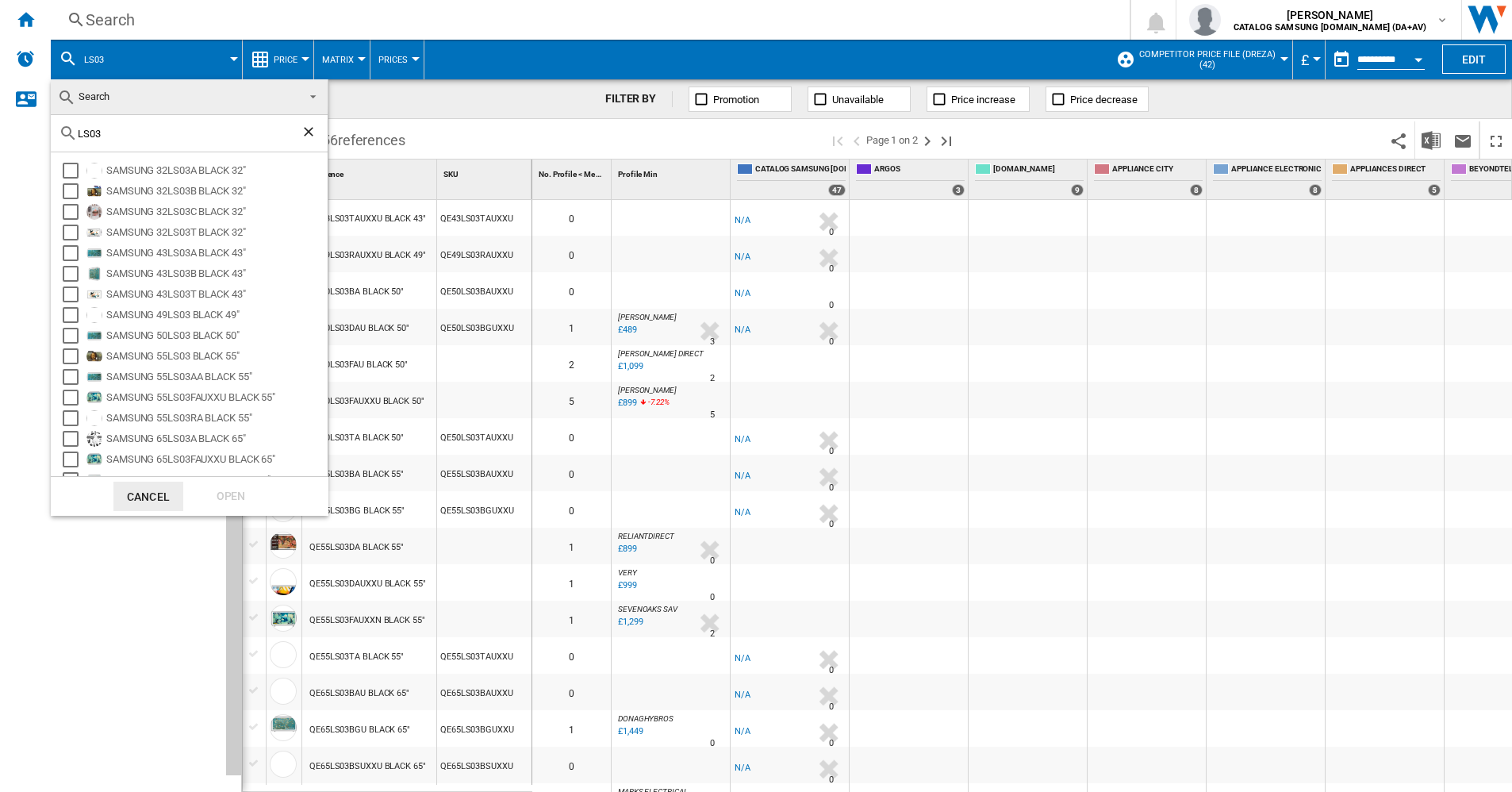
click at [65, 56] on md-backdrop at bounding box center [756, 396] width 1512 height 792
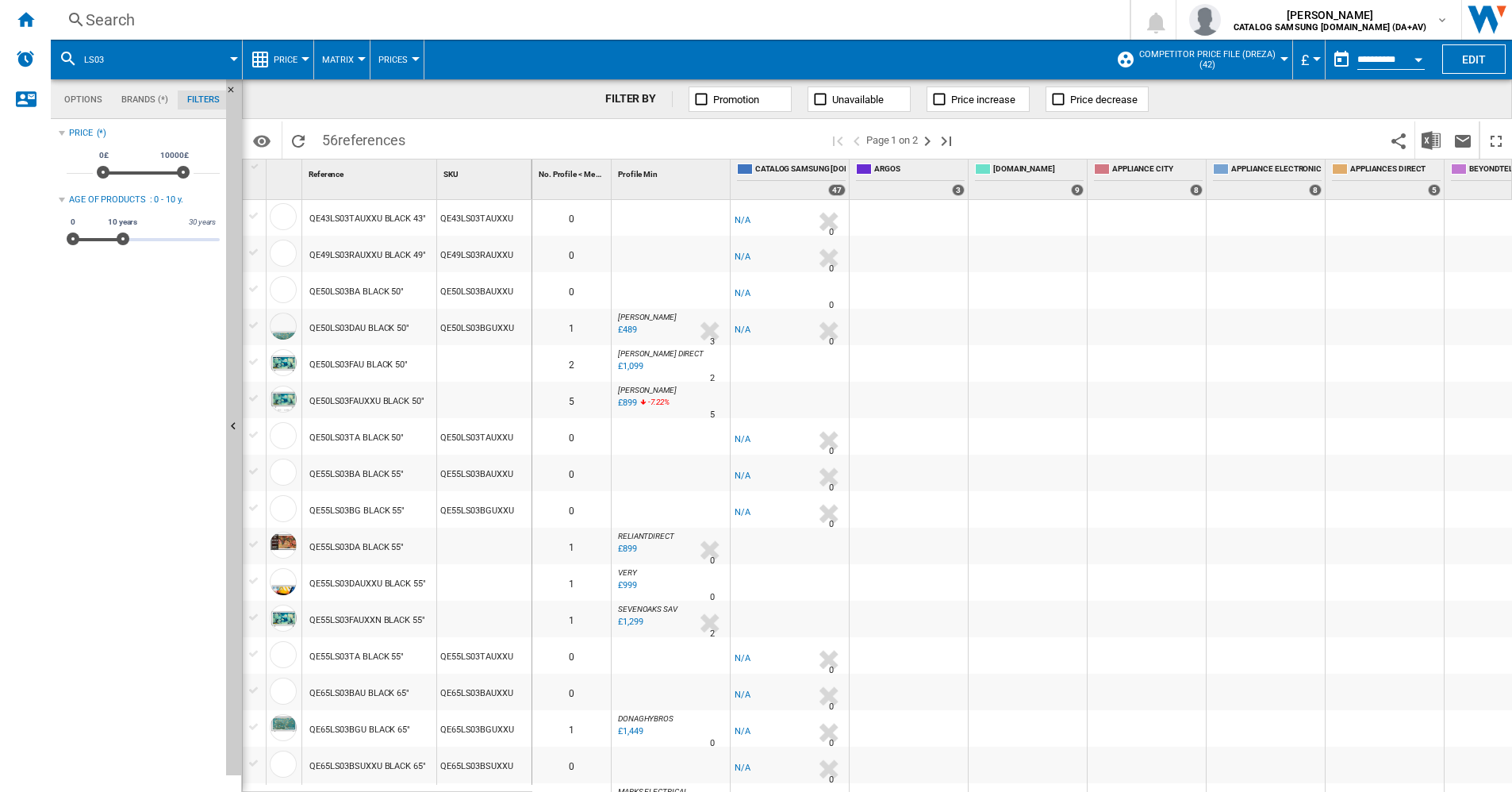
click at [64, 56] on md-icon at bounding box center [69, 59] width 19 height 19
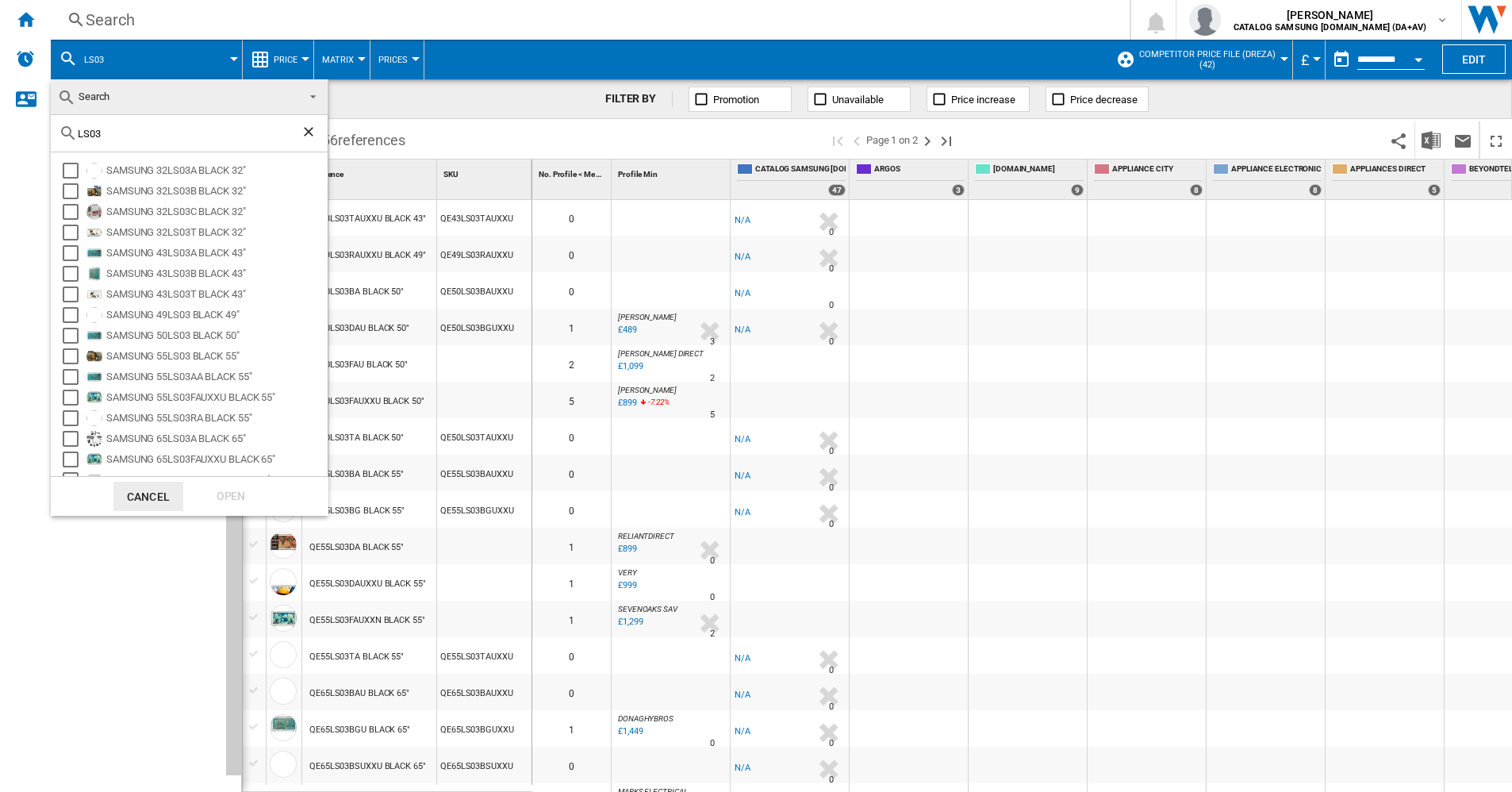
click at [99, 19] on md-backdrop at bounding box center [756, 396] width 1512 height 792
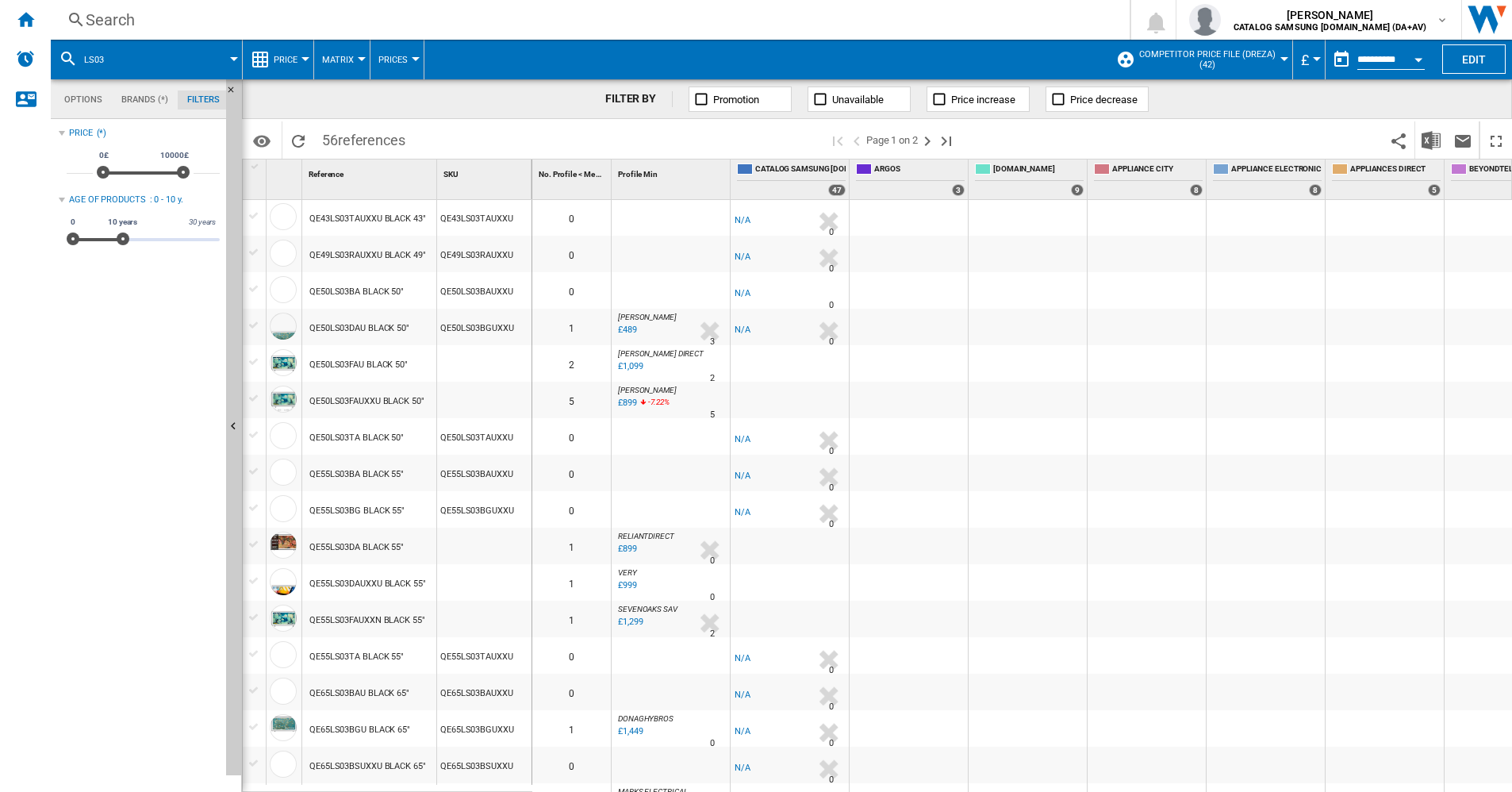
click at [84, 18] on ng-md-icon at bounding box center [76, 20] width 19 height 20
click at [108, 58] on button "LS03" at bounding box center [101, 59] width 36 height 40
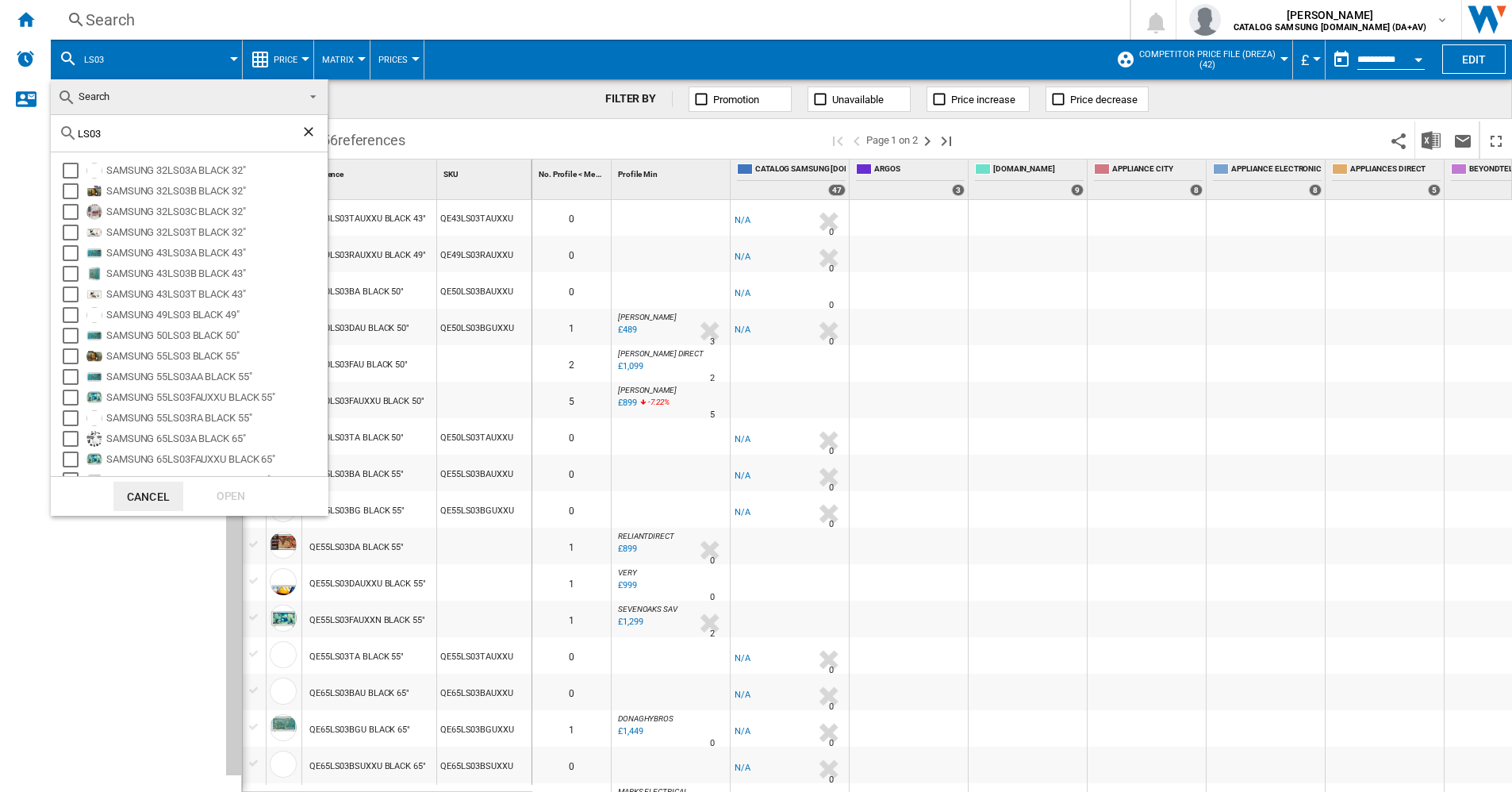
click at [101, 134] on input "LS03" at bounding box center [189, 133] width 223 height 12
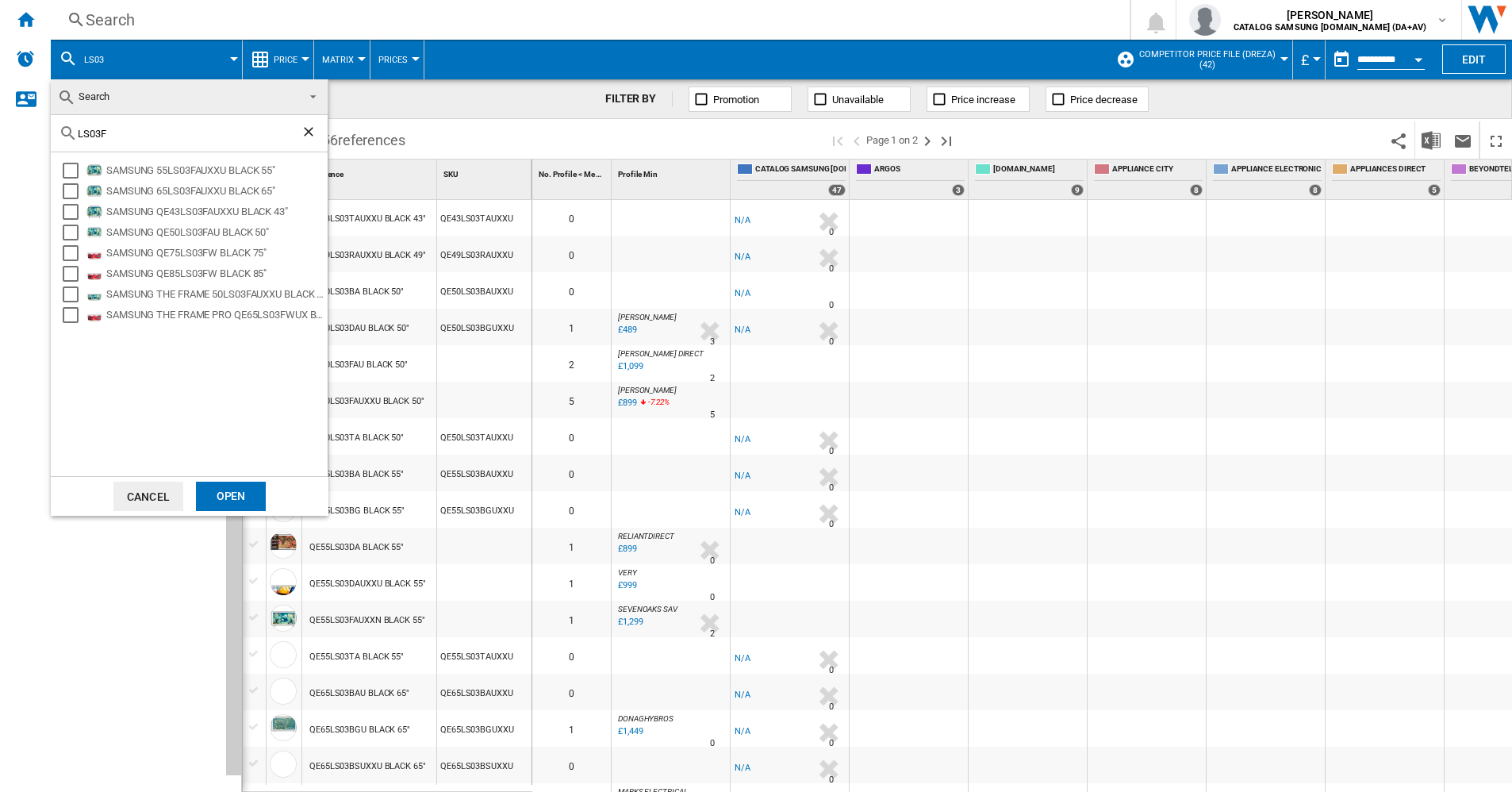
type input "LS03F"
click at [242, 505] on div "Open" at bounding box center [231, 496] width 70 height 29
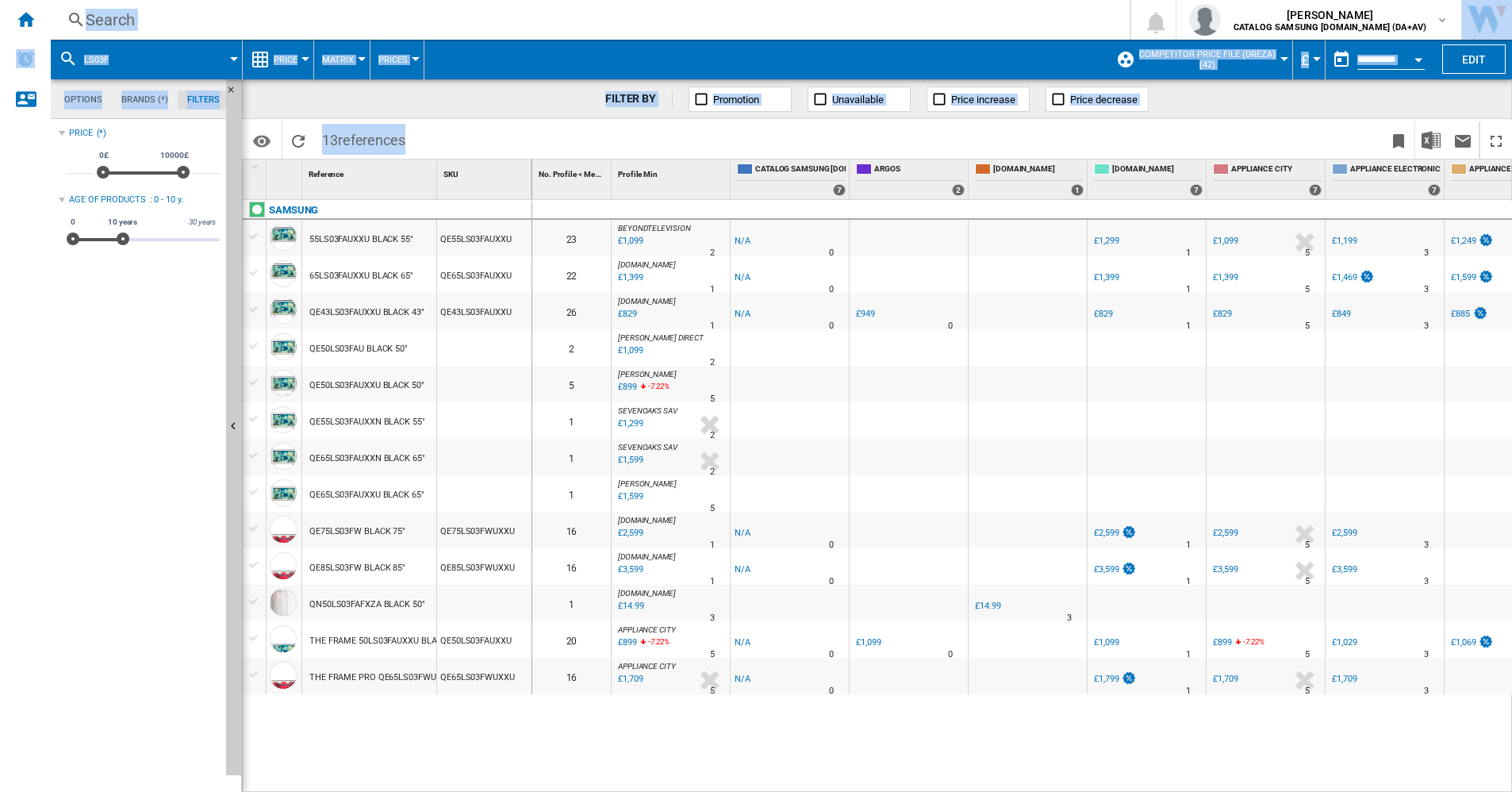
drag, startPoint x: 660, startPoint y: 783, endPoint x: 706, endPoint y: 792, distance: 46.9
click at [706, 791] on html "In order to access Insight, please log out and log in again OK NEW Search Searc…" at bounding box center [756, 396] width 1512 height 792
click at [399, 770] on div "SAMSUNG 55LS03FAUXXU BLACK 55" QE55LS03FAUXXU 65LS03FAUXXU BLACK 65" QE65LS03FA…" at bounding box center [387, 493] width 290 height 585
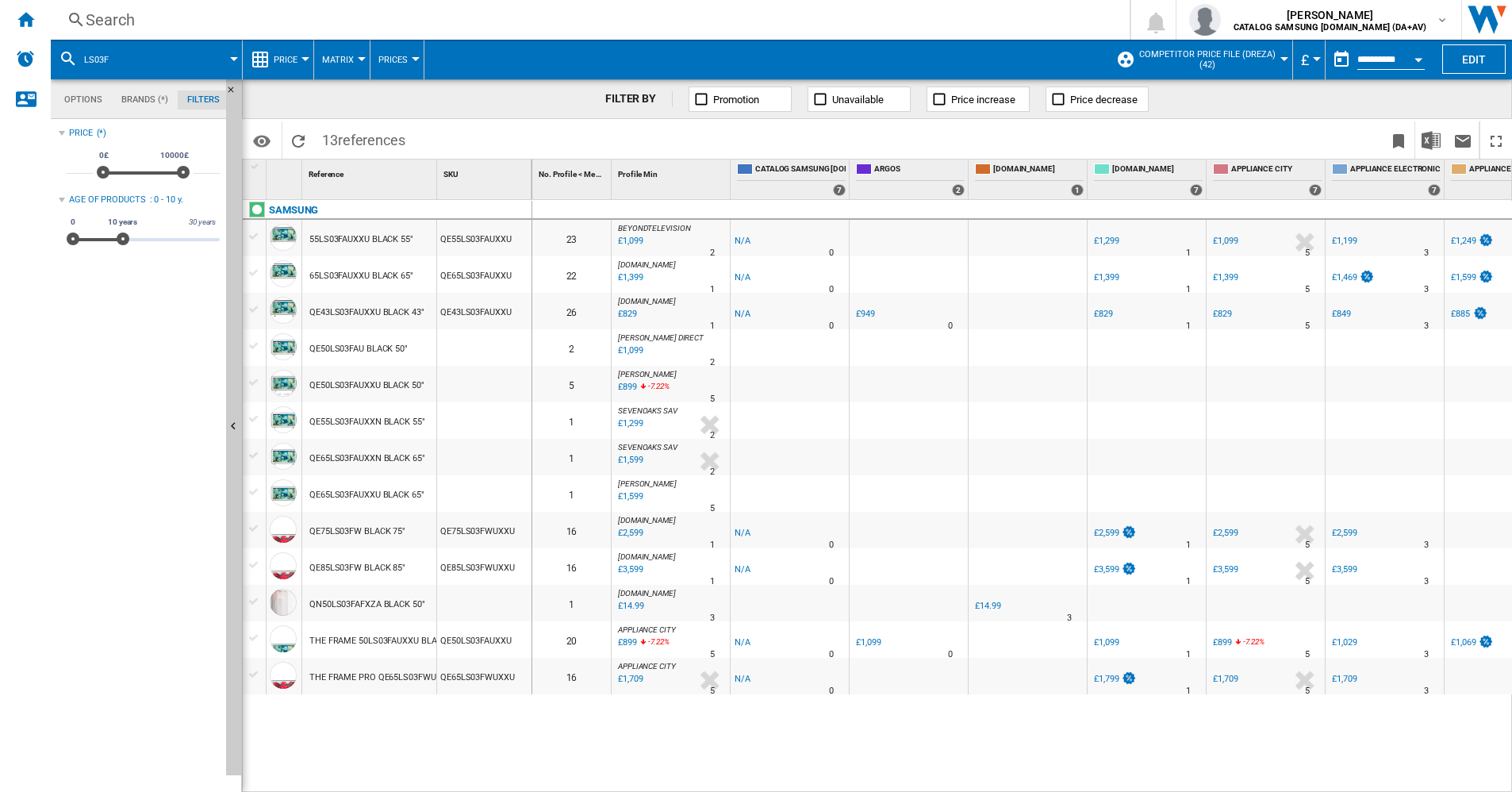
click at [108, 56] on span "LS03F" at bounding box center [96, 60] width 24 height 11
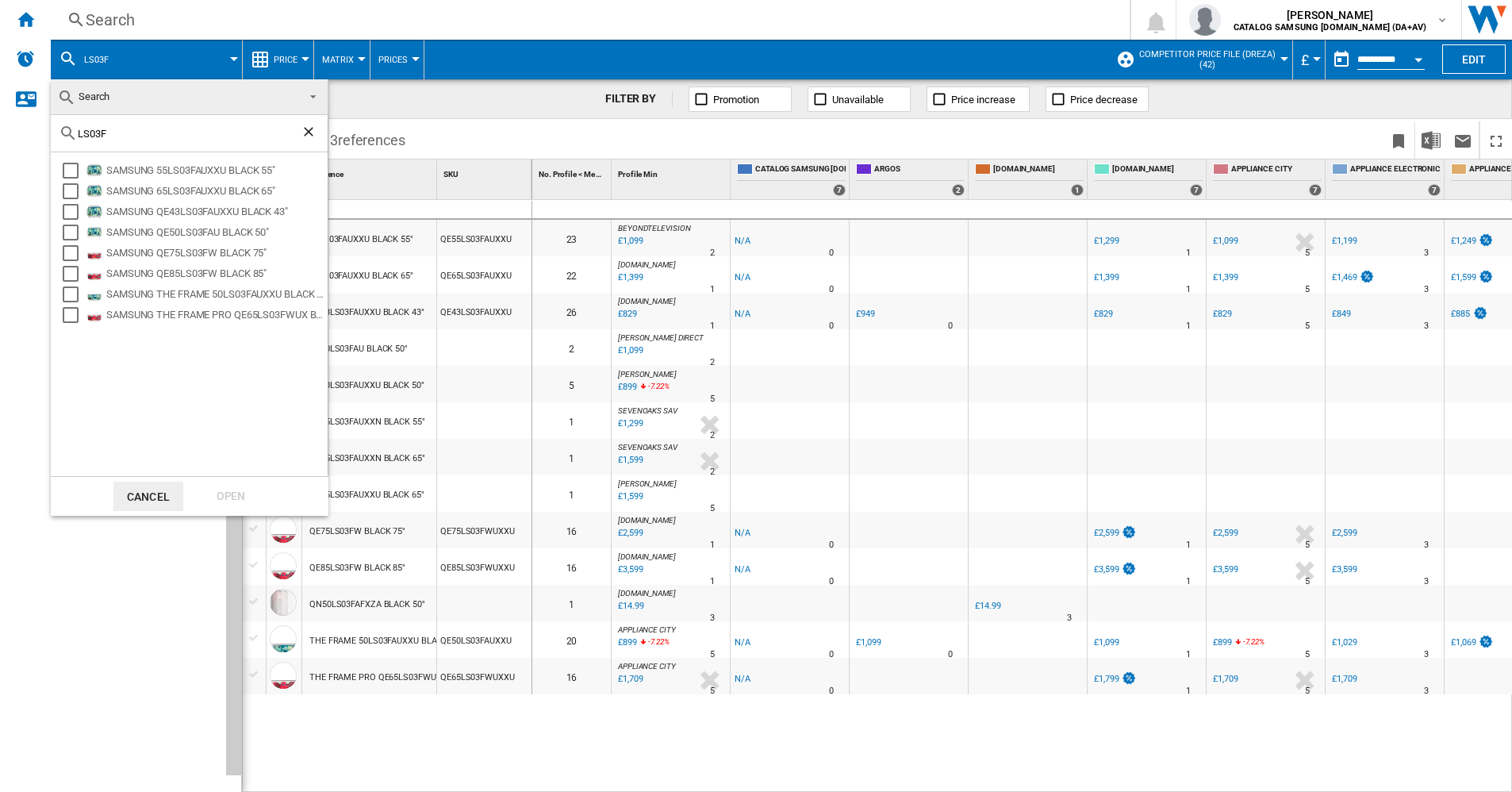
drag, startPoint x: 111, startPoint y: 127, endPoint x: 19, endPoint y: 131, distance: 92.1
click at [19, 131] on body "In order to access Insight, please log out and log in again OK NEW Search Searc…" at bounding box center [756, 396] width 1512 height 792
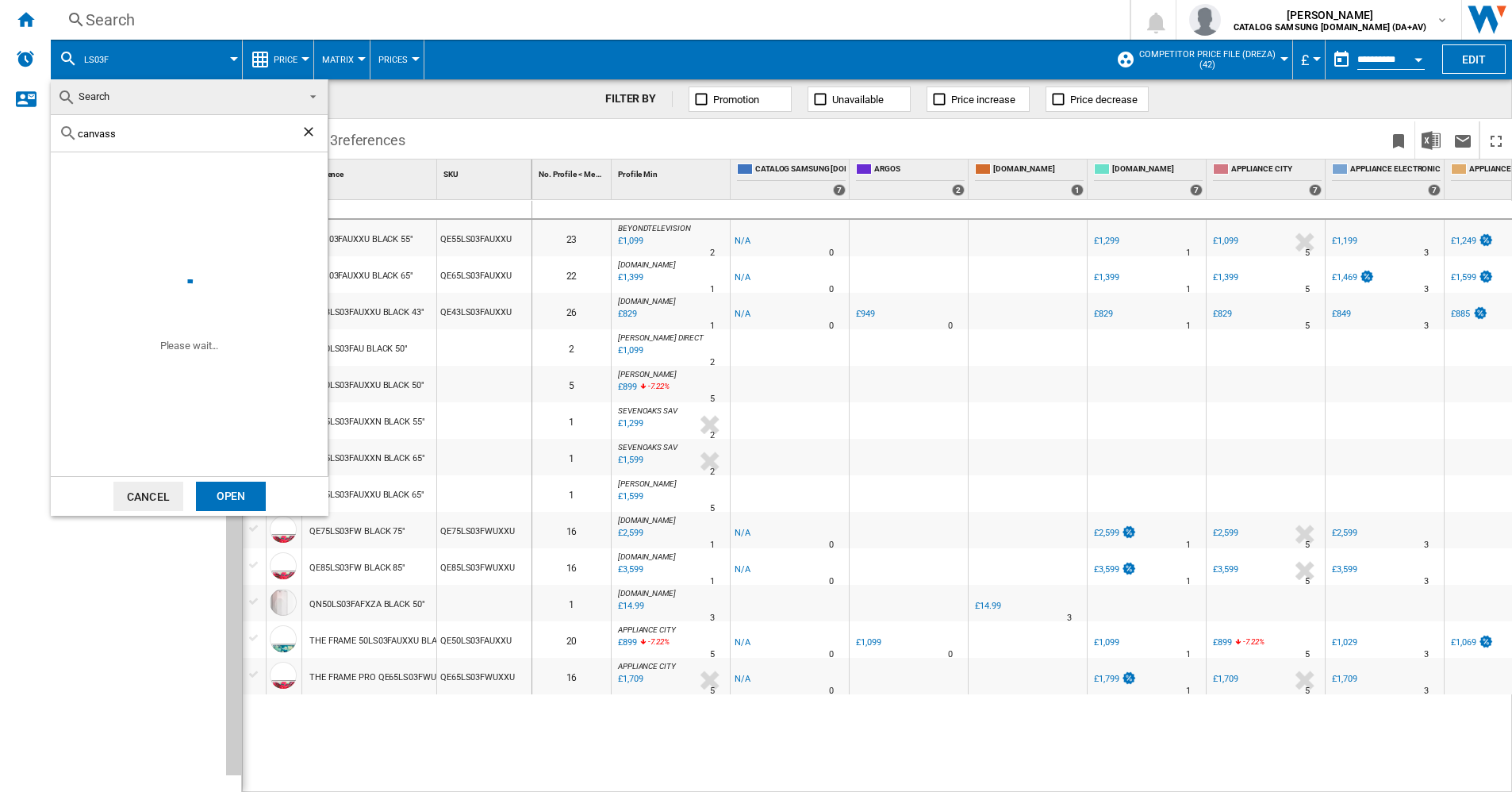
type input "canvass"
click at [309, 134] on ng-md-icon "Clear search" at bounding box center [310, 133] width 19 height 19
click at [146, 492] on button "Cancel" at bounding box center [149, 496] width 70 height 29
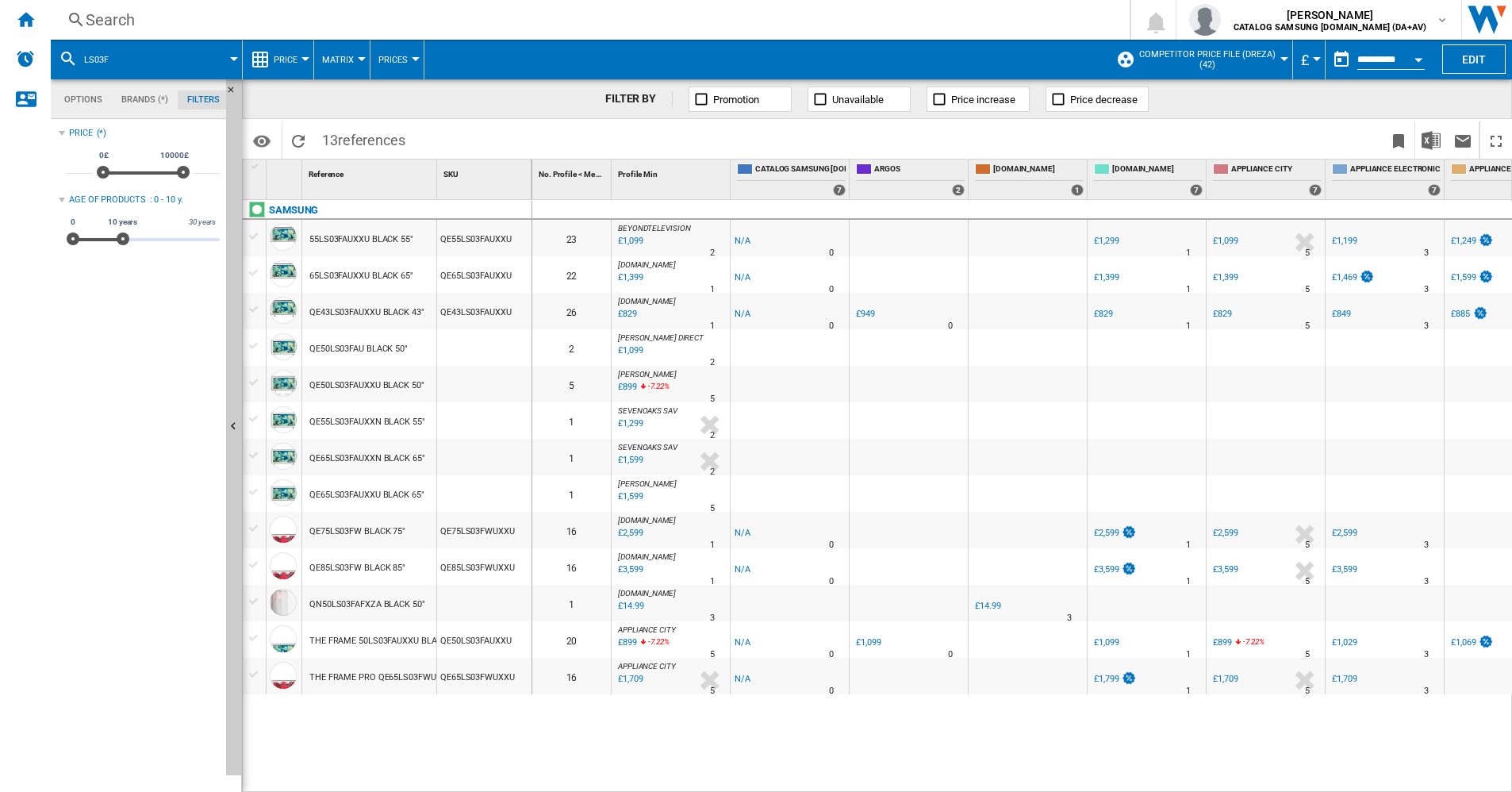
click at [79, 51] on div "LS03F" at bounding box center [147, 59] width 176 height 40
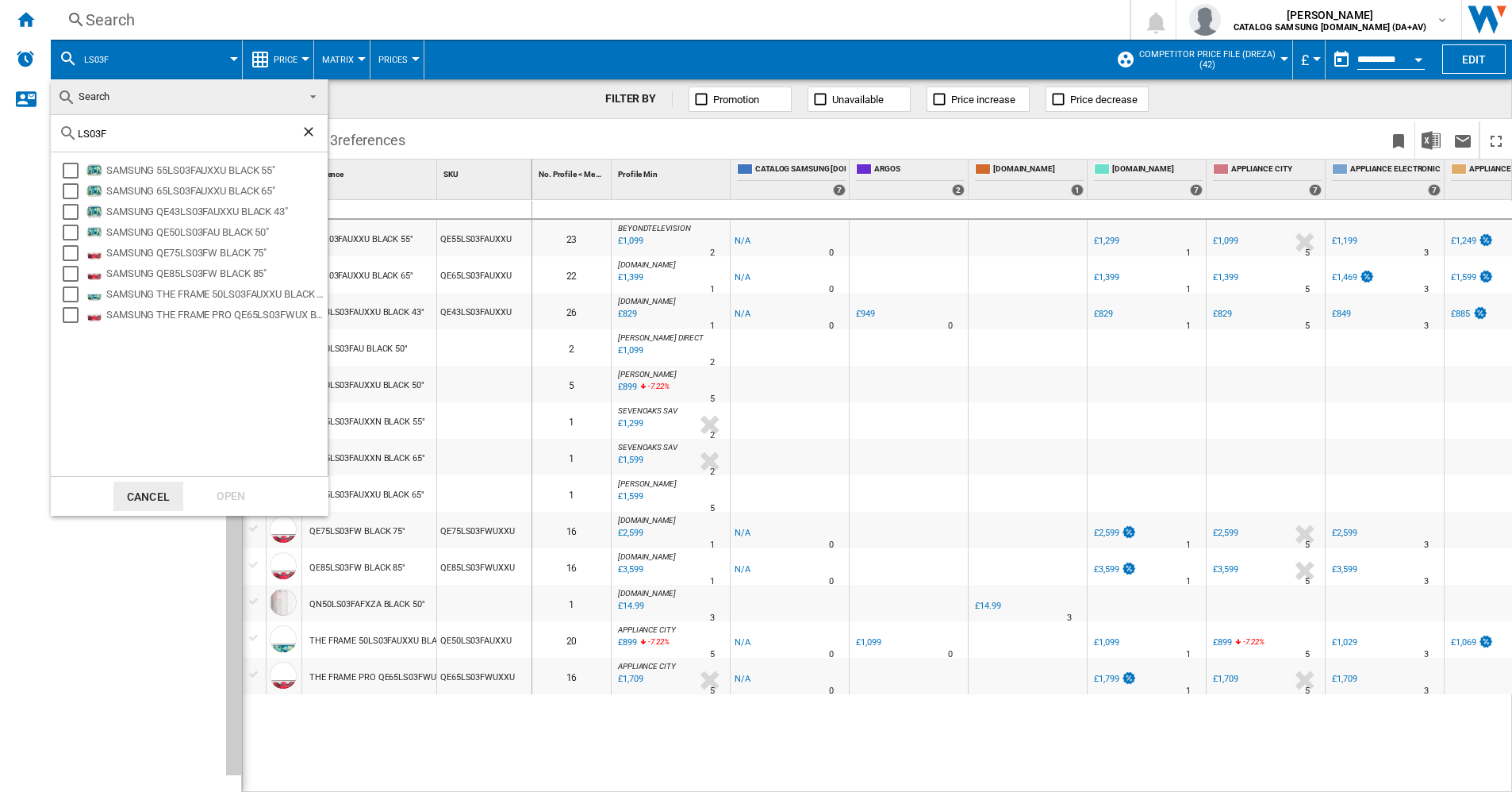
click at [309, 134] on ng-md-icon "Clear search" at bounding box center [310, 133] width 19 height 19
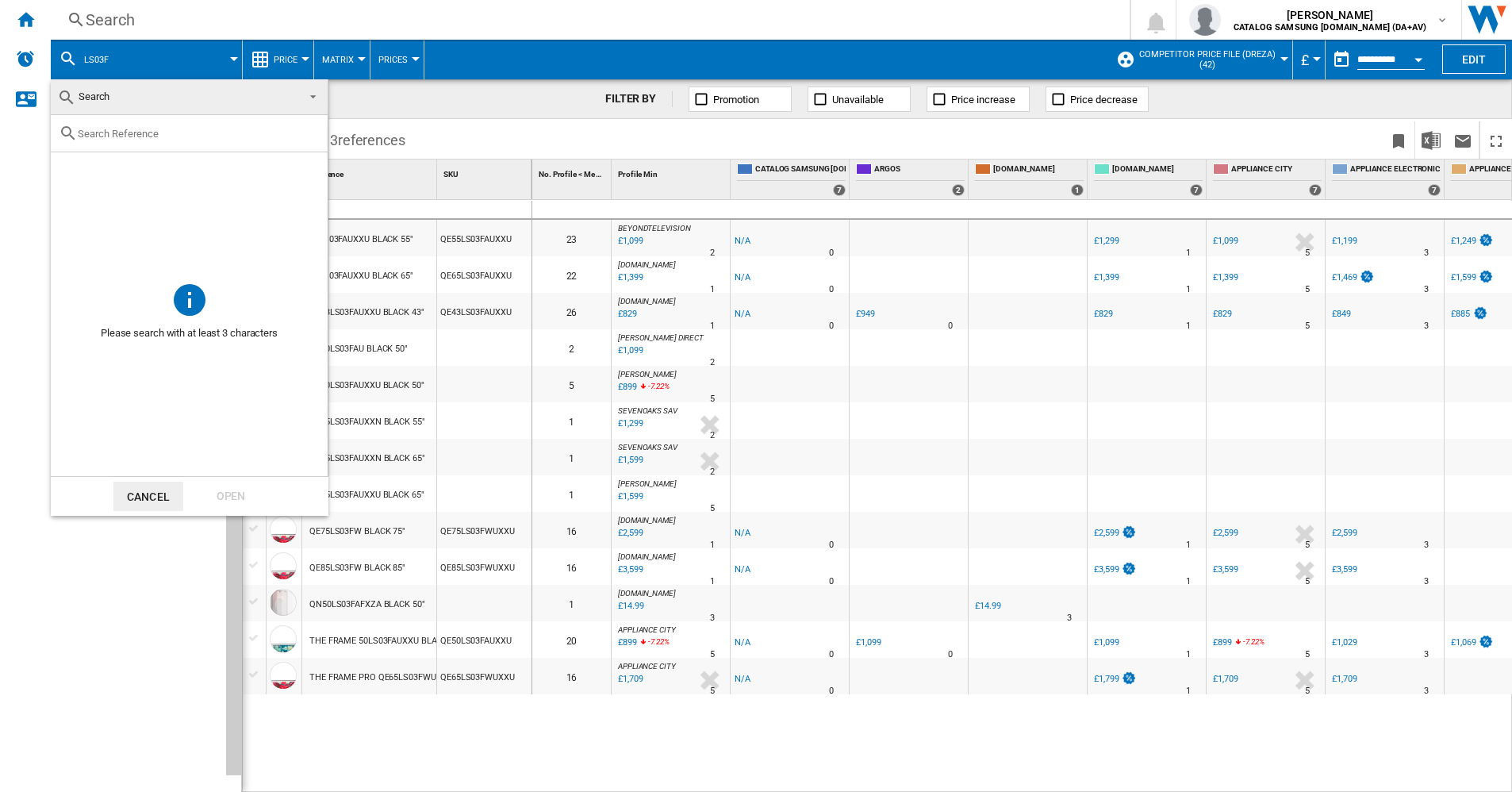
click at [146, 496] on button "Cancel" at bounding box center [149, 496] width 70 height 29
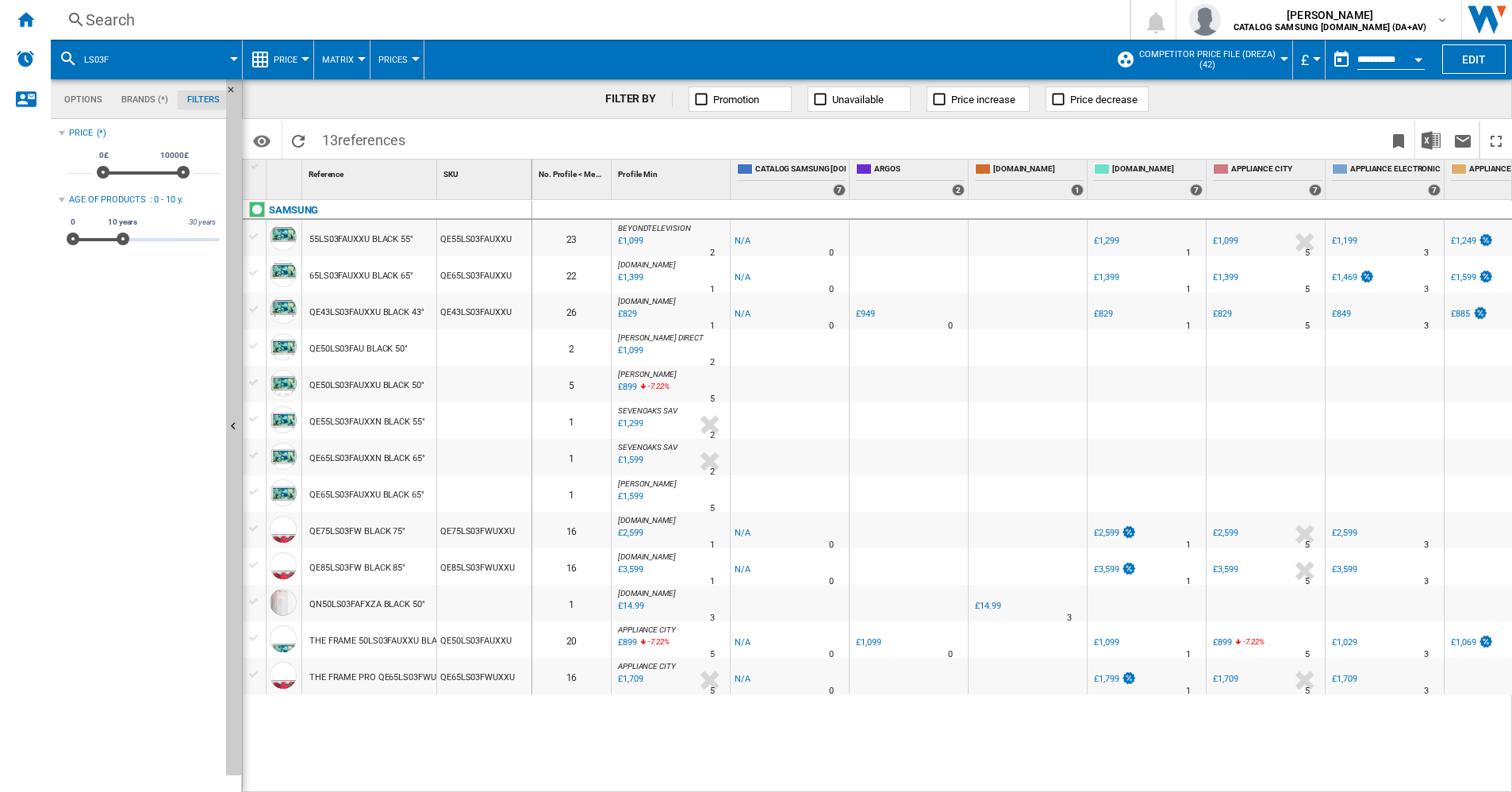
click at [64, 51] on md-icon at bounding box center [69, 59] width 19 height 19
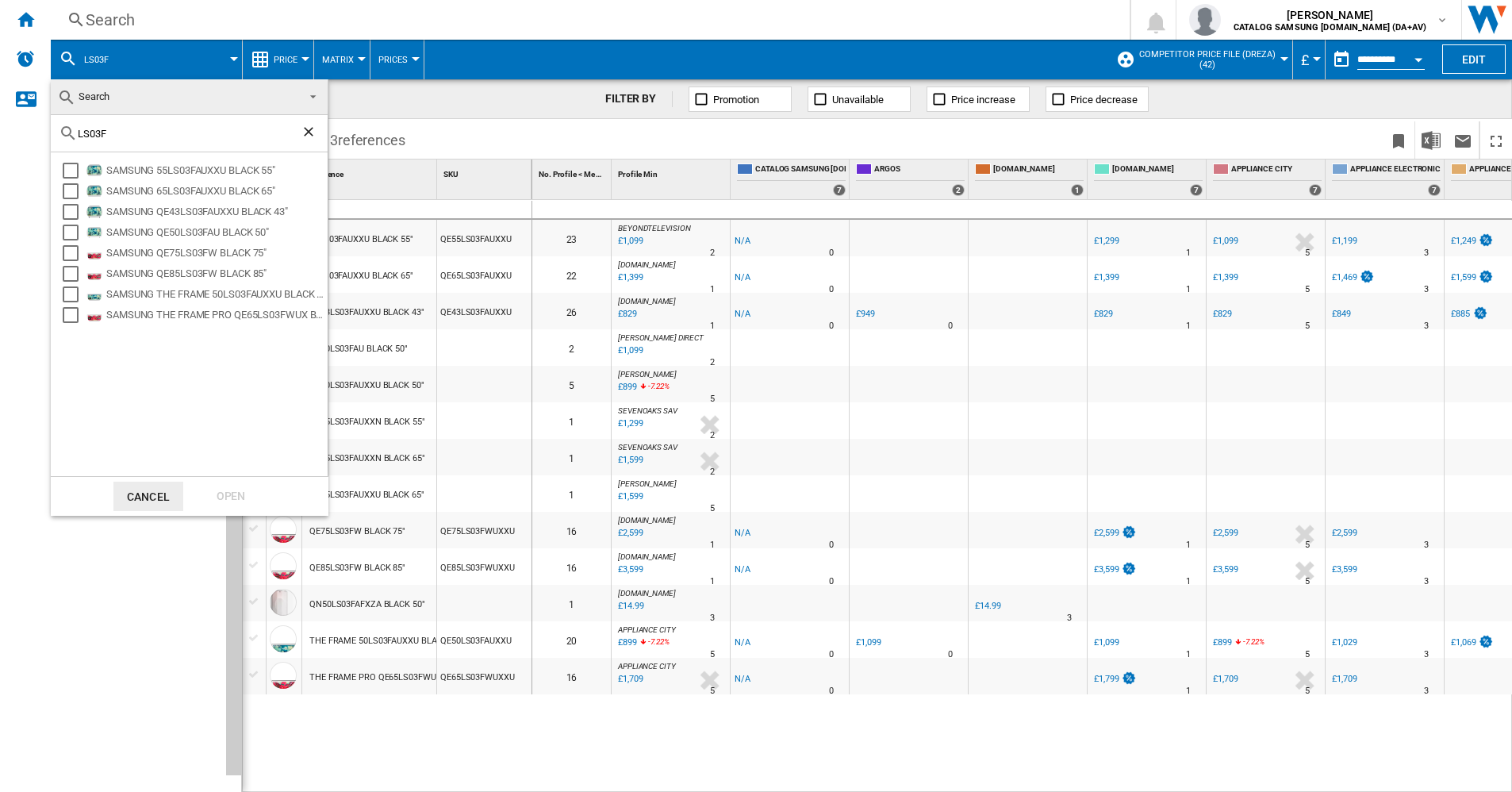
click at [64, 51] on md-backdrop at bounding box center [756, 396] width 1512 height 792
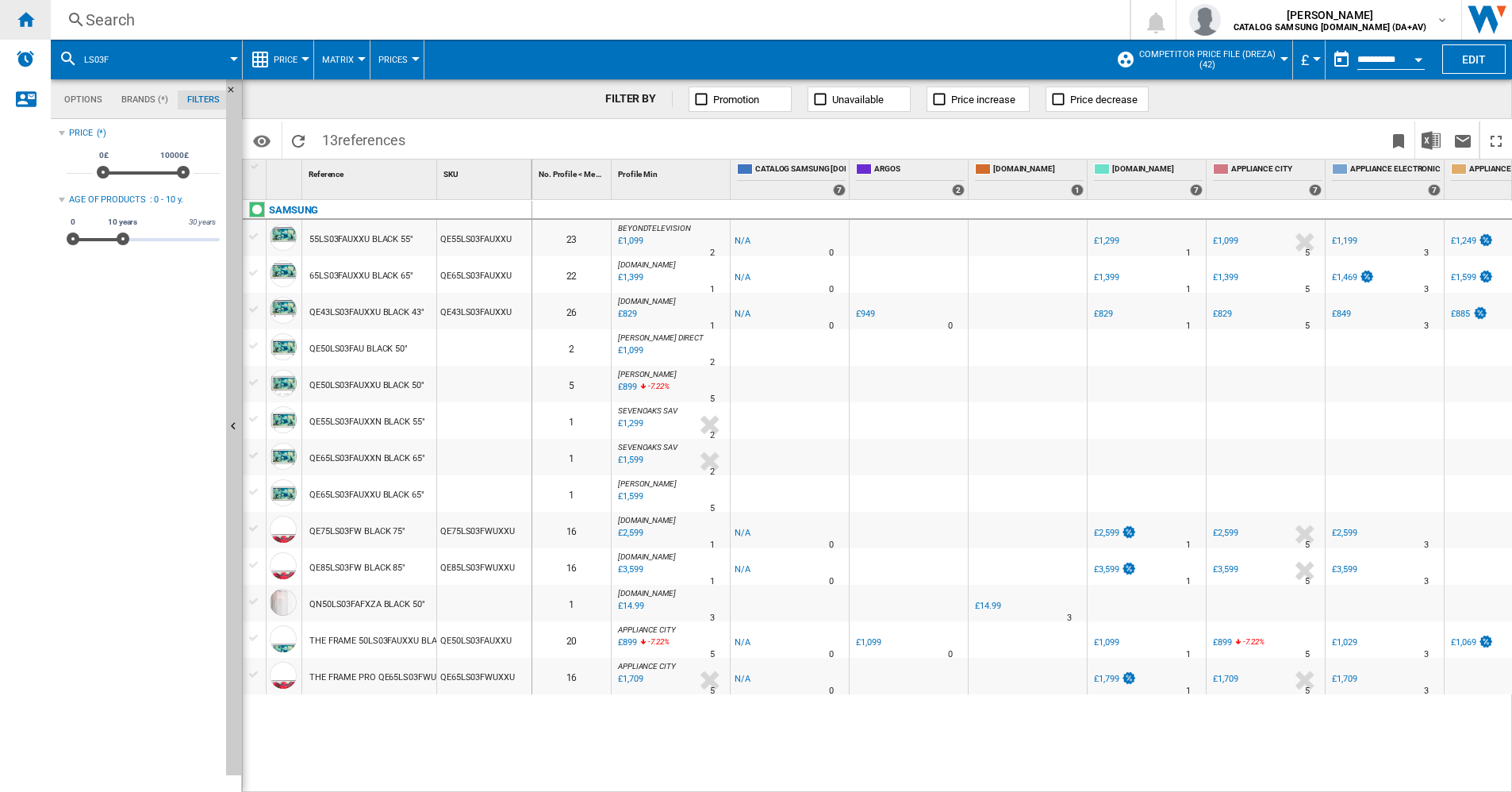
click at [23, 20] on ng-md-icon "Home" at bounding box center [25, 19] width 19 height 19
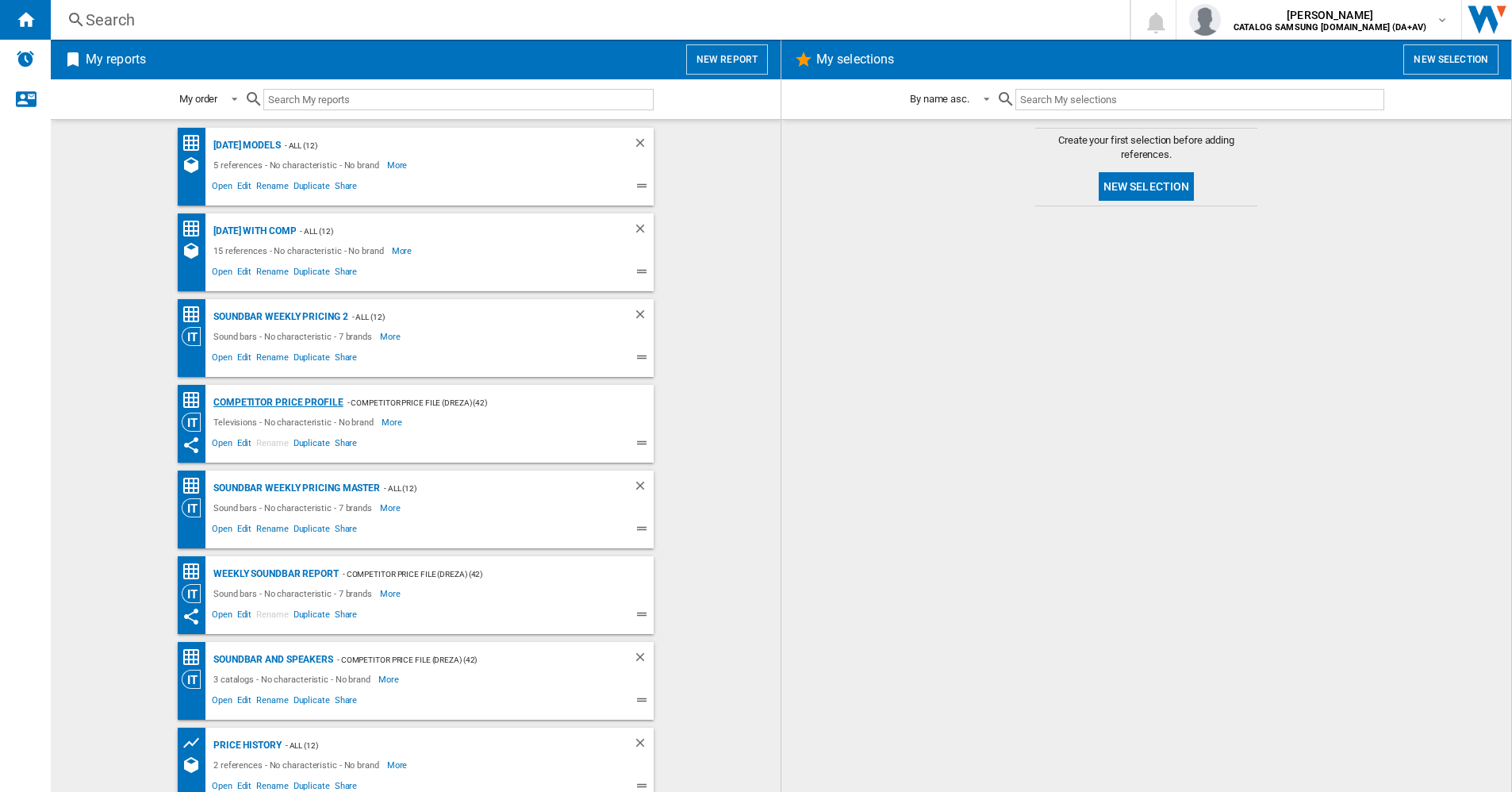
click at [251, 403] on div "Competitor Price Profile" at bounding box center [276, 403] width 134 height 20
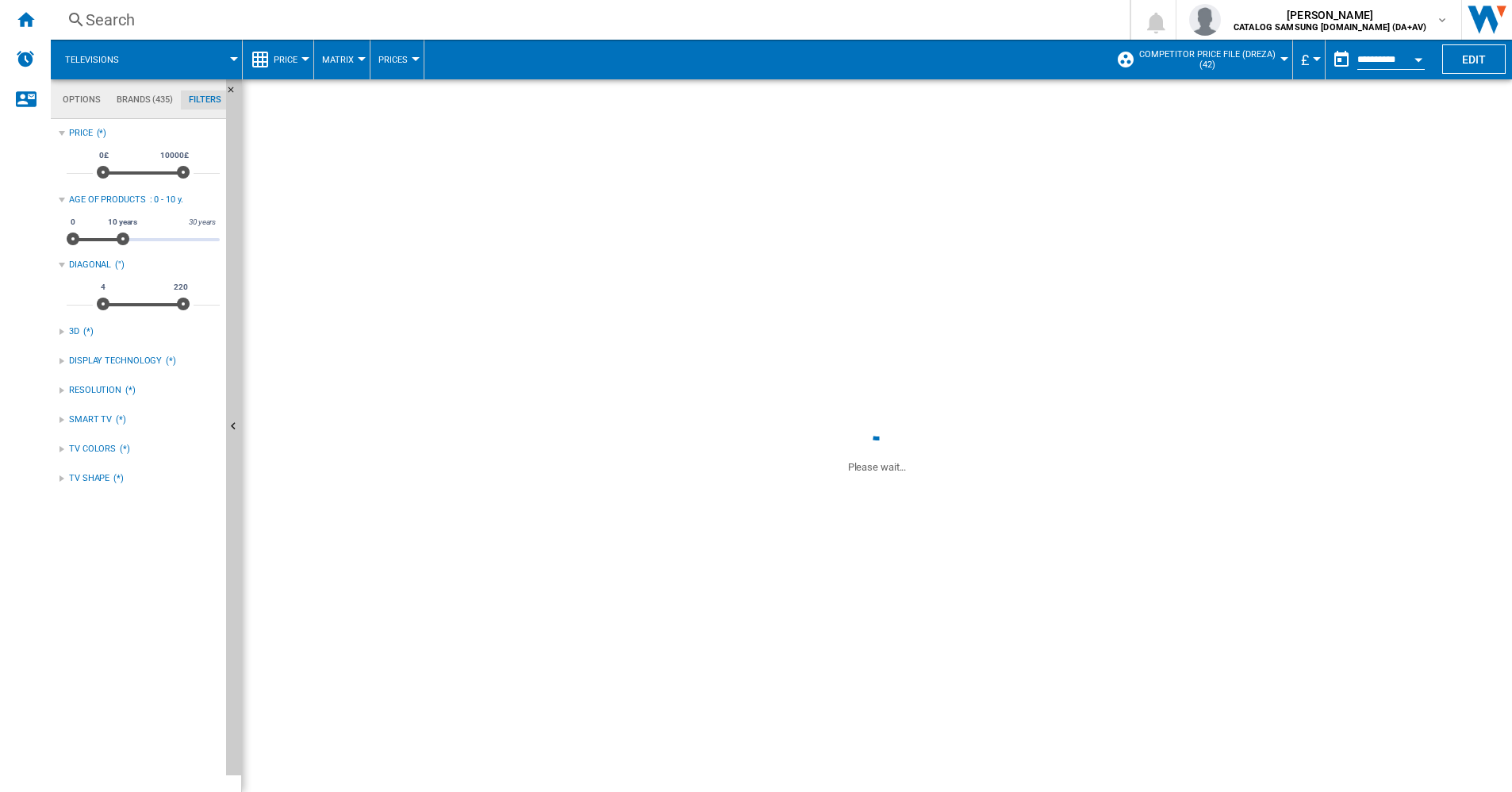
click at [109, 22] on div "Search" at bounding box center [587, 19] width 1003 height 22
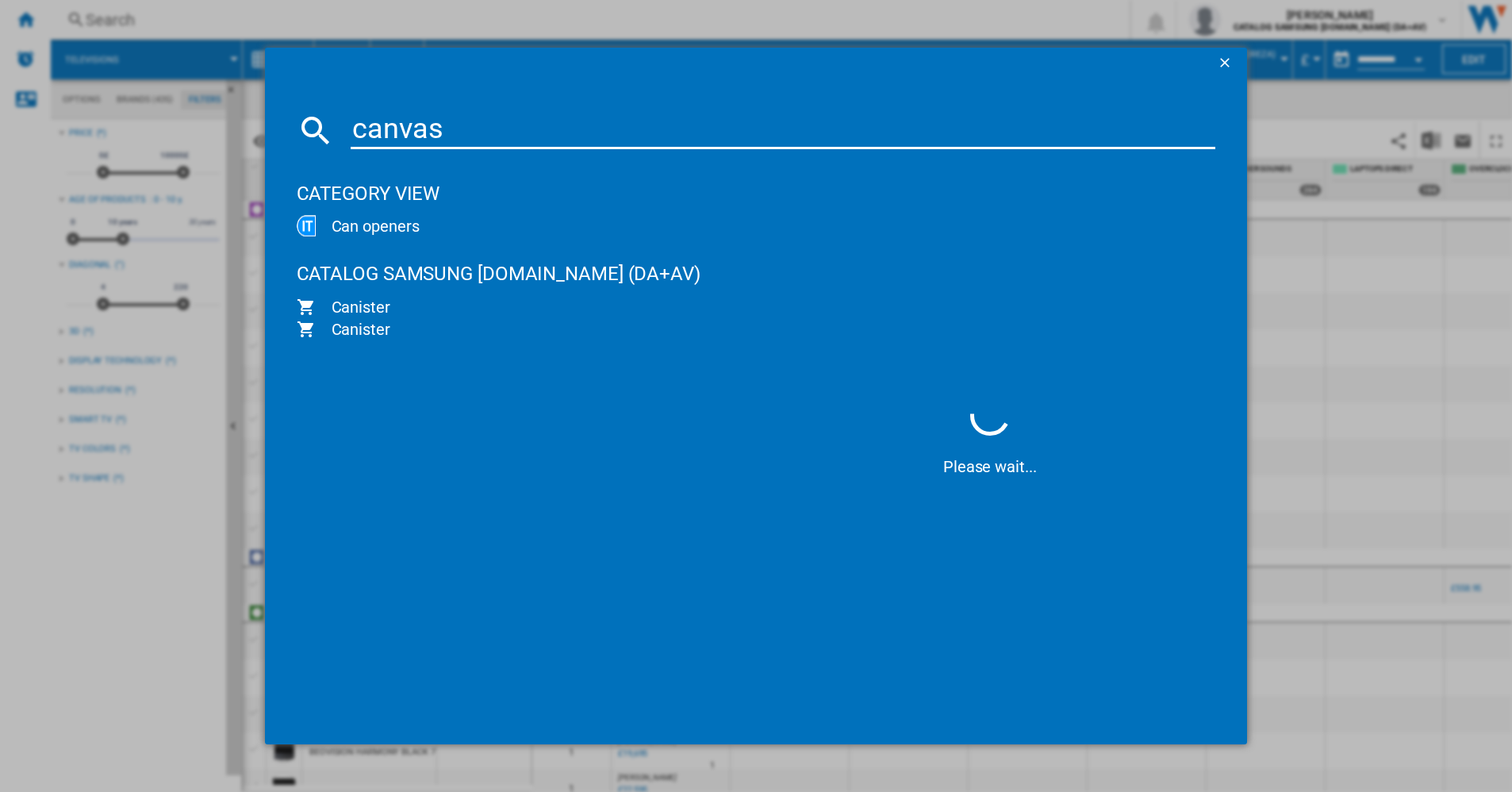
type input "canvass"
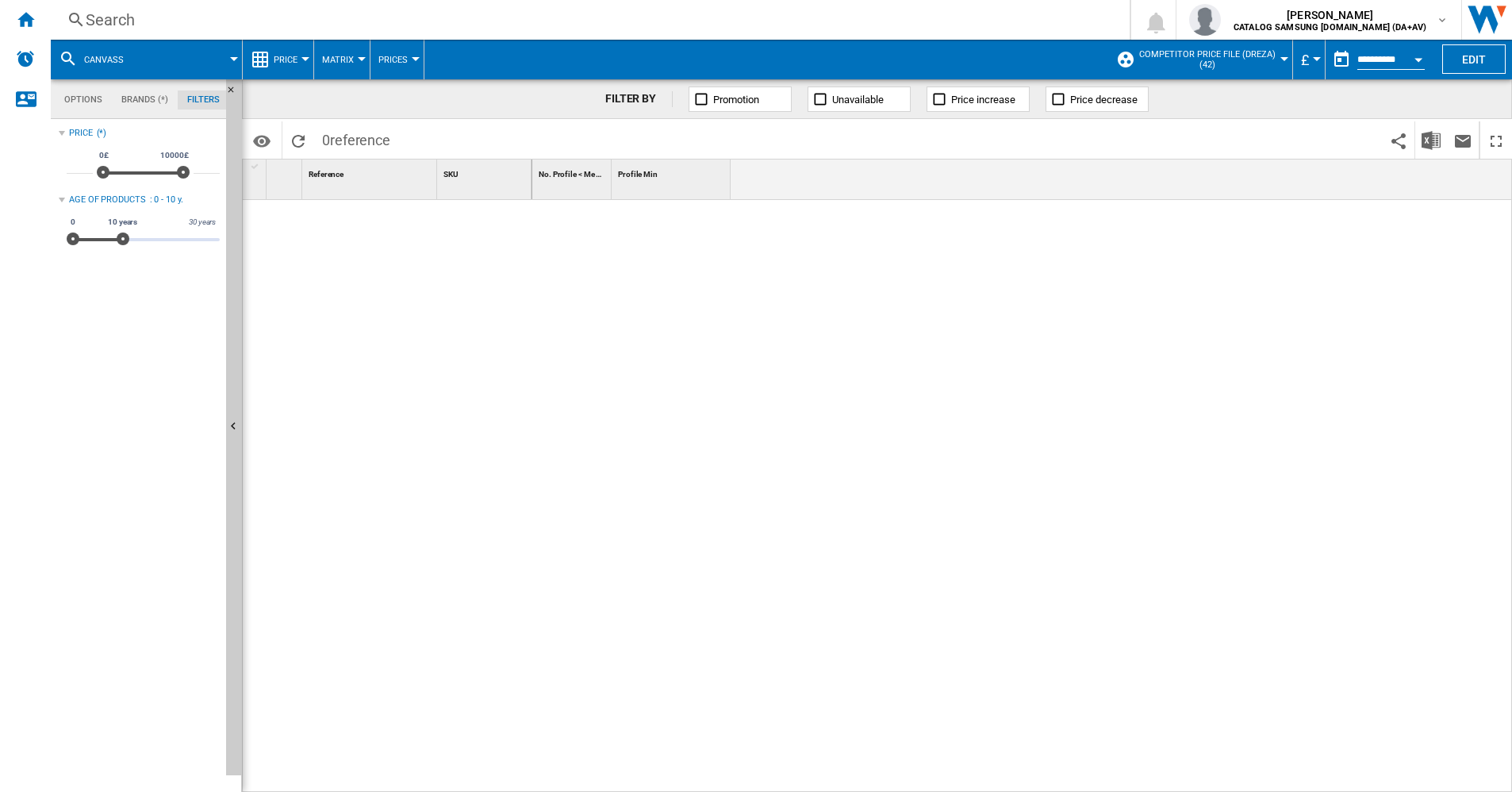
click at [130, 56] on button "canvass" at bounding box center [112, 59] width 56 height 40
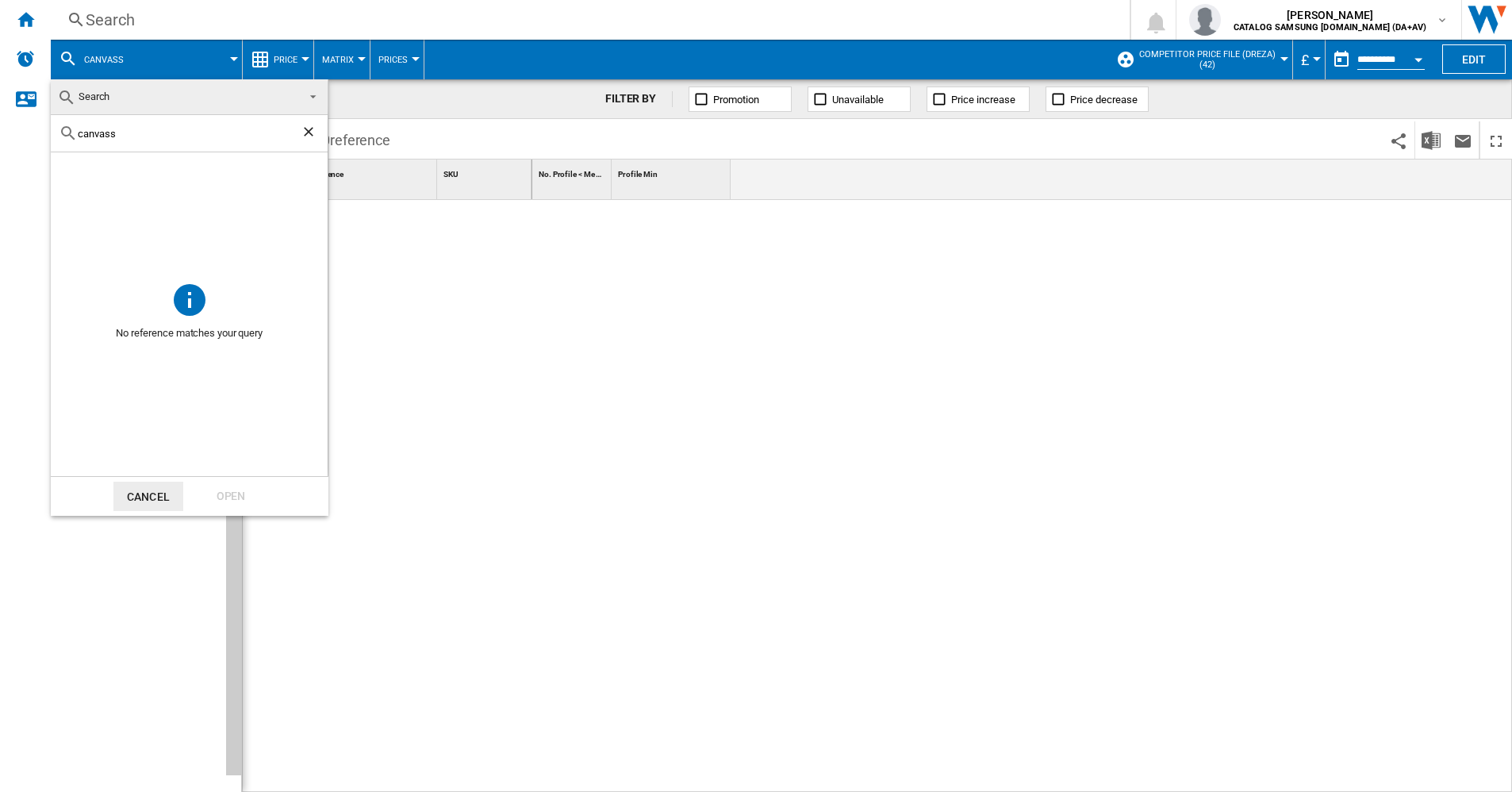
click at [103, 59] on md-backdrop at bounding box center [756, 396] width 1512 height 792
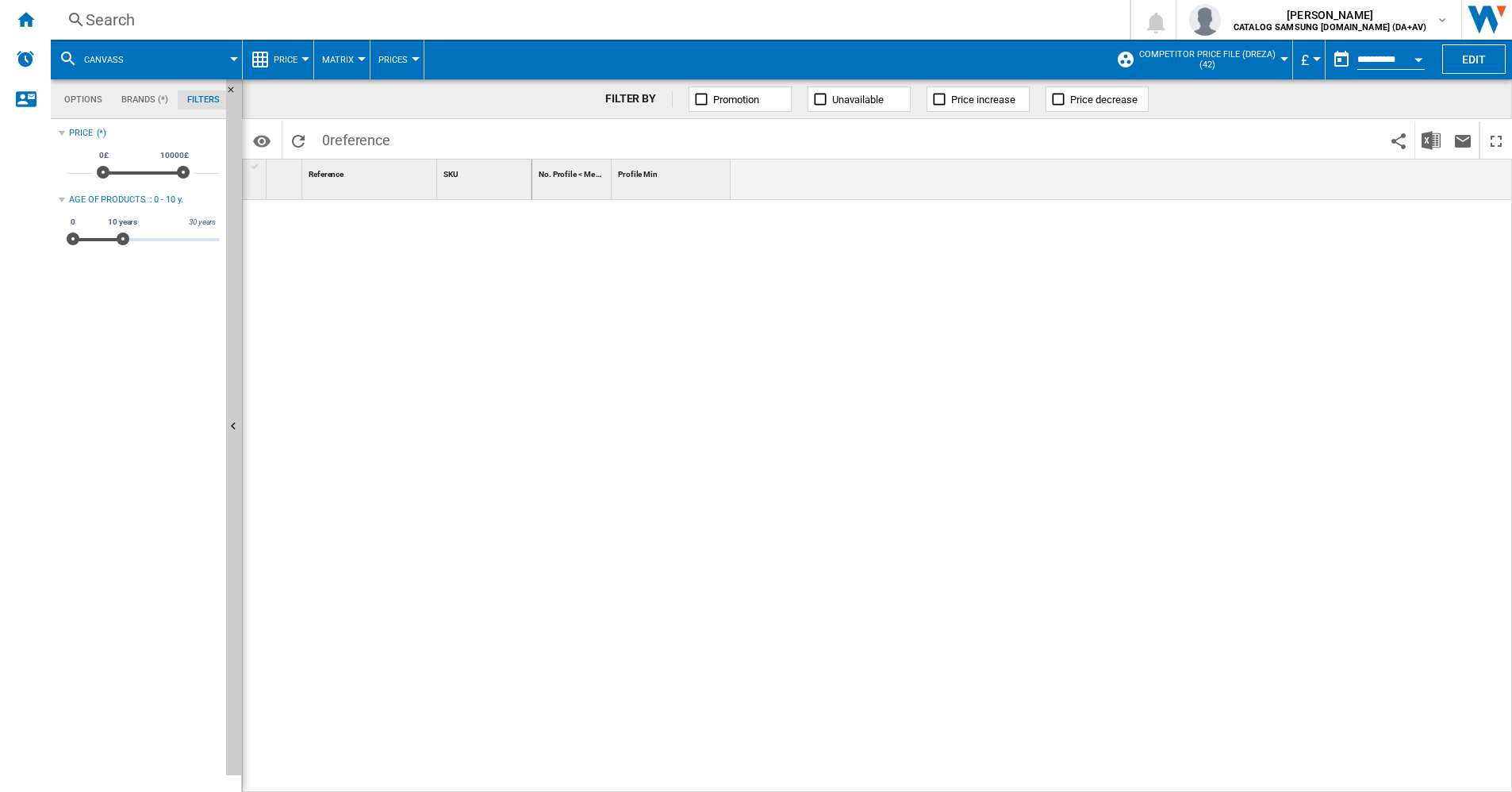
click at [171, 58] on span at bounding box center [189, 59] width 88 height 40
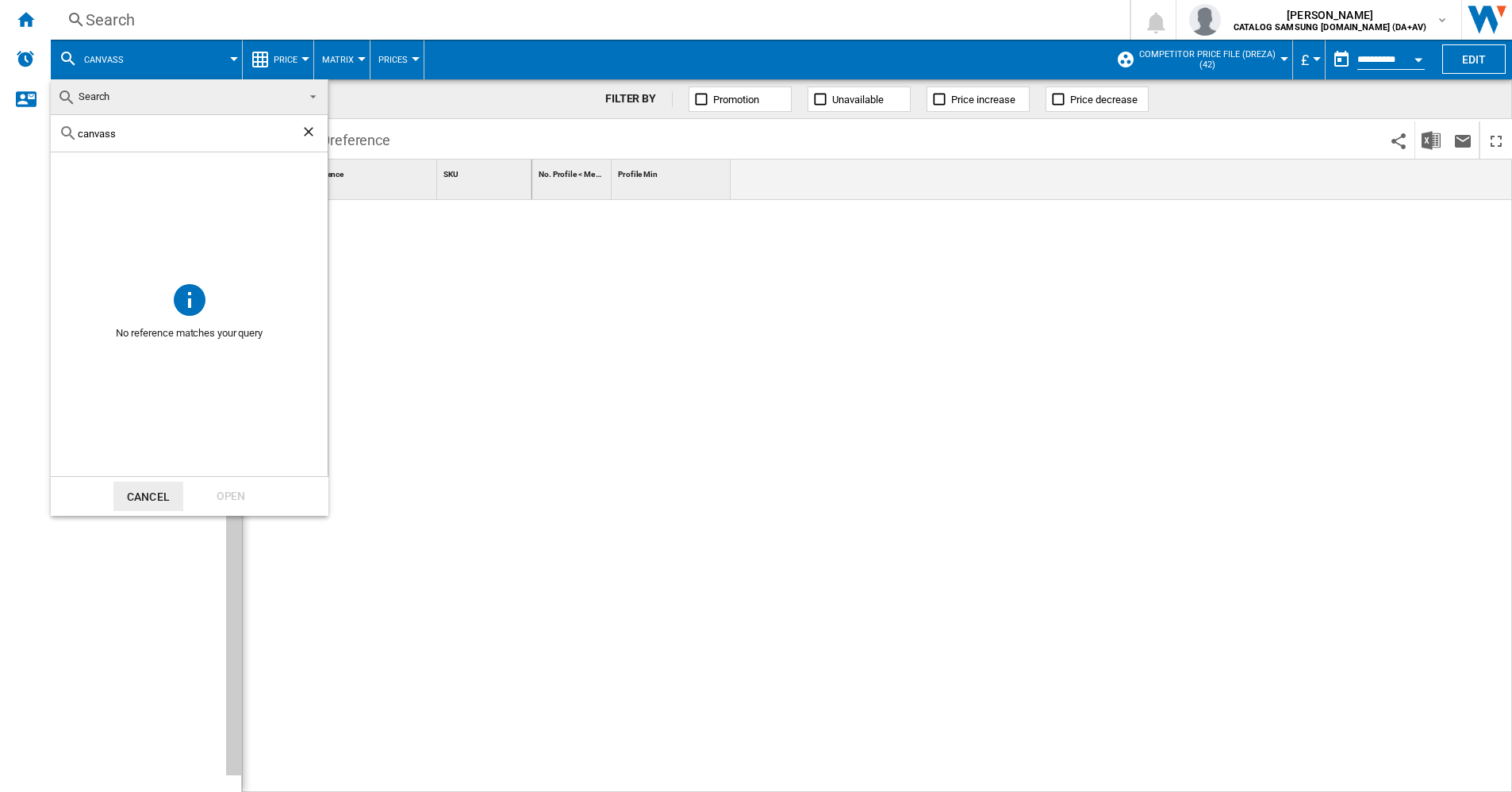
click at [20, 15] on md-backdrop at bounding box center [756, 396] width 1512 height 792
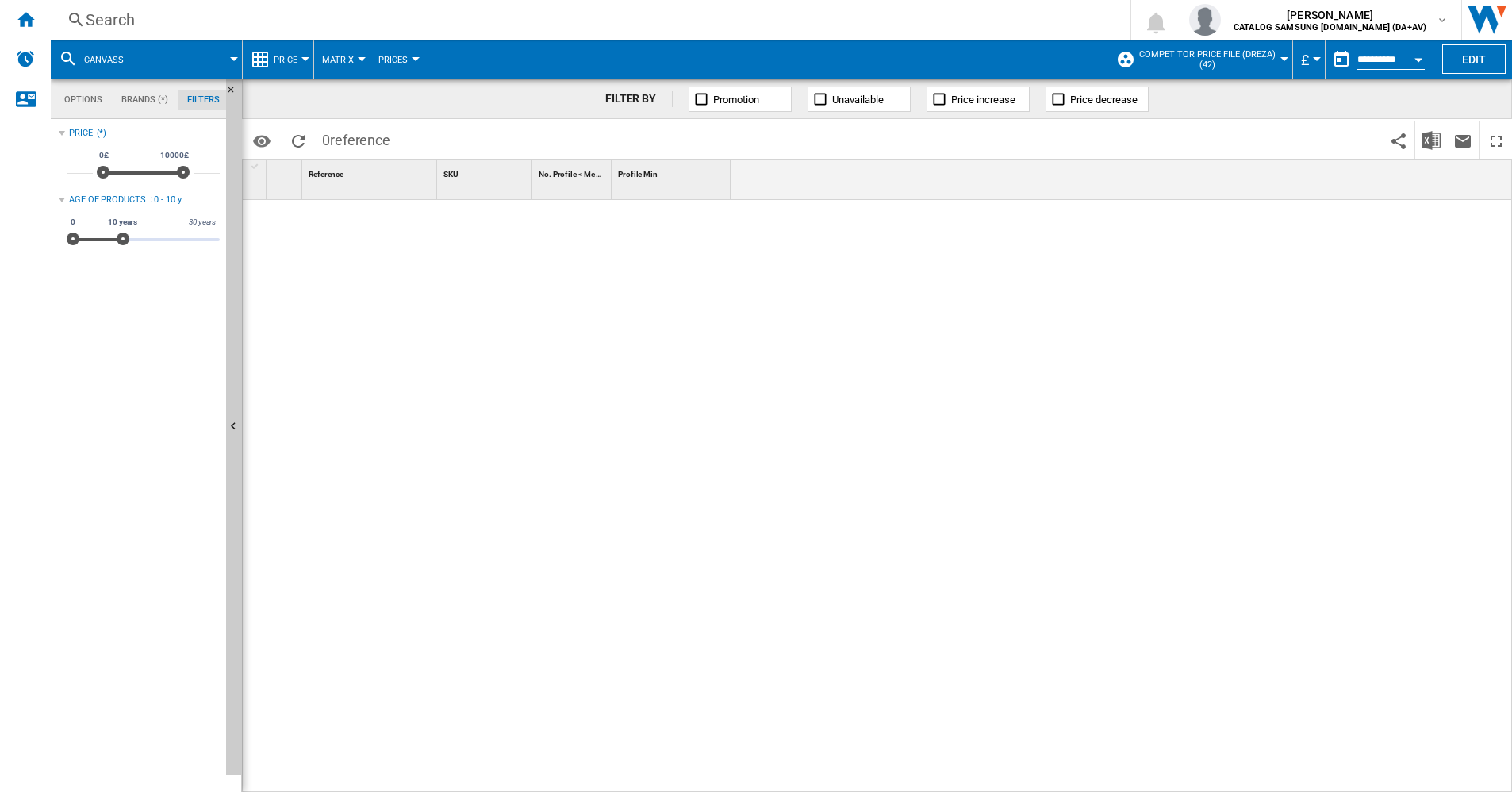
click at [136, 56] on button "canvass" at bounding box center [112, 59] width 56 height 40
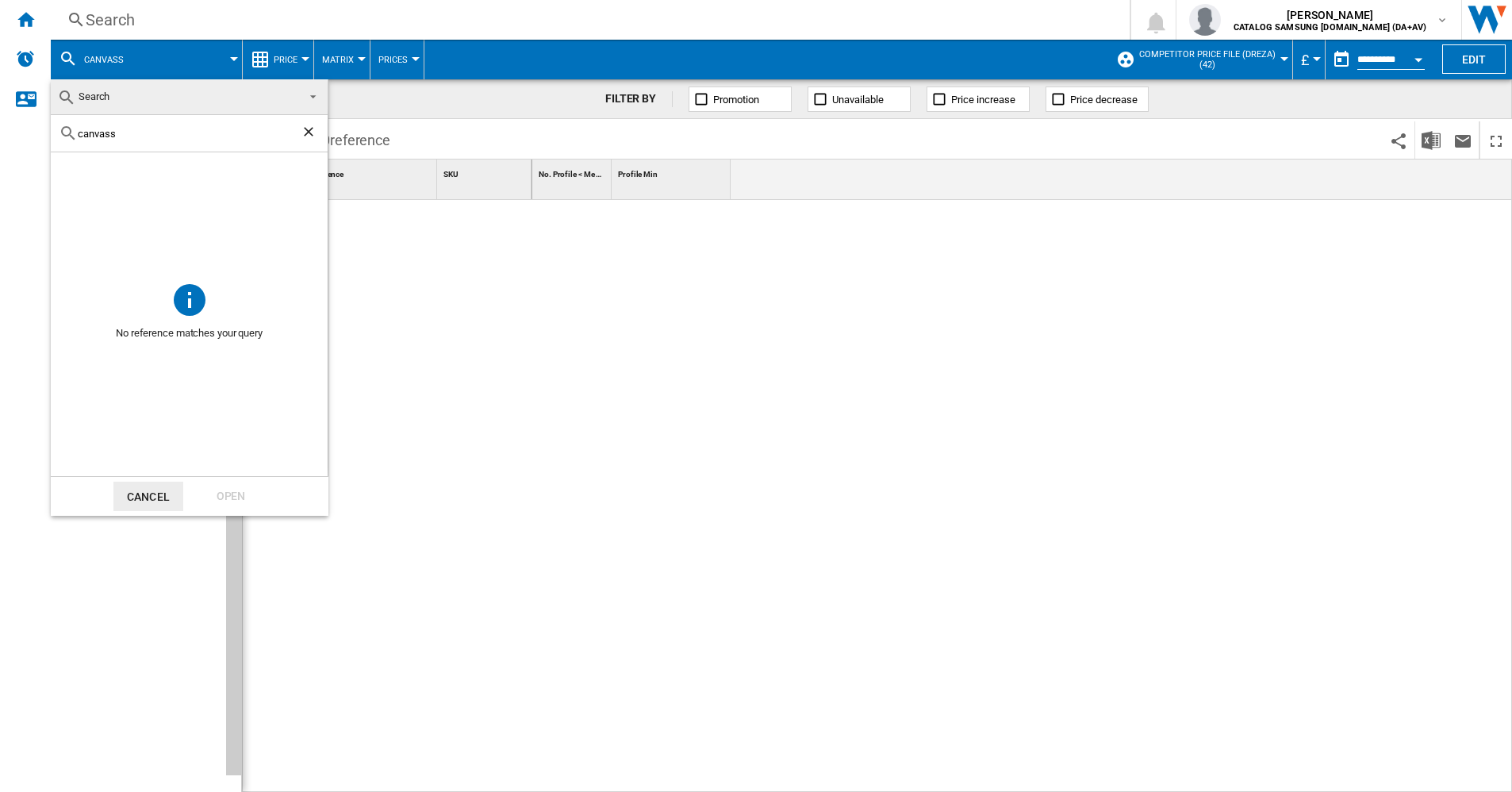
click at [114, 137] on input "canvass" at bounding box center [189, 133] width 223 height 12
type input "canvas"
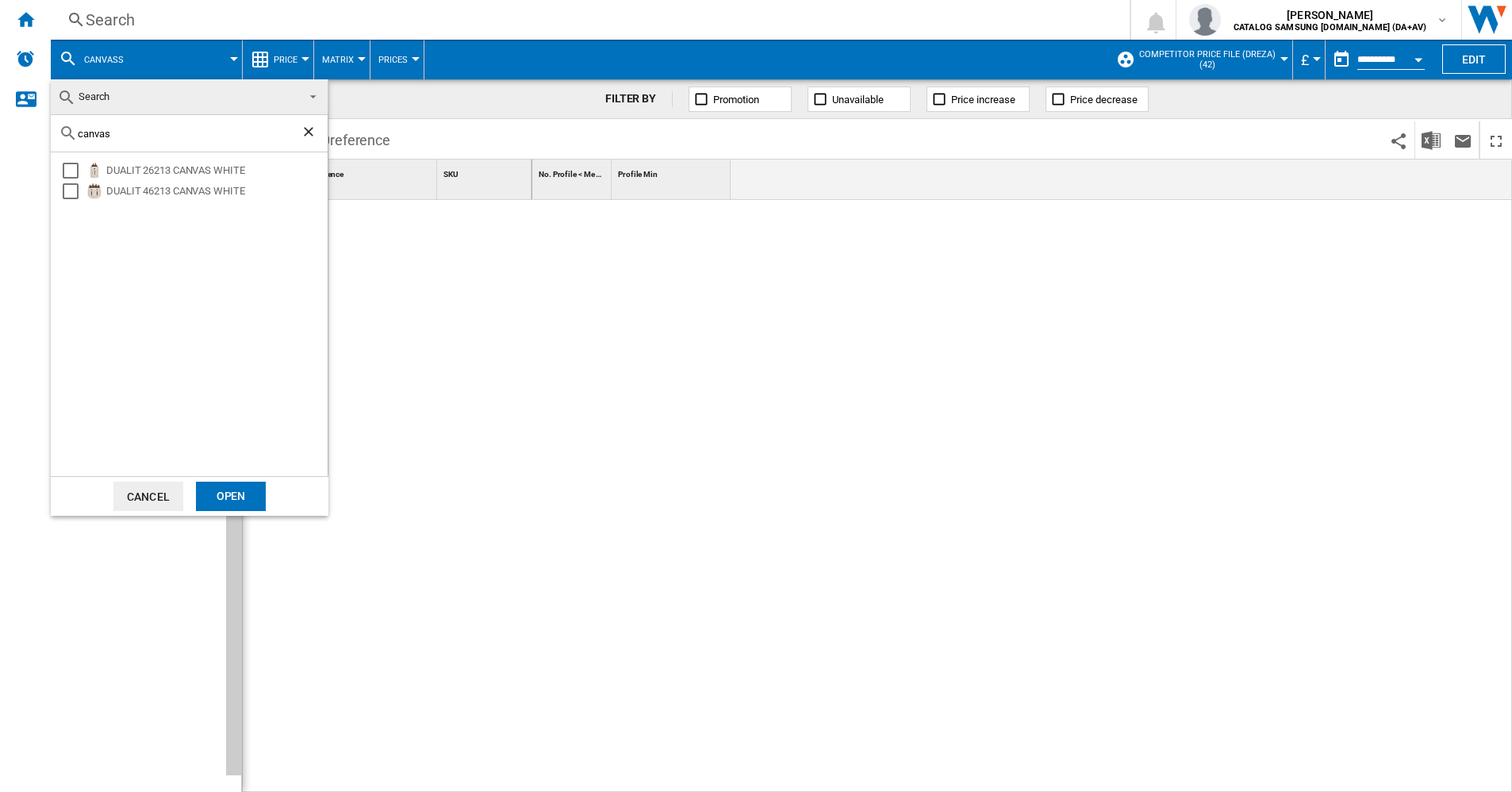
click at [147, 492] on button "Cancel" at bounding box center [149, 496] width 70 height 29
